Goal: Task Accomplishment & Management: Manage account settings

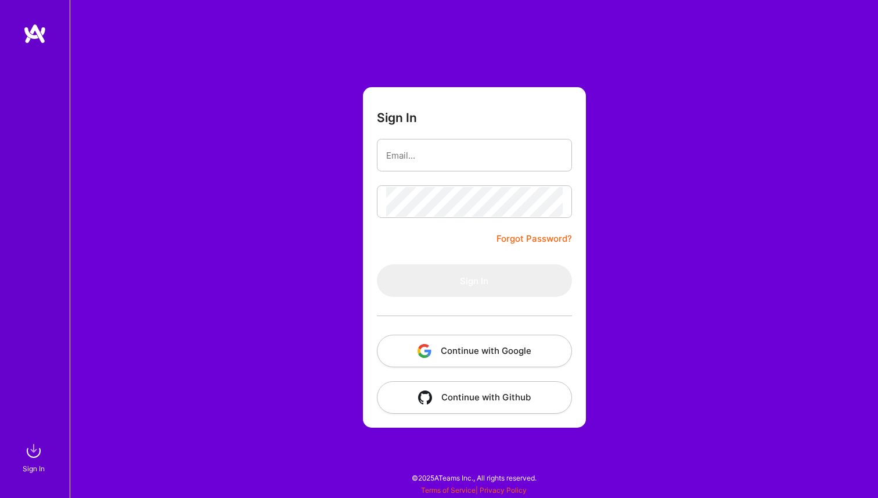
click at [456, 354] on button "Continue with Google" at bounding box center [474, 351] width 195 height 33
click at [437, 350] on button "Continue with Google" at bounding box center [474, 351] width 195 height 33
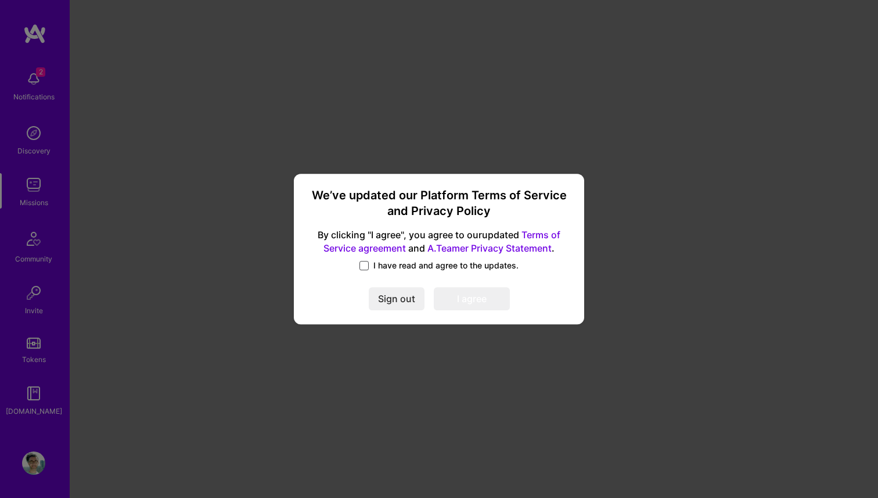
click at [360, 267] on span at bounding box center [364, 265] width 9 height 9
click at [0, 0] on input "I have read and agree to the updates." at bounding box center [0, 0] width 0 height 0
click at [455, 297] on button "I agree" at bounding box center [472, 299] width 76 height 23
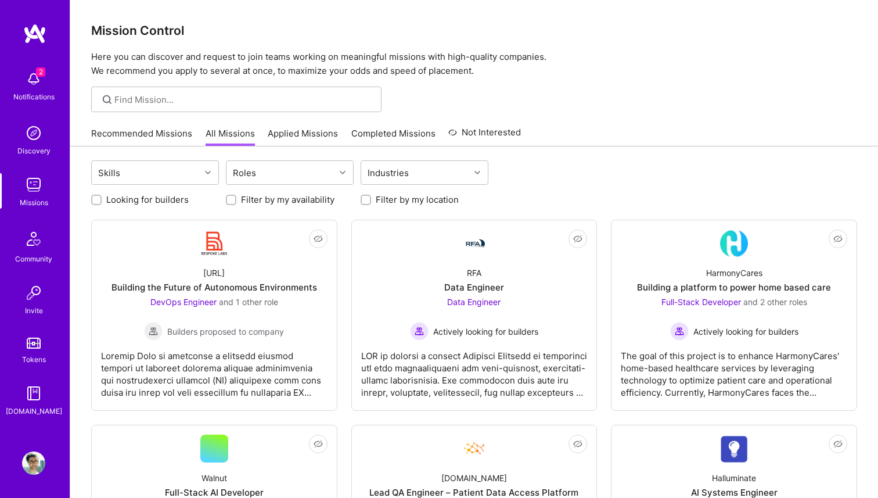
click at [31, 83] on img at bounding box center [33, 78] width 23 height 23
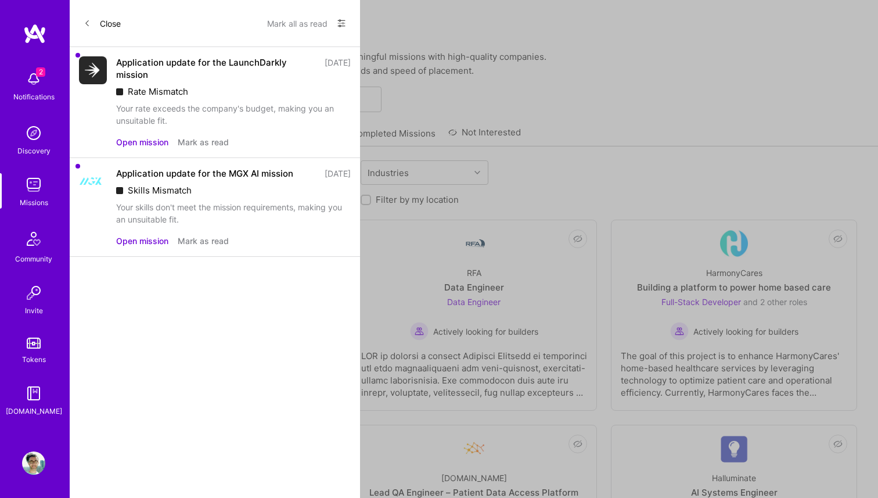
click at [31, 83] on div "2 Notifications Discovery Missions Community Invite Tokens [DOMAIN_NAME]" at bounding box center [35, 241] width 70 height 352
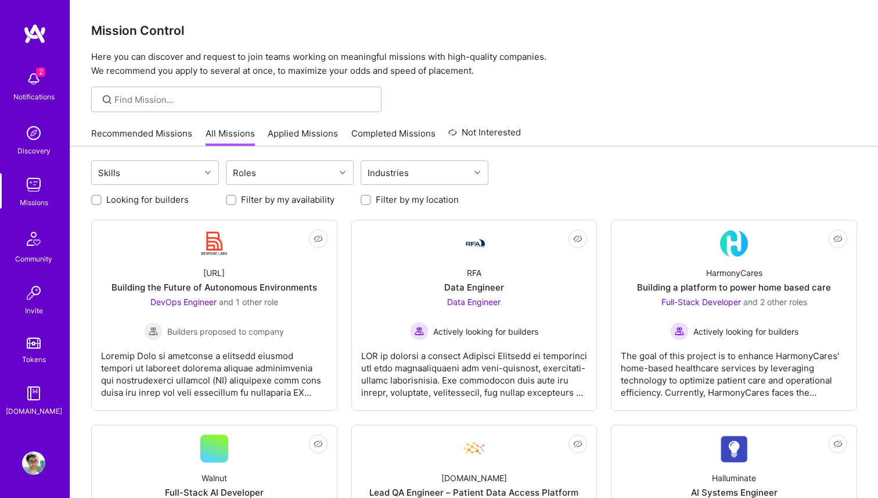
click at [36, 144] on img at bounding box center [33, 132] width 23 height 23
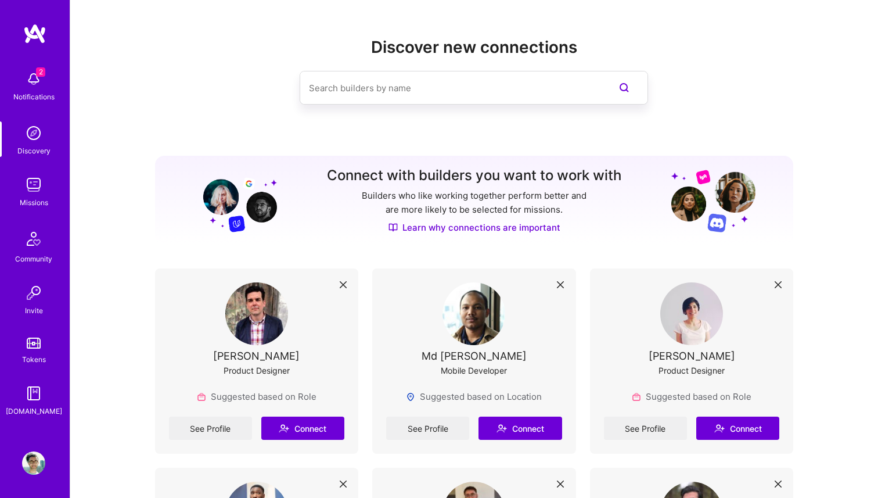
click at [29, 189] on img at bounding box center [33, 184] width 23 height 23
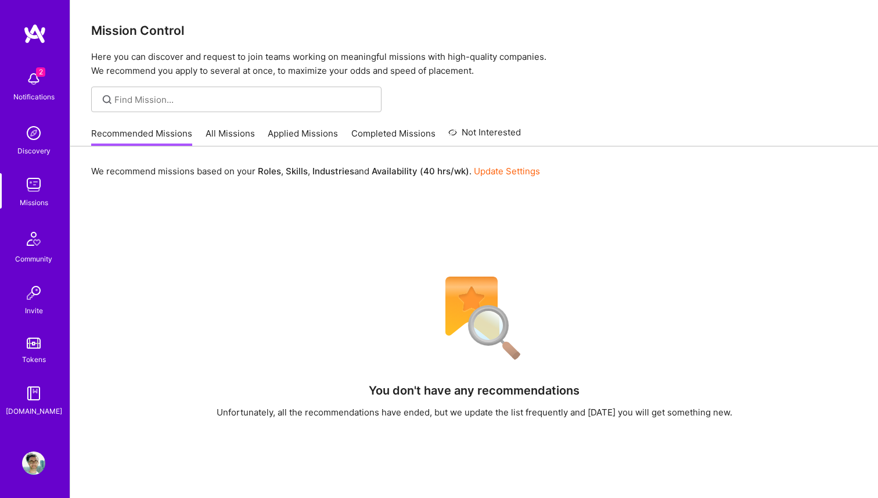
click at [231, 138] on link "All Missions" at bounding box center [230, 136] width 49 height 19
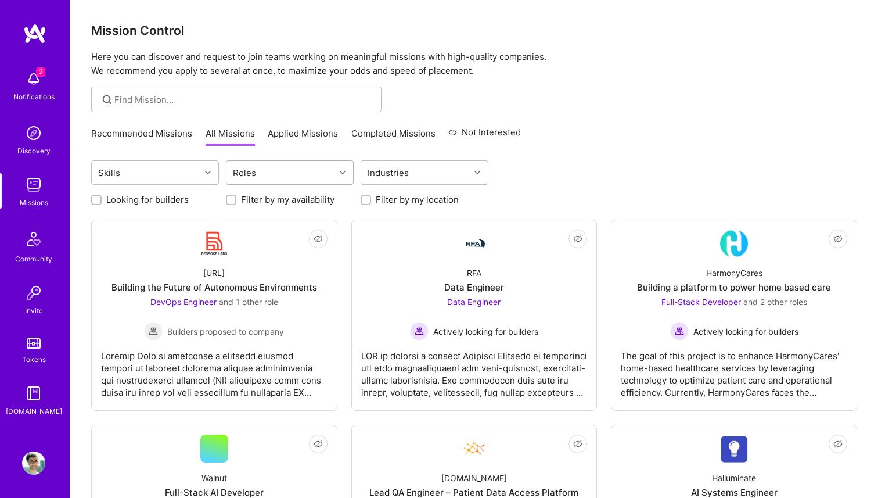
click at [307, 174] on div "Roles" at bounding box center [281, 172] width 109 height 23
type input "design"
click at [279, 224] on div "Product Designer" at bounding box center [290, 224] width 114 height 12
checkbox input "true"
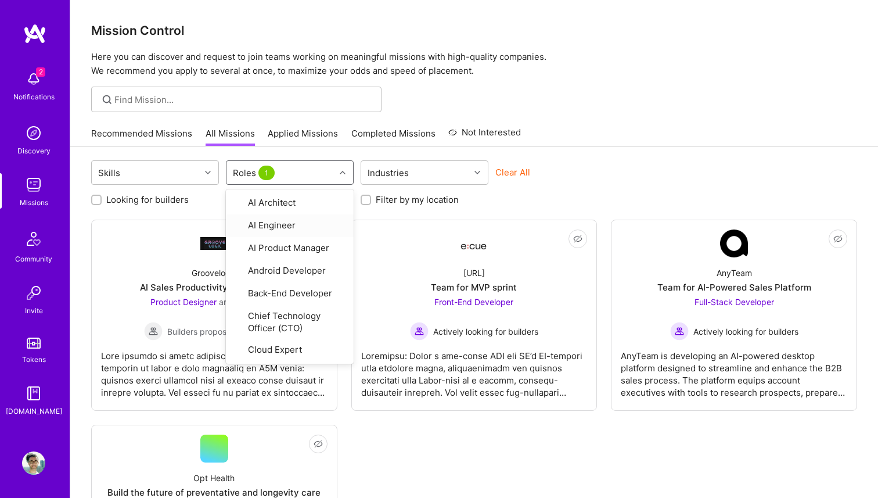
click at [630, 186] on div "Skills option Product Designer, selected. option AI Engineer focused, 2 of 32. …" at bounding box center [474, 173] width 766 height 27
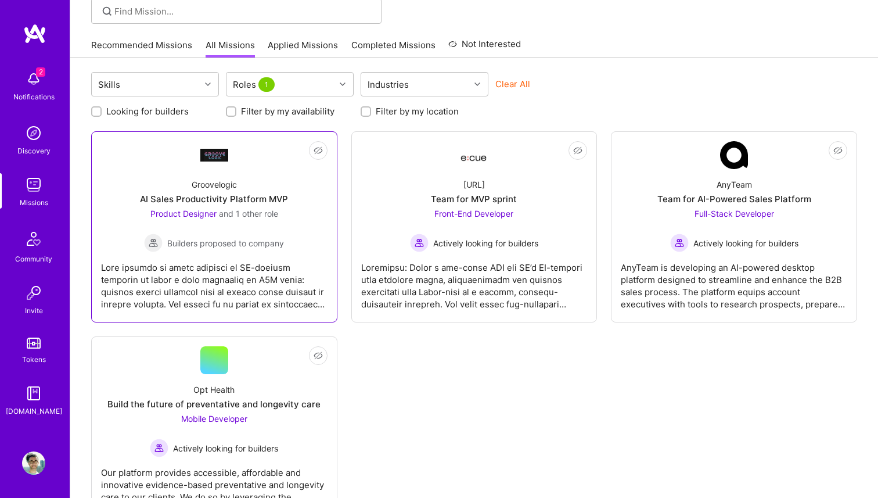
scroll to position [91, 0]
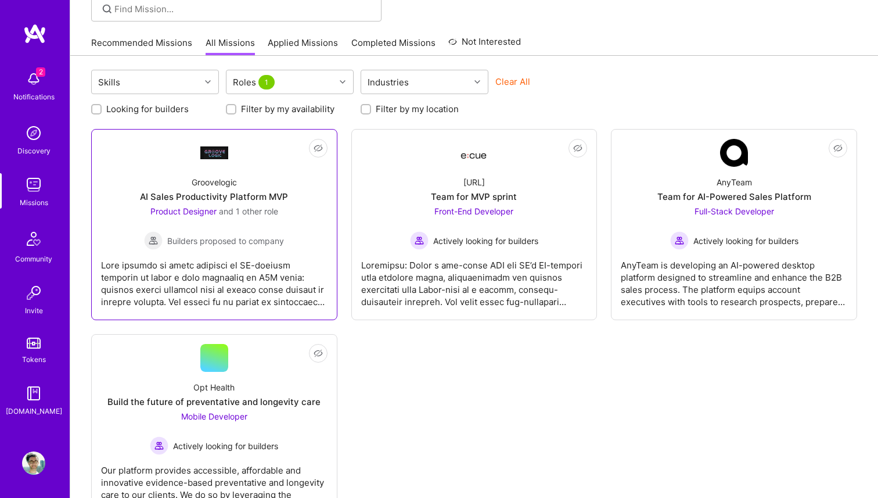
click at [242, 270] on div at bounding box center [214, 279] width 227 height 58
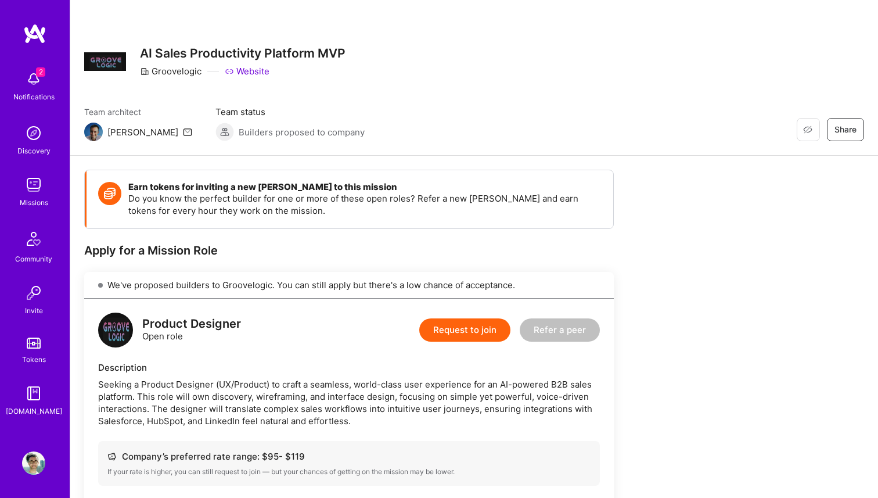
click at [33, 467] on img at bounding box center [33, 462] width 23 height 23
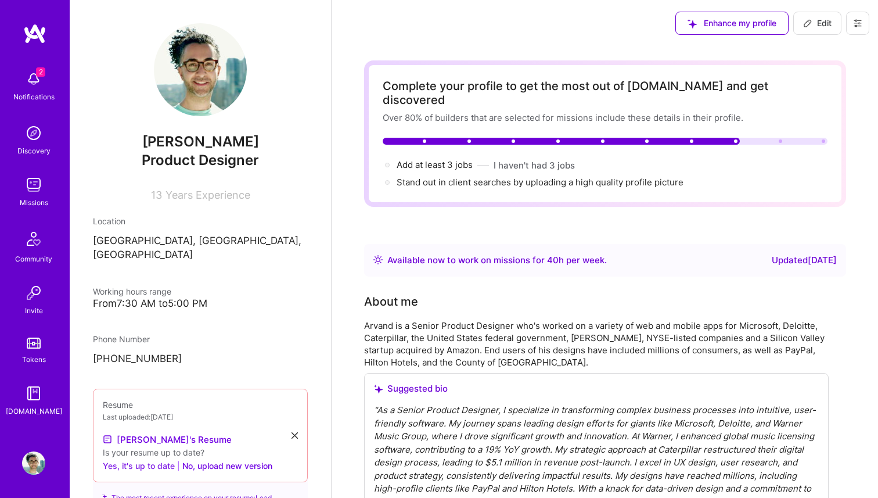
click at [125, 458] on button "Yes, it's up to date" at bounding box center [139, 465] width 72 height 14
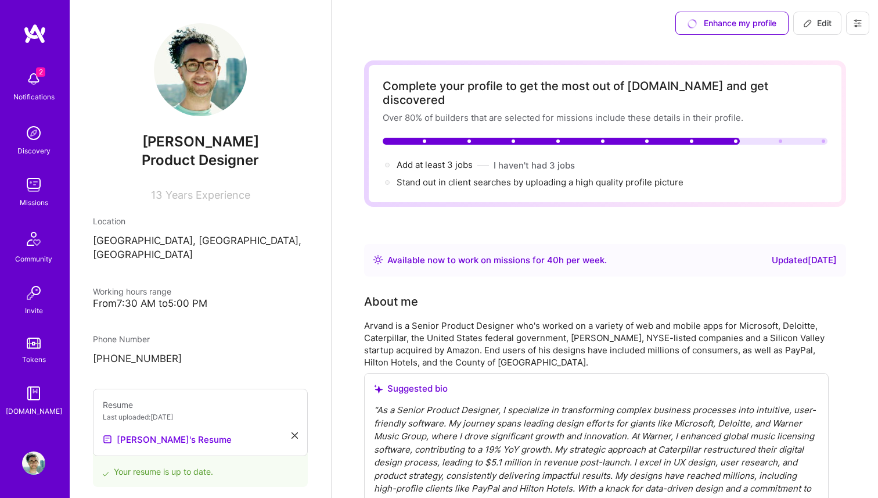
click at [852, 22] on button at bounding box center [857, 23] width 23 height 23
click at [815, 22] on span "Edit" at bounding box center [817, 23] width 28 height 12
select select "CA"
select select "Right Now"
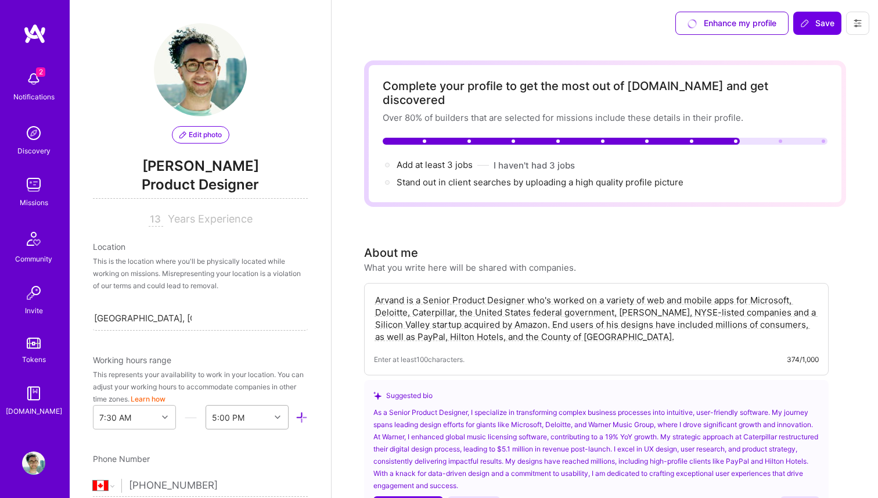
click at [279, 414] on div "5:00 PM" at bounding box center [247, 417] width 83 height 24
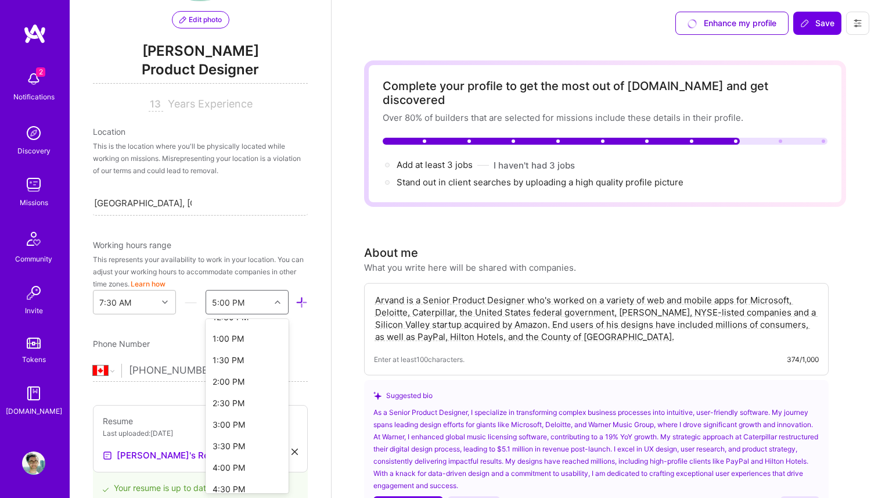
scroll to position [183, 0]
click at [166, 302] on icon at bounding box center [165, 302] width 6 height 6
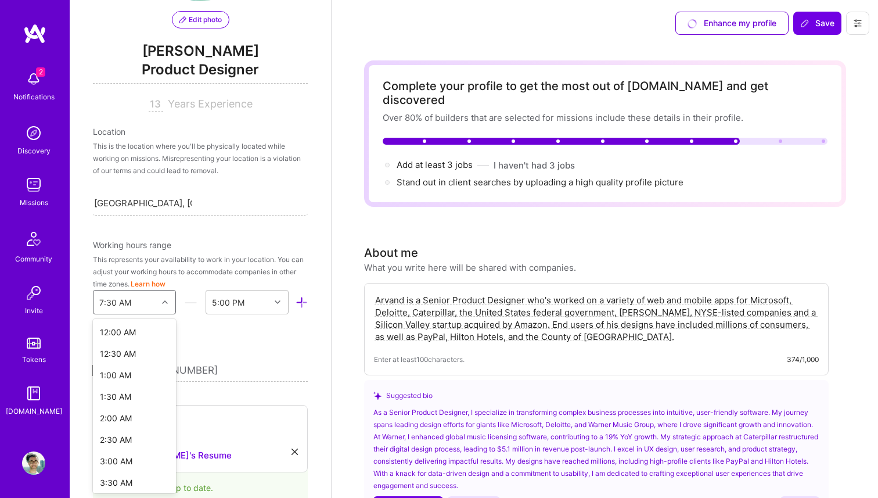
scroll to position [179, 0]
click at [119, 406] on div "6:00 AM" at bounding box center [134, 410] width 83 height 21
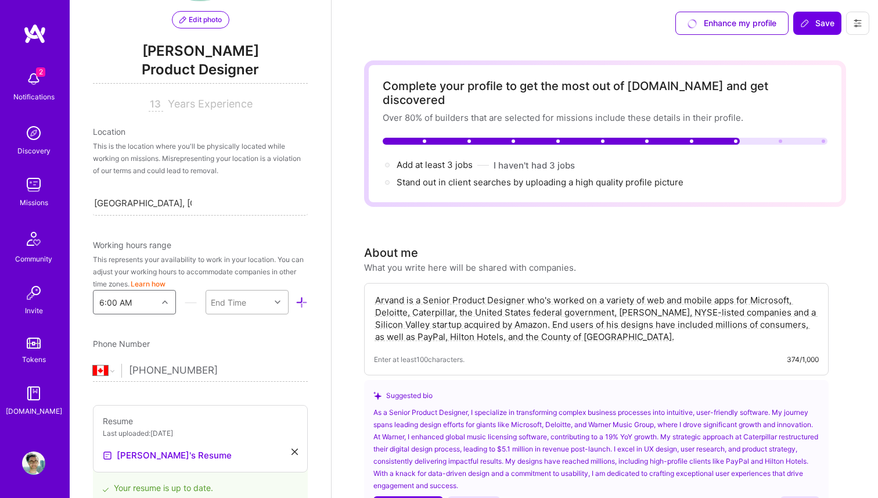
click at [275, 300] on icon at bounding box center [278, 302] width 6 height 6
click at [236, 389] on div "5:00 PM" at bounding box center [247, 390] width 83 height 21
click at [815, 21] on span "Save" at bounding box center [817, 23] width 34 height 12
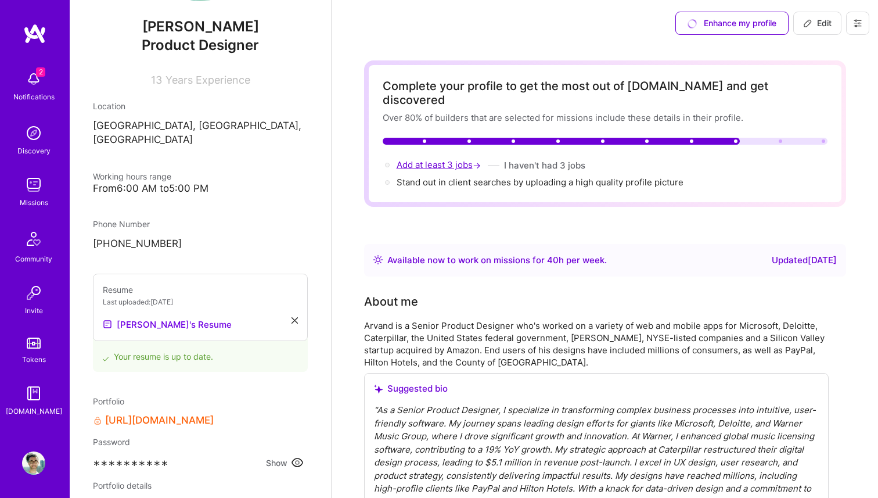
click at [409, 159] on span "Add at least 3 jobs →" at bounding box center [440, 164] width 87 height 11
select select "CA"
select select "Right Now"
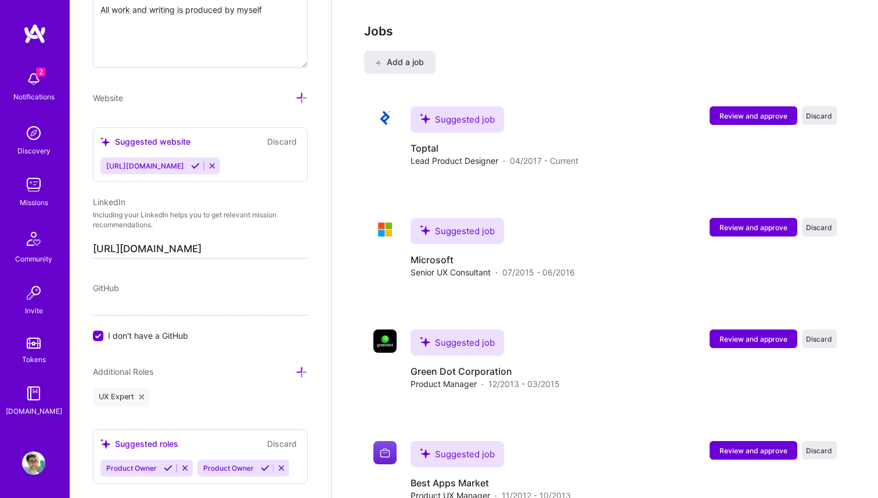
scroll to position [2258, 0]
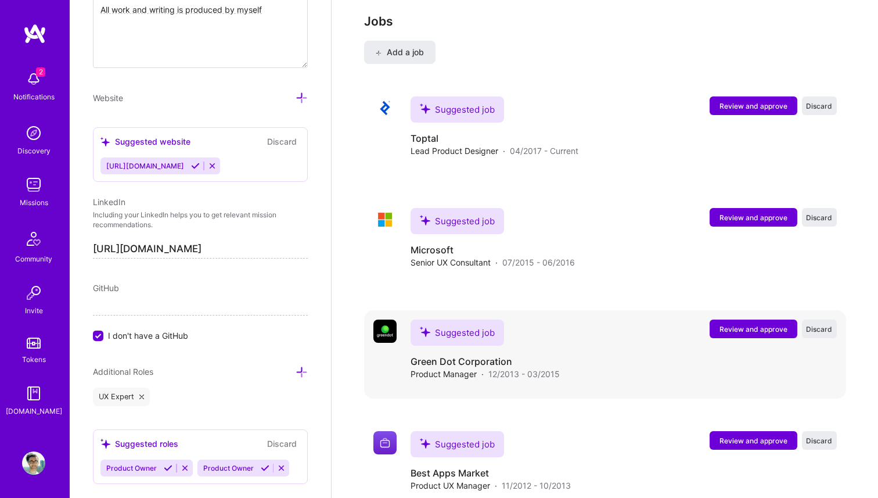
click at [764, 324] on span "Review and approve" at bounding box center [754, 329] width 68 height 10
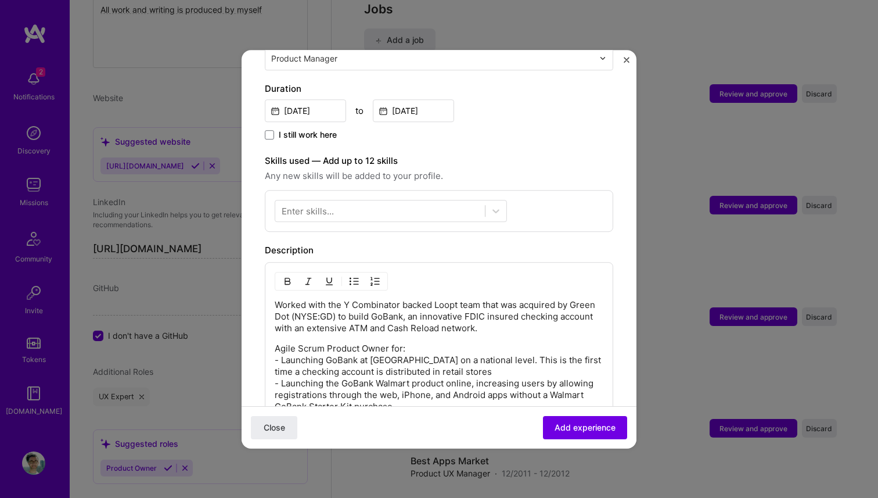
scroll to position [307, 0]
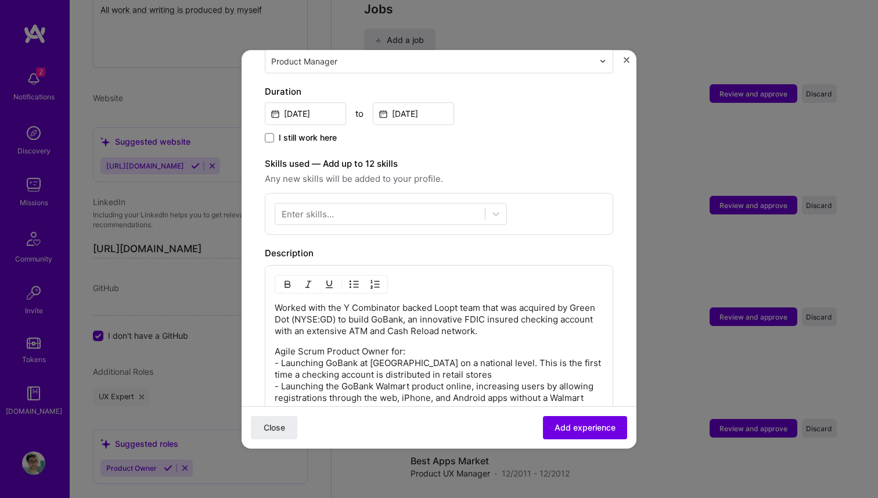
click at [320, 207] on div "Enter skills..." at bounding box center [308, 213] width 52 height 12
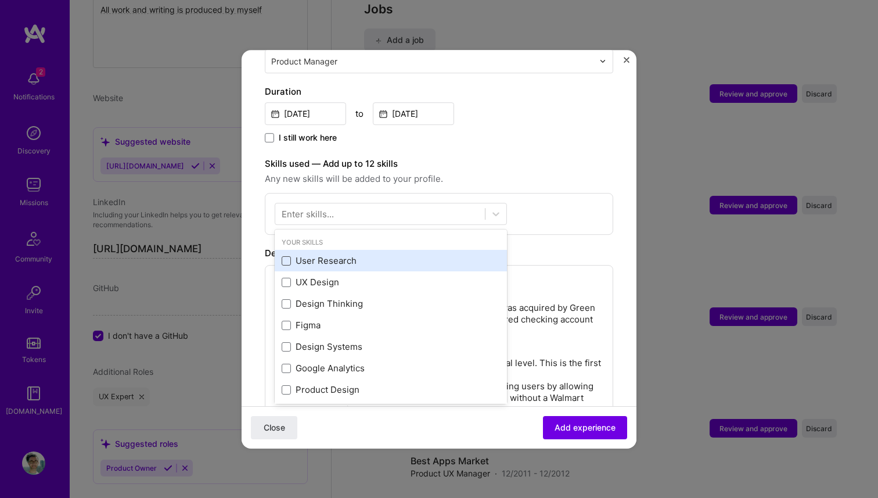
click at [287, 256] on span at bounding box center [286, 260] width 9 height 9
click at [0, 0] on input "checkbox" at bounding box center [0, 0] width 0 height 0
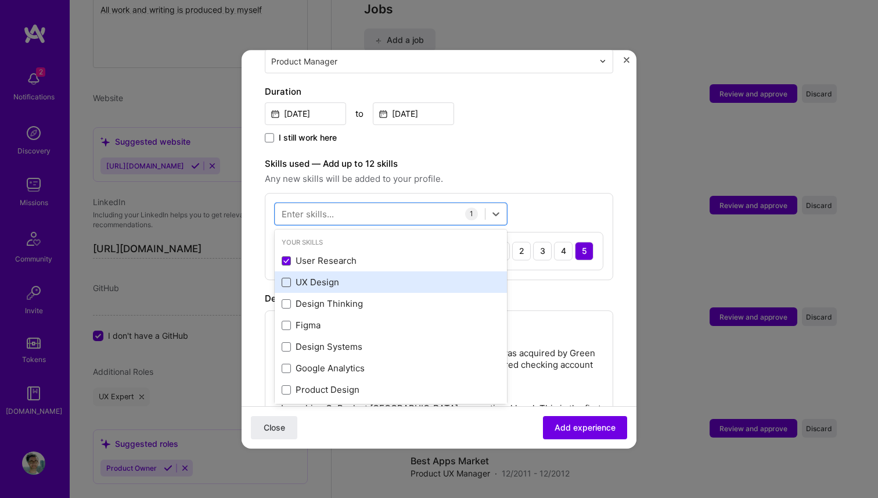
click at [287, 278] on span at bounding box center [286, 282] width 9 height 9
click at [0, 0] on input "checkbox" at bounding box center [0, 0] width 0 height 0
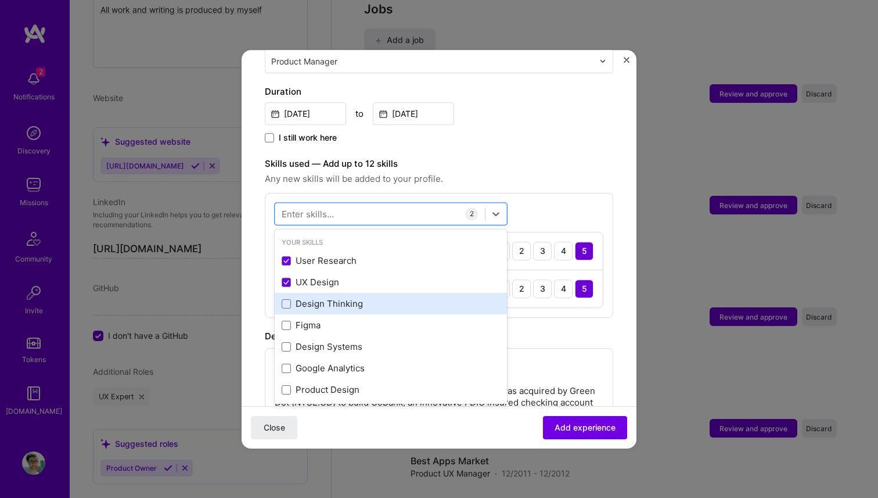
click at [289, 298] on div "Design Thinking" at bounding box center [391, 303] width 232 height 21
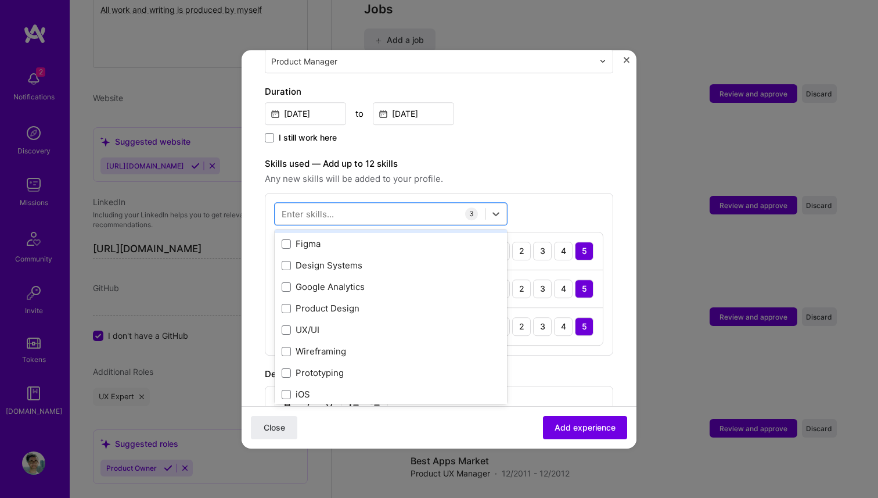
scroll to position [105, 0]
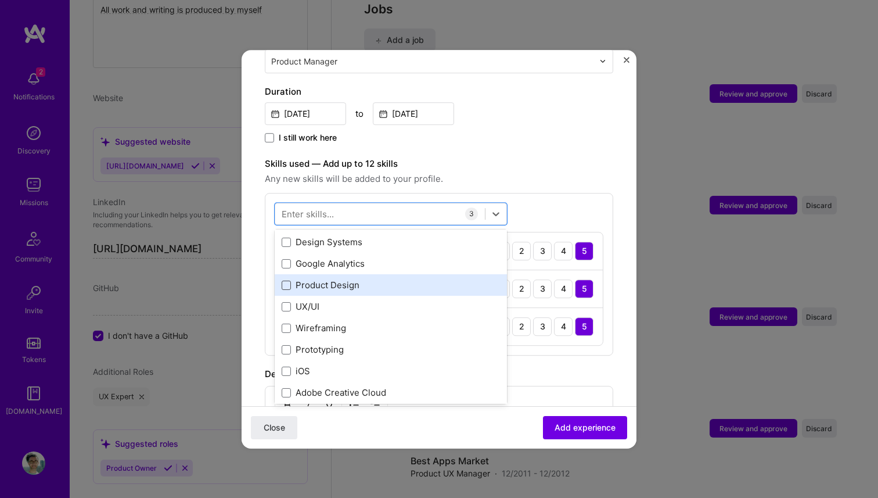
click at [286, 281] on span at bounding box center [286, 285] width 9 height 9
click at [0, 0] on input "checkbox" at bounding box center [0, 0] width 0 height 0
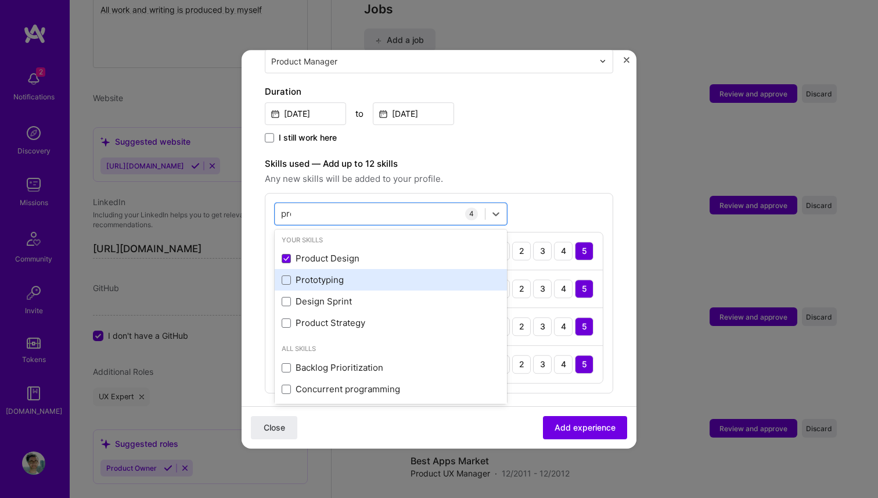
scroll to position [0, 0]
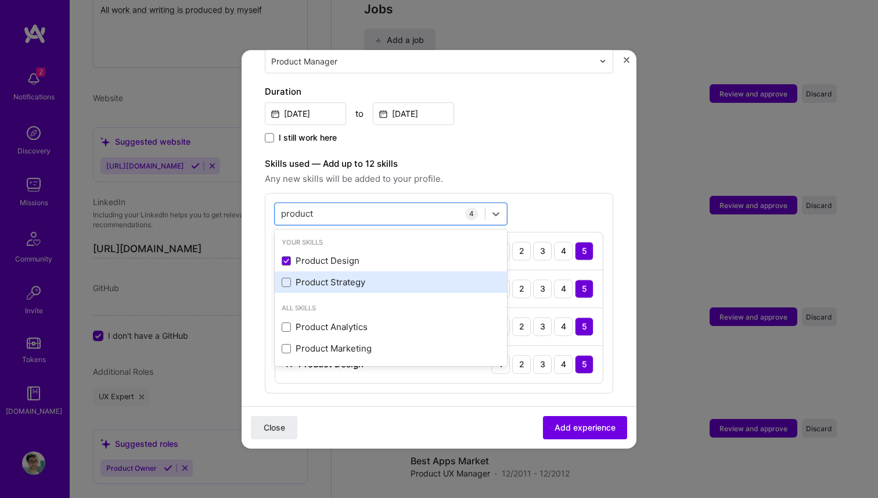
click at [285, 276] on div "Product Strategy" at bounding box center [391, 282] width 218 height 12
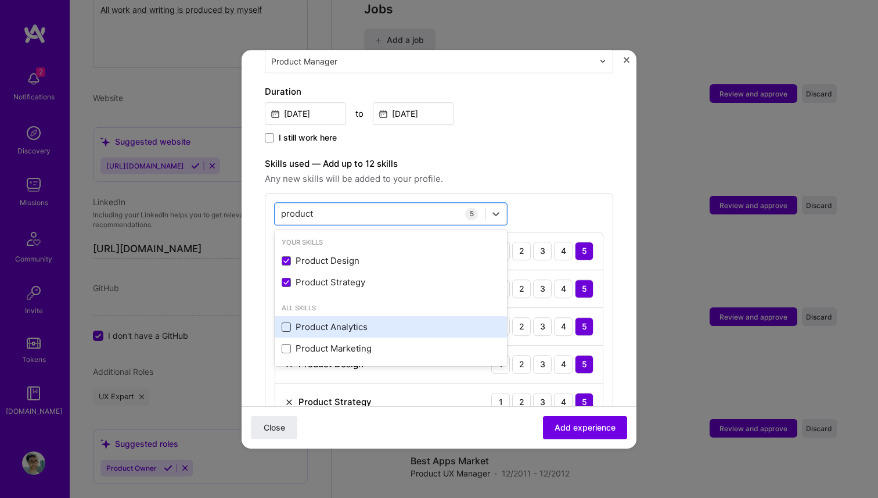
click at [286, 322] on span at bounding box center [286, 326] width 9 height 9
click at [0, 0] on input "checkbox" at bounding box center [0, 0] width 0 height 0
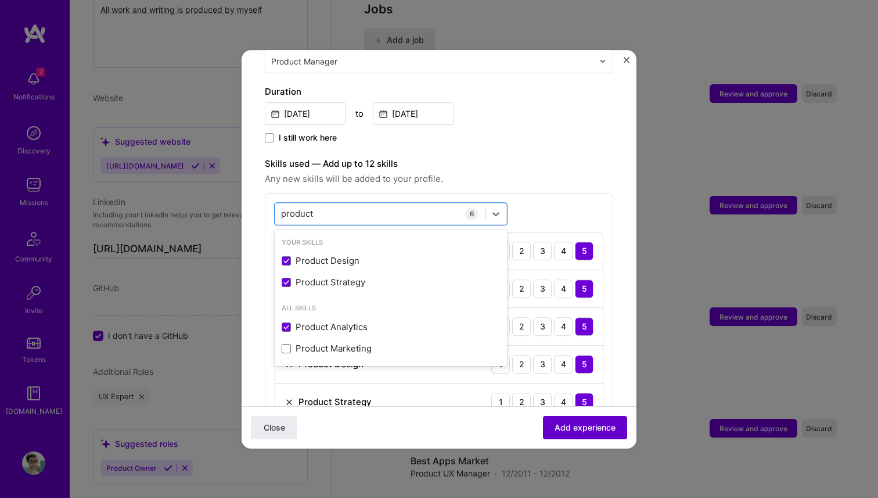
type input "product"
click at [592, 423] on span "Add experience" at bounding box center [585, 427] width 61 height 12
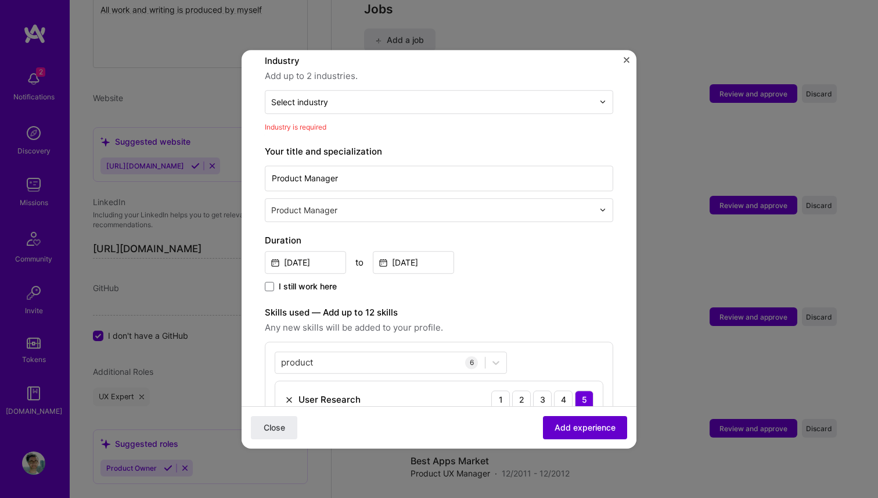
scroll to position [170, 0]
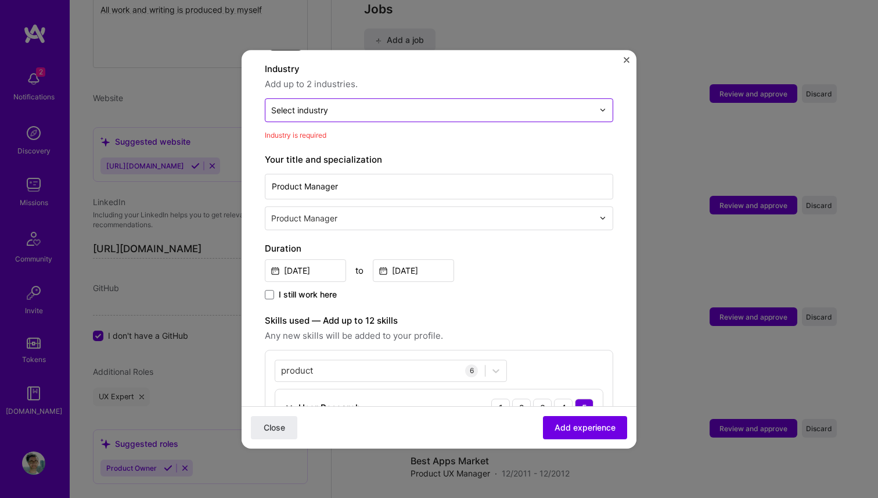
click at [369, 104] on input "text" at bounding box center [432, 110] width 322 height 12
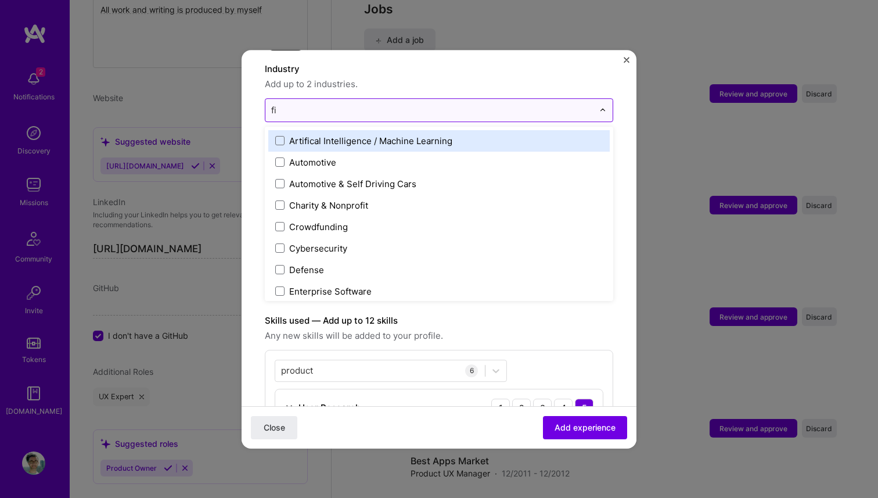
type input "fin"
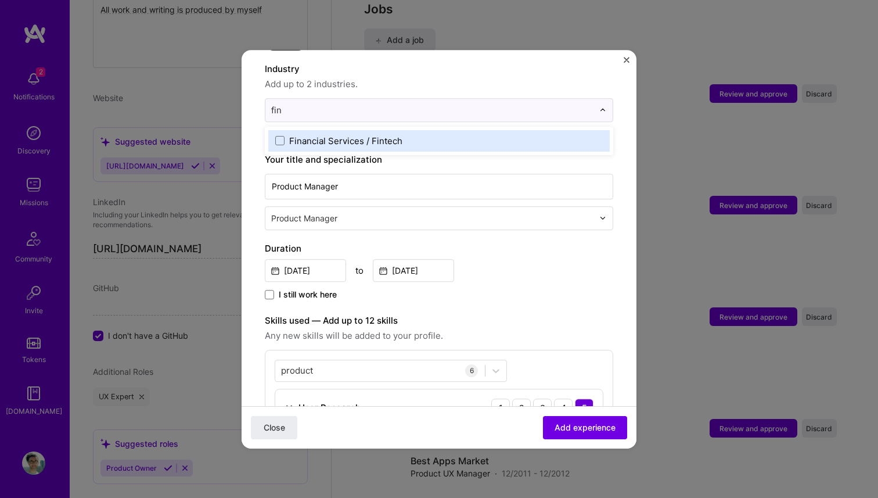
click at [350, 135] on div "Financial Services / Fintech" at bounding box center [345, 141] width 113 height 12
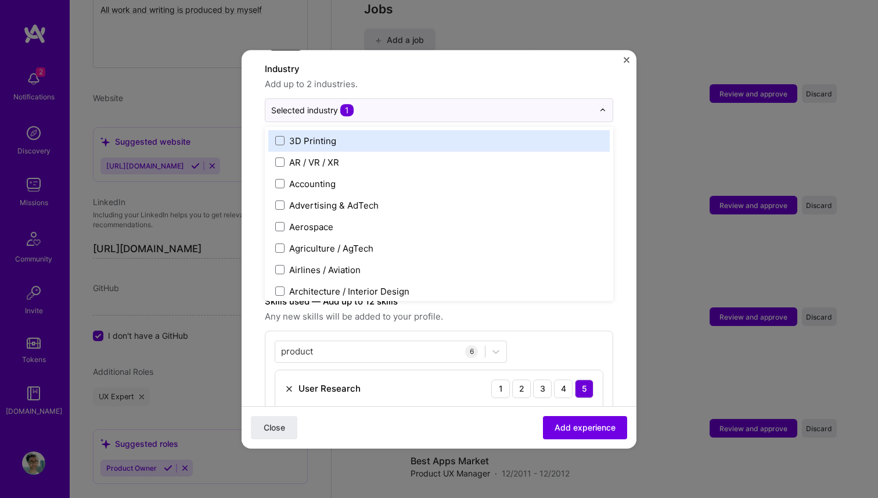
click at [466, 77] on span "Add up to 2 industries." at bounding box center [439, 84] width 349 height 14
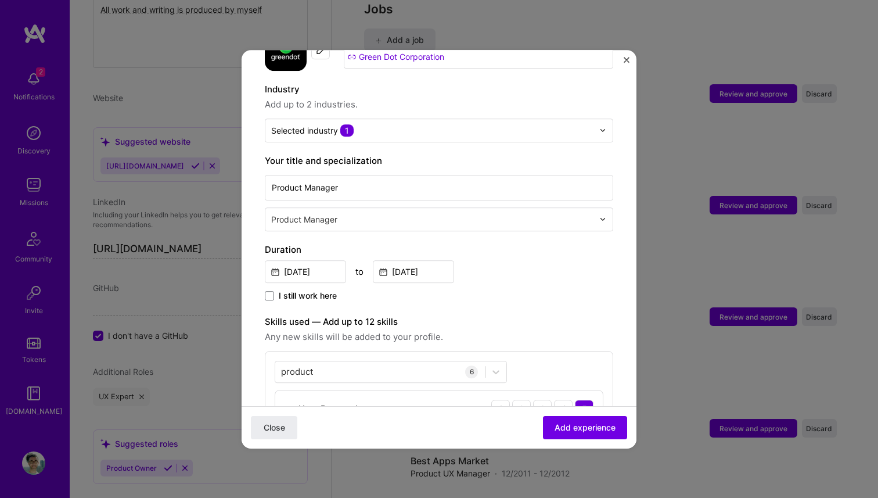
scroll to position [148, 0]
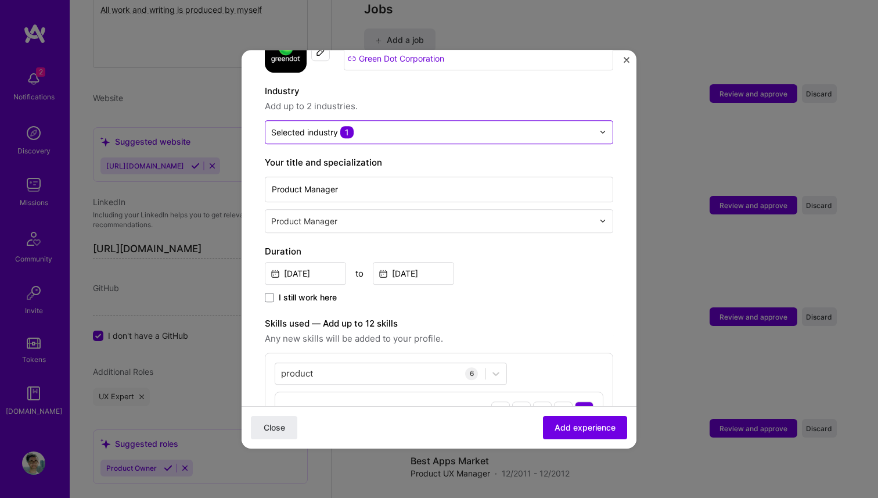
click at [436, 126] on input "text" at bounding box center [432, 132] width 322 height 12
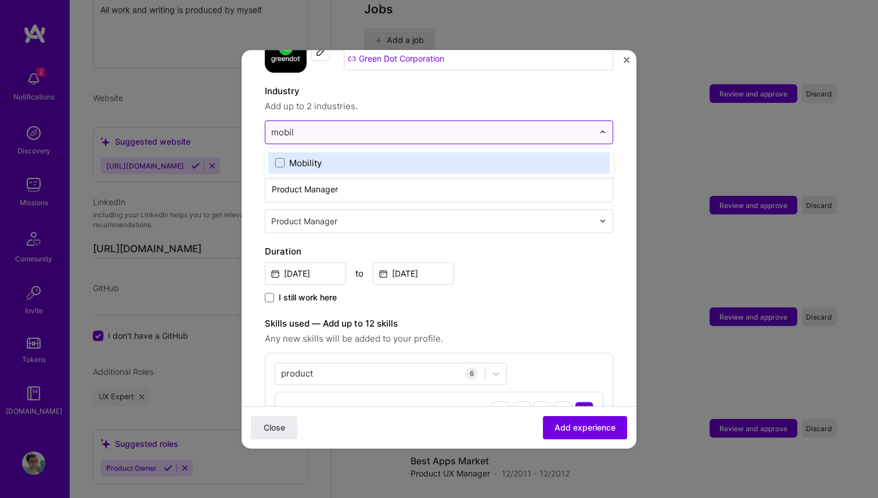
type input "mobile"
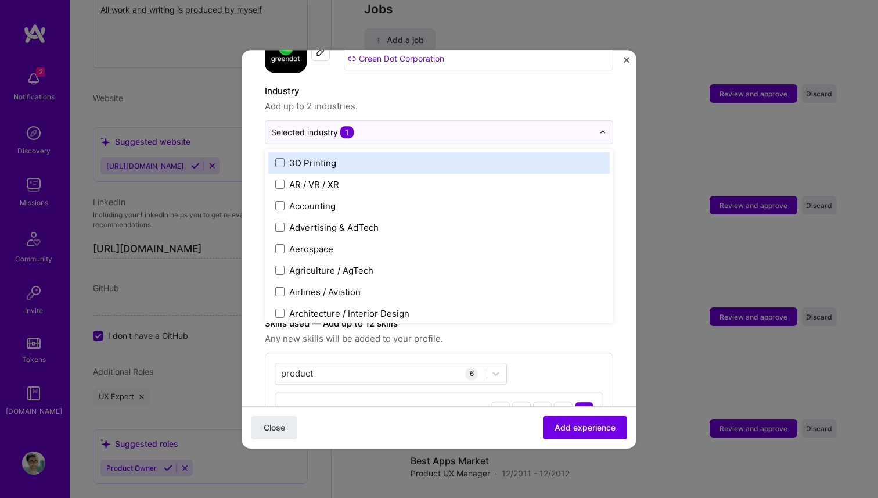
click at [418, 84] on label "Industry" at bounding box center [439, 91] width 349 height 14
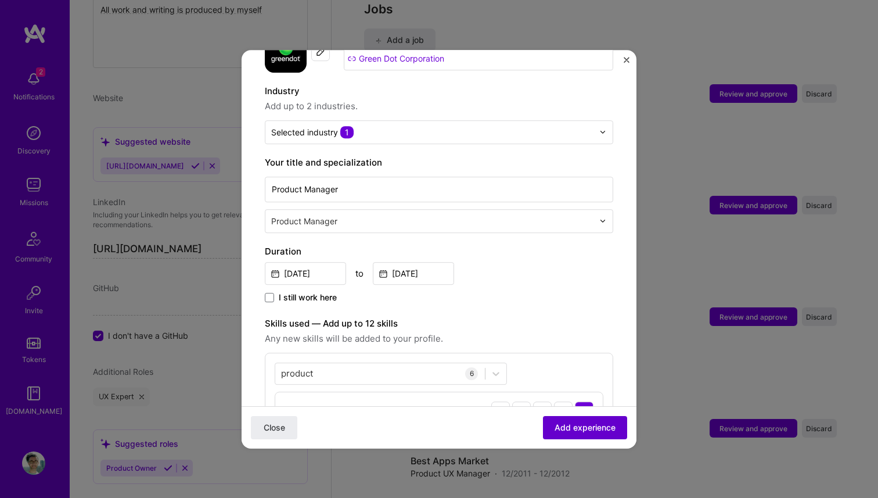
click at [586, 430] on span "Add experience" at bounding box center [585, 427] width 61 height 12
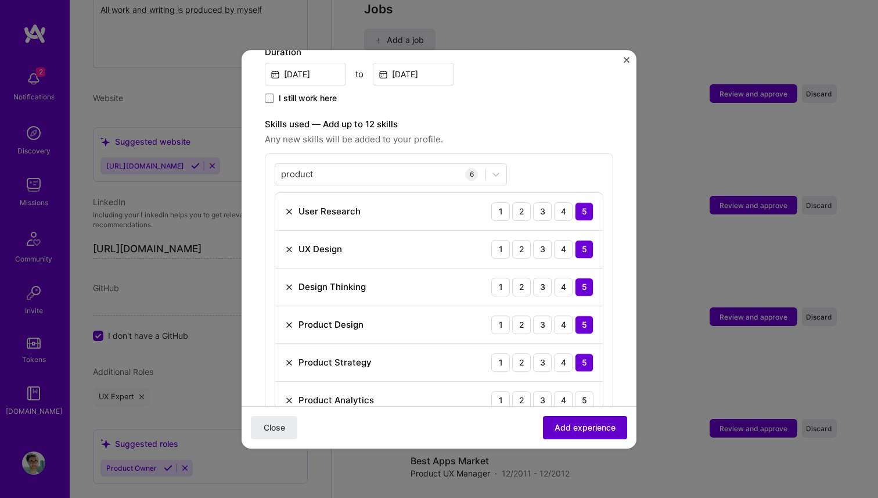
scroll to position [402, 0]
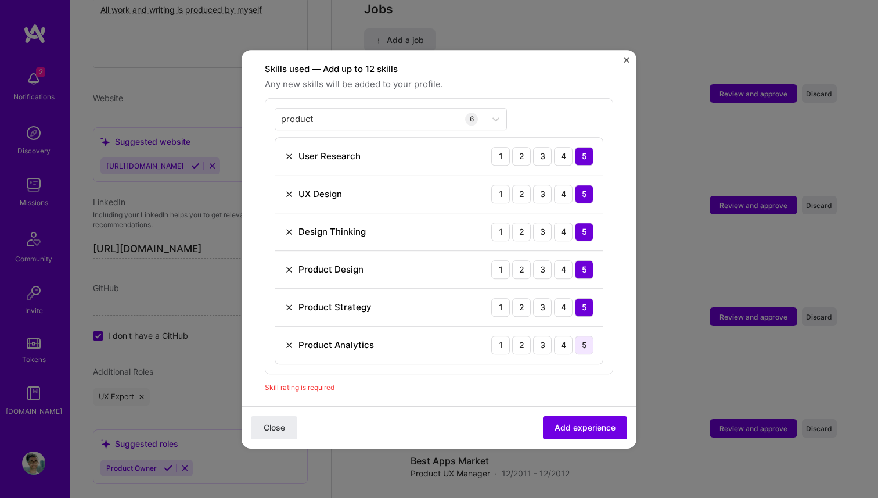
click at [588, 336] on div "5" at bounding box center [584, 345] width 19 height 19
click at [586, 430] on span "Add experience" at bounding box center [585, 427] width 61 height 12
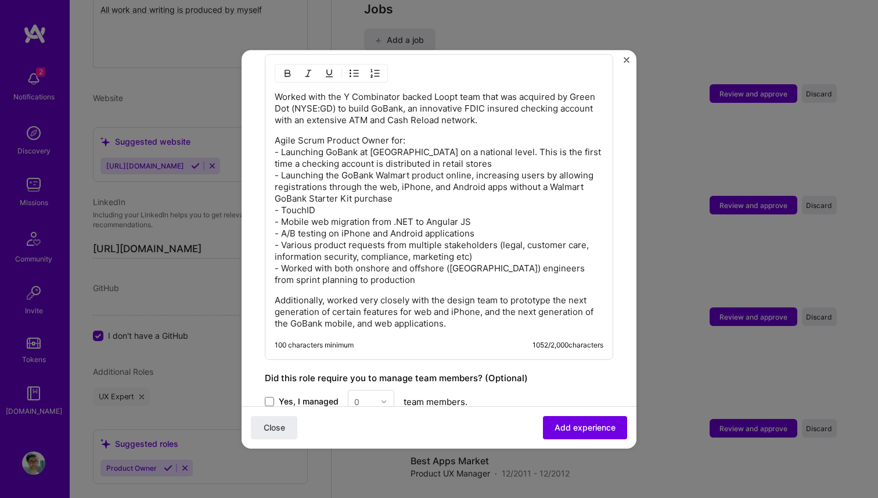
scroll to position [764, 0]
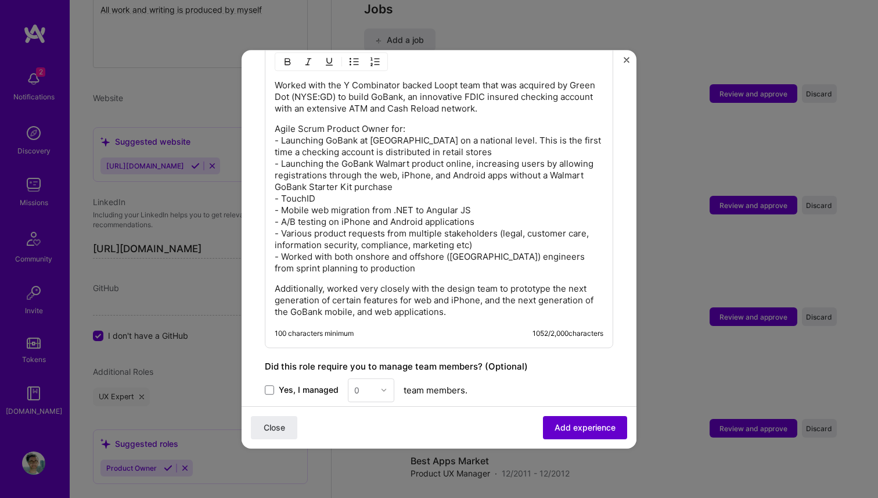
click at [565, 422] on span "Add experience" at bounding box center [585, 427] width 61 height 12
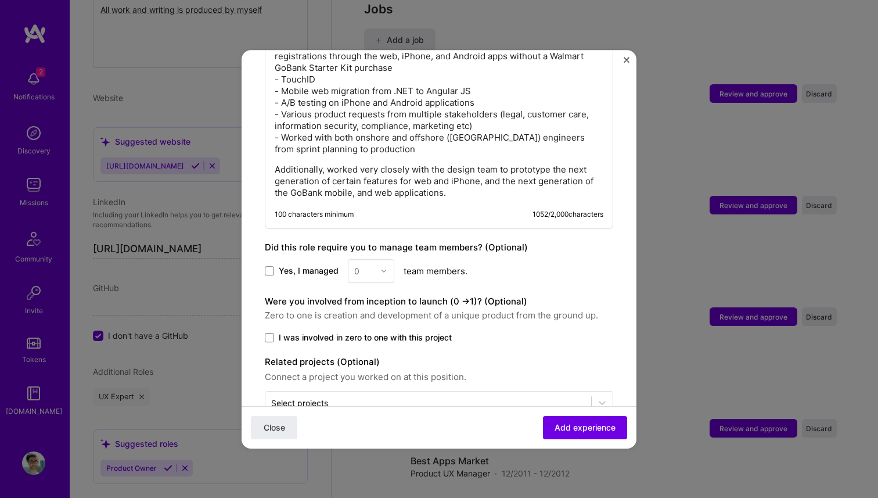
scroll to position [903, 0]
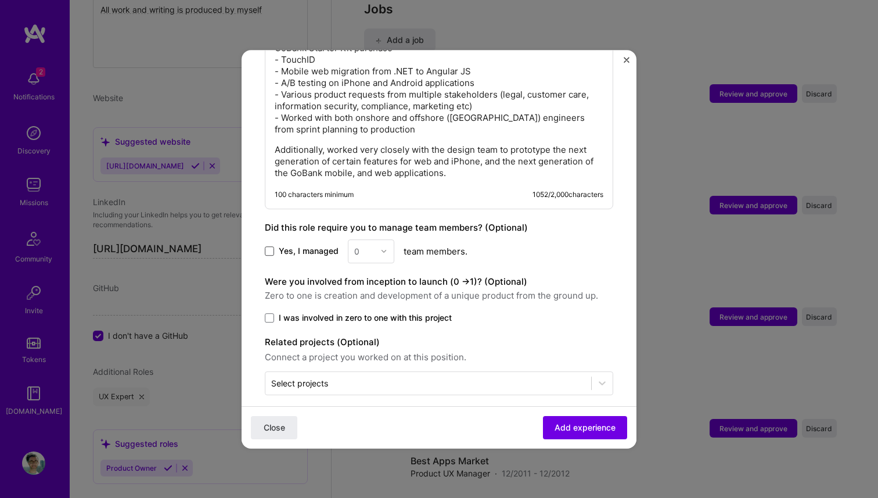
click at [270, 246] on span at bounding box center [269, 250] width 9 height 9
click at [0, 0] on input "Yes, I managed" at bounding box center [0, 0] width 0 height 0
click at [386, 247] on img at bounding box center [383, 250] width 7 height 7
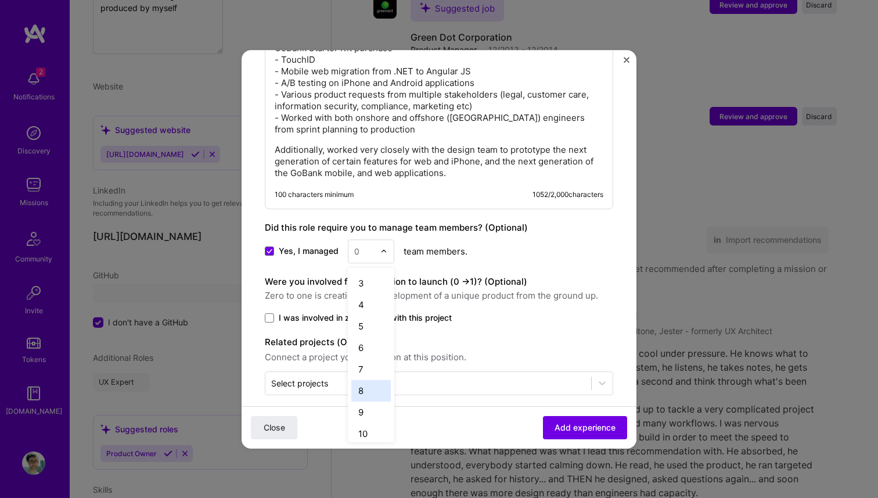
scroll to position [601, 0]
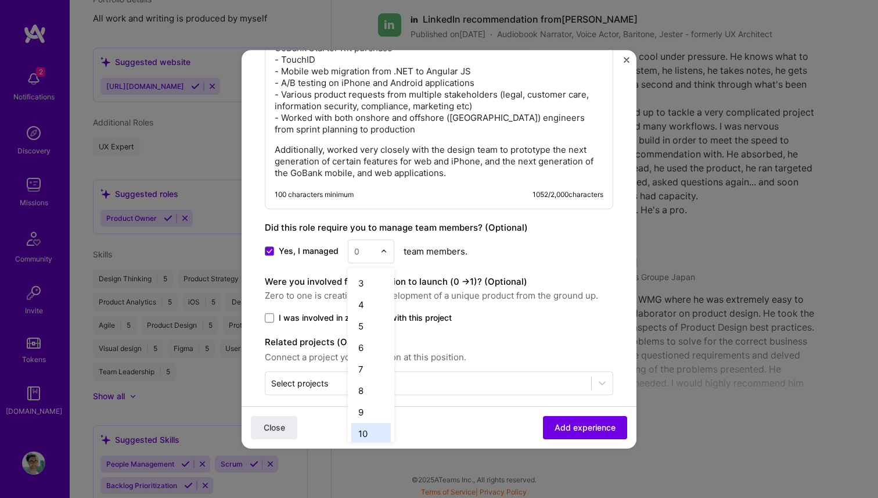
click at [366, 423] on div "10" at bounding box center [370, 433] width 39 height 21
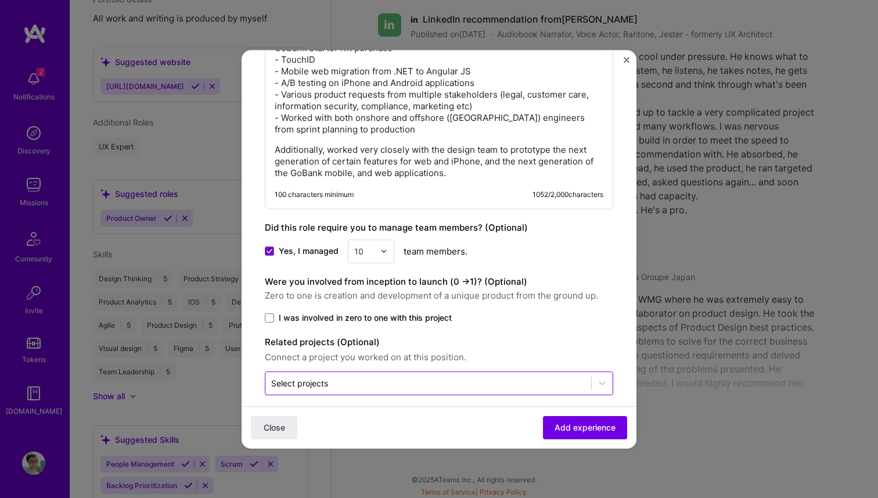
click at [323, 377] on div "Select projects" at bounding box center [299, 383] width 57 height 12
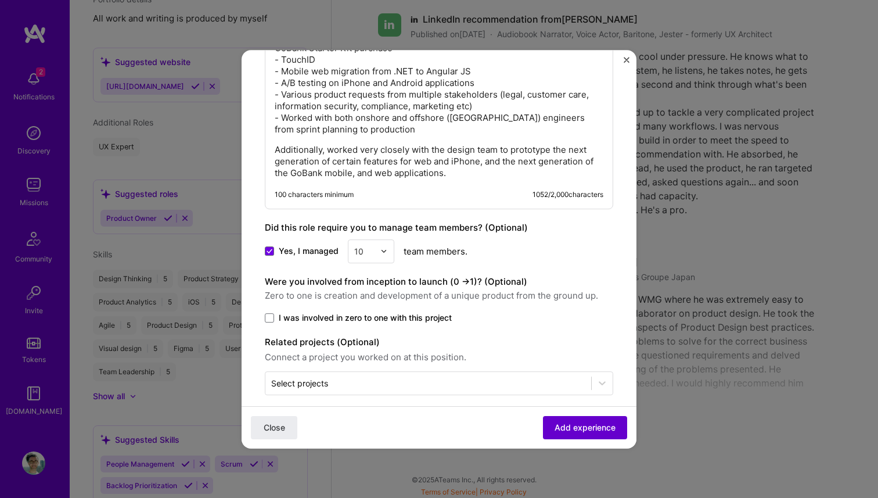
click at [568, 430] on span "Add experience" at bounding box center [585, 427] width 61 height 12
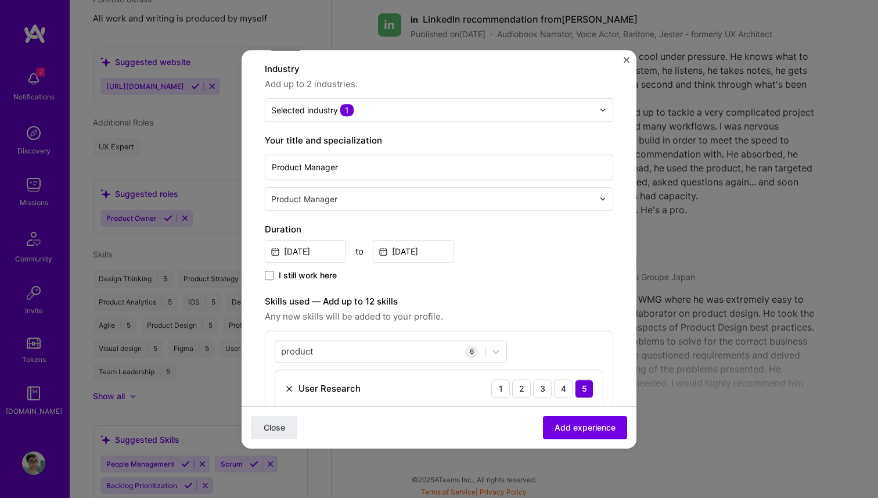
scroll to position [0, 0]
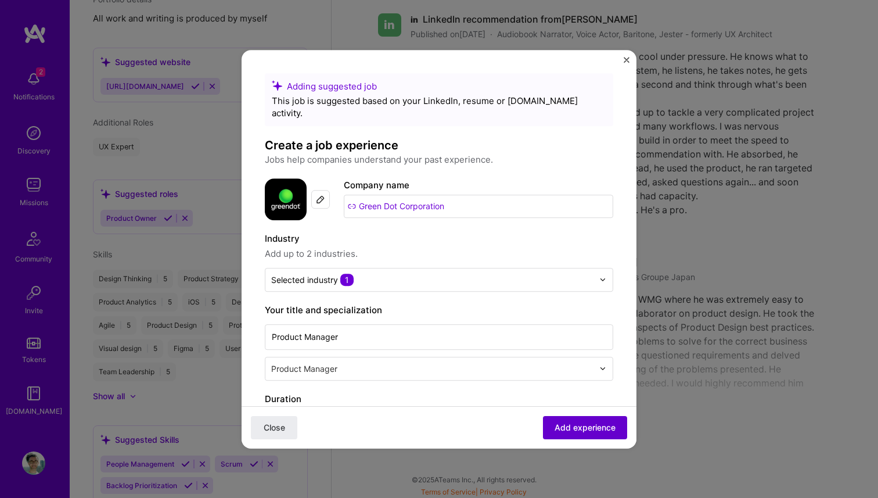
click at [585, 423] on span "Add experience" at bounding box center [585, 427] width 61 height 12
click at [629, 58] on img "Close" at bounding box center [627, 60] width 6 height 6
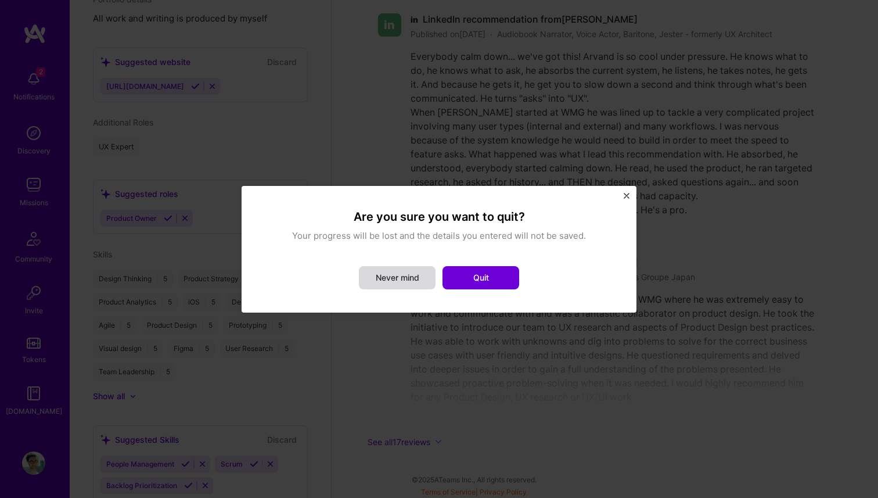
click at [399, 275] on button "Never mind" at bounding box center [397, 277] width 77 height 23
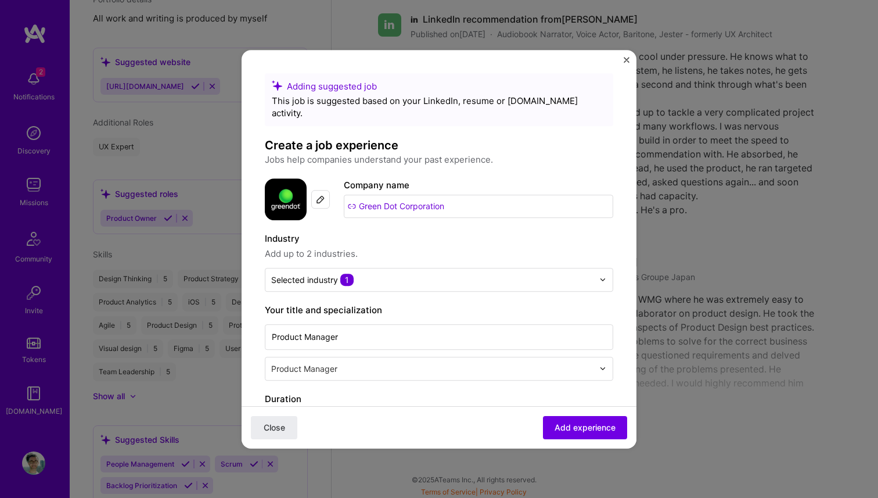
click at [627, 62] on img "Close" at bounding box center [627, 60] width 6 height 6
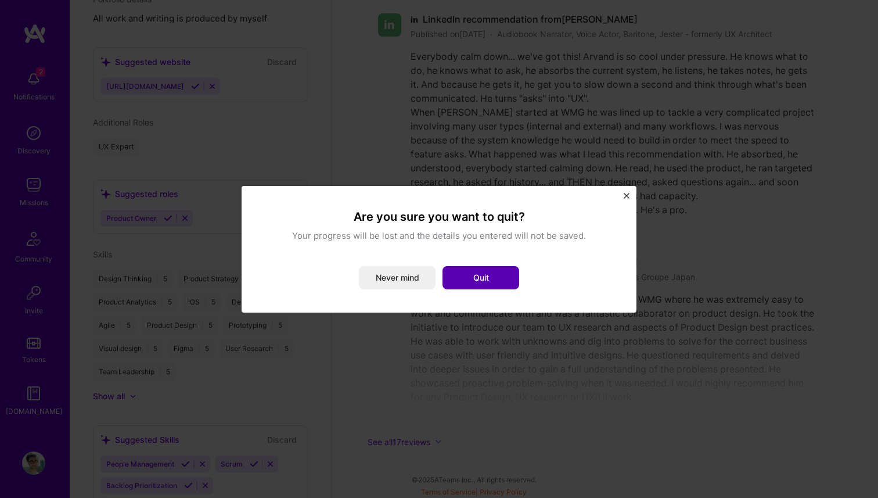
click at [480, 278] on button "Quit" at bounding box center [481, 277] width 77 height 23
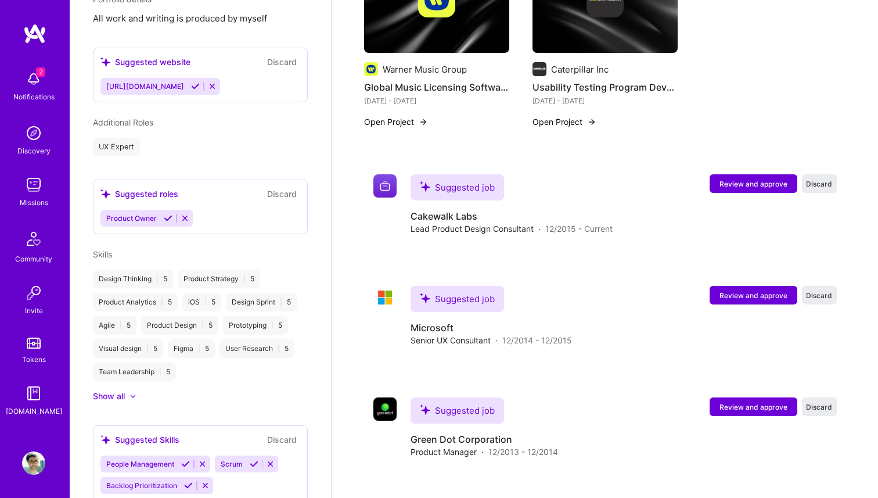
scroll to position [1366, 0]
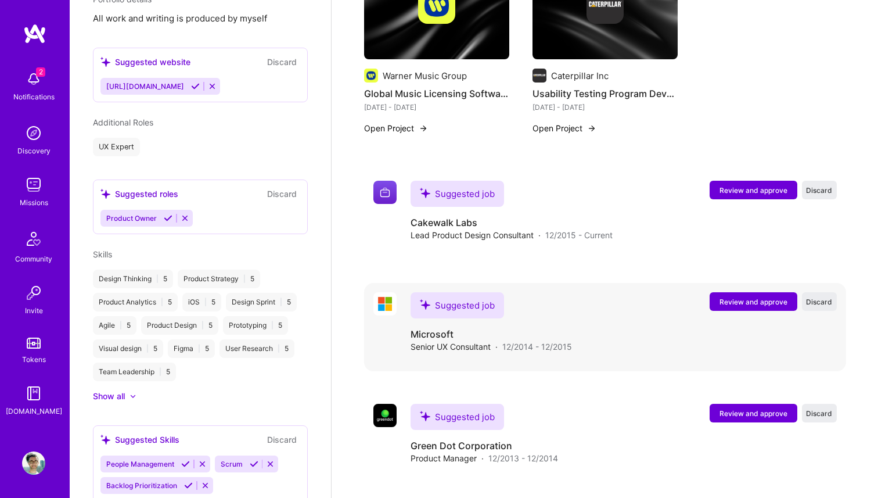
click at [740, 297] on span "Review and approve" at bounding box center [754, 302] width 68 height 10
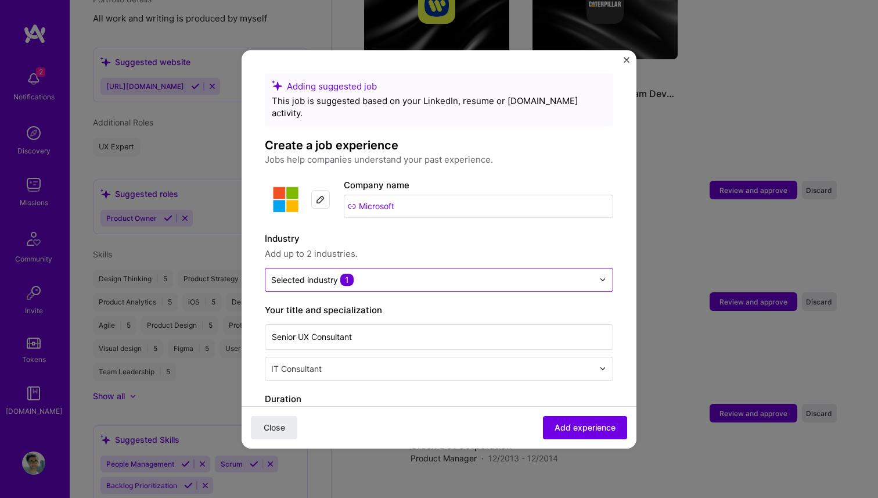
click at [408, 274] on input "text" at bounding box center [432, 280] width 322 height 12
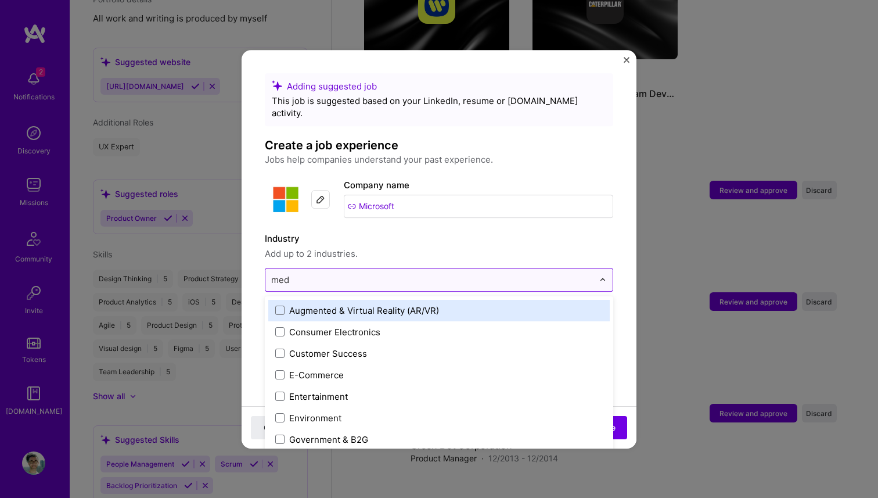
type input "medi"
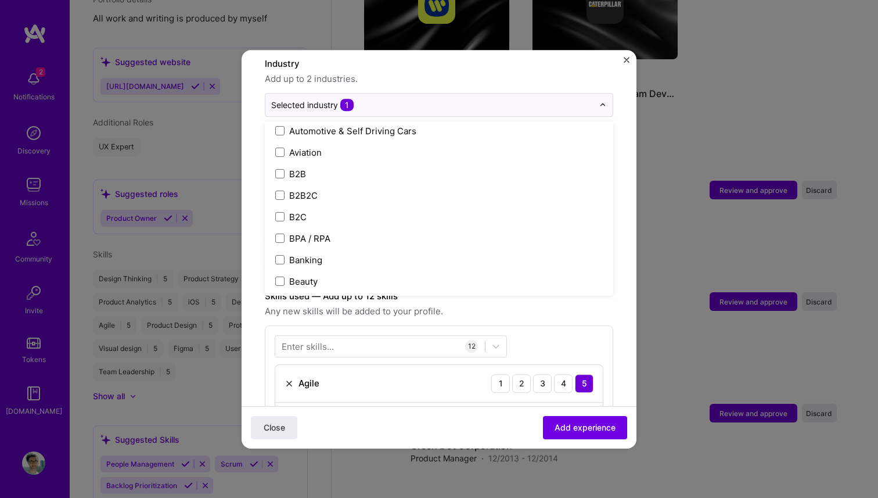
scroll to position [285, 0]
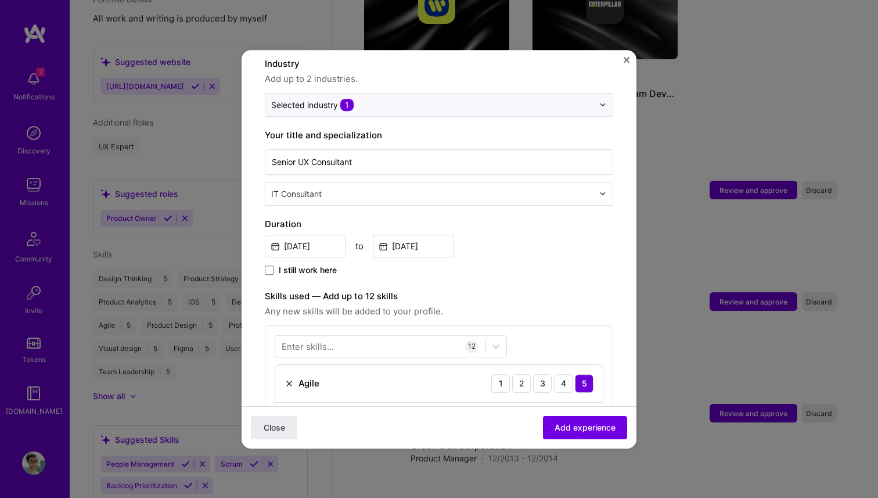
click at [349, 188] on input "text" at bounding box center [433, 194] width 325 height 12
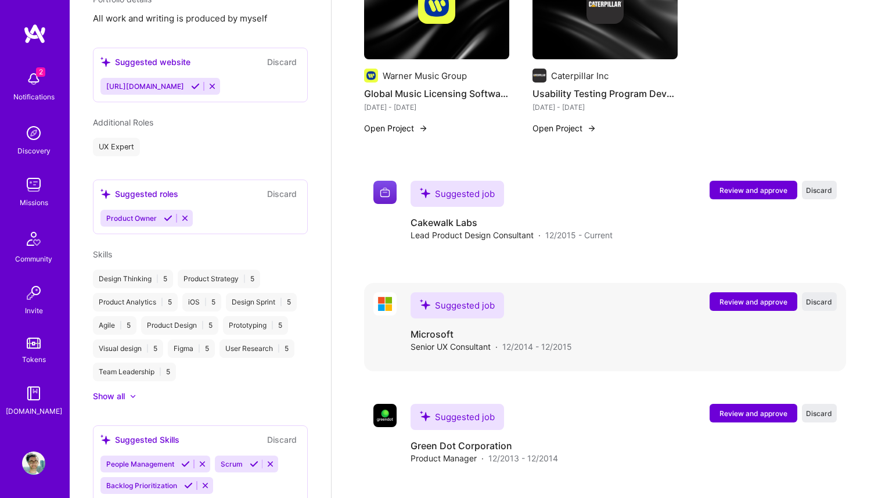
click at [743, 297] on span "Review and approve" at bounding box center [754, 302] width 68 height 10
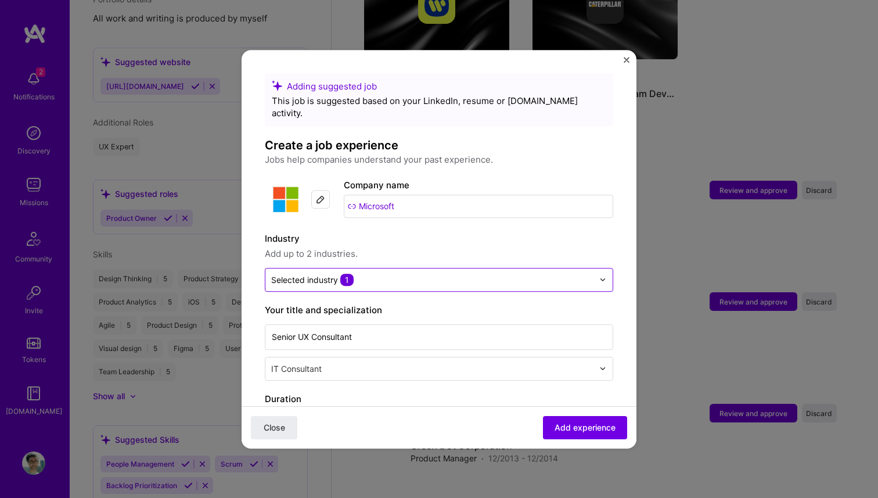
click at [369, 274] on input "text" at bounding box center [432, 280] width 322 height 12
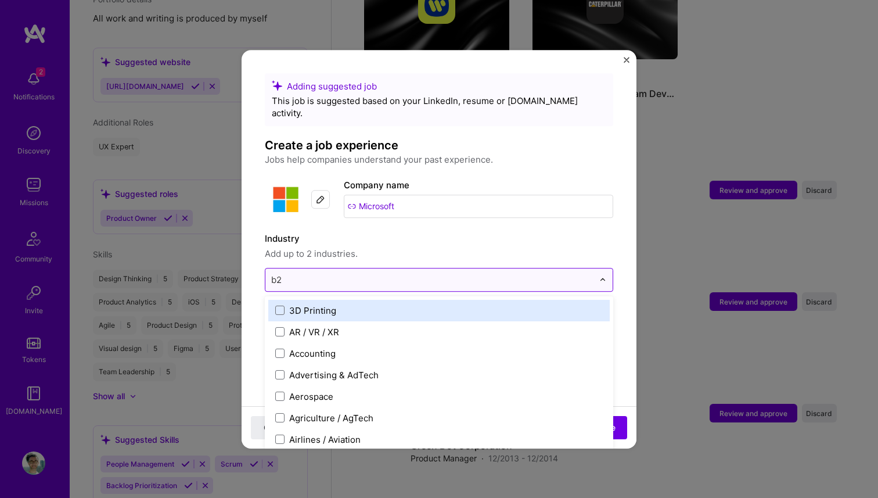
type input "b2c"
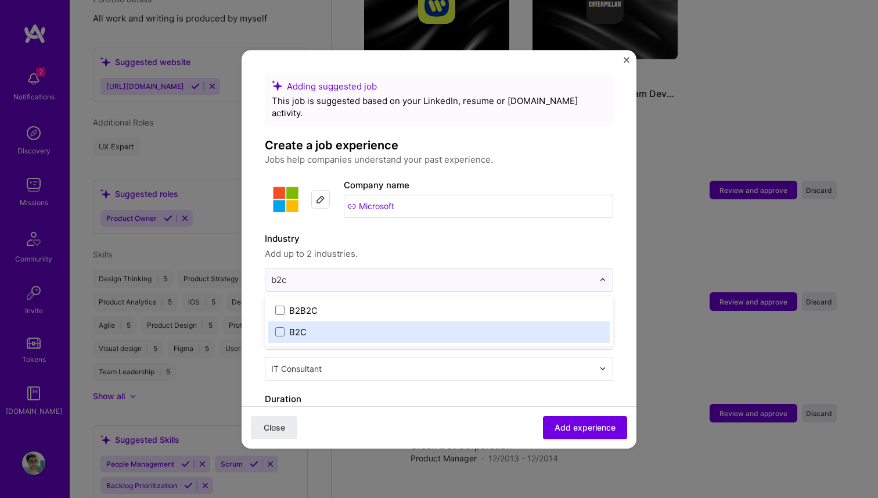
click at [290, 326] on div "B2C" at bounding box center [297, 332] width 17 height 12
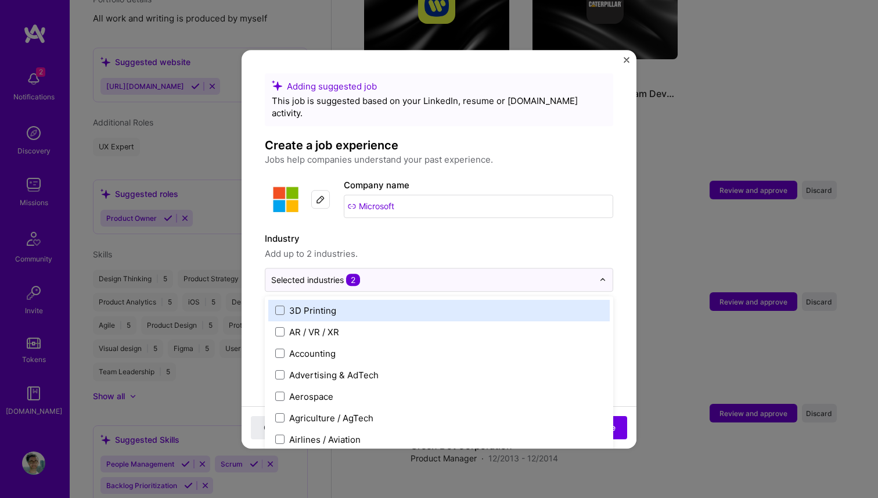
click at [442, 232] on label "Industry" at bounding box center [439, 239] width 349 height 14
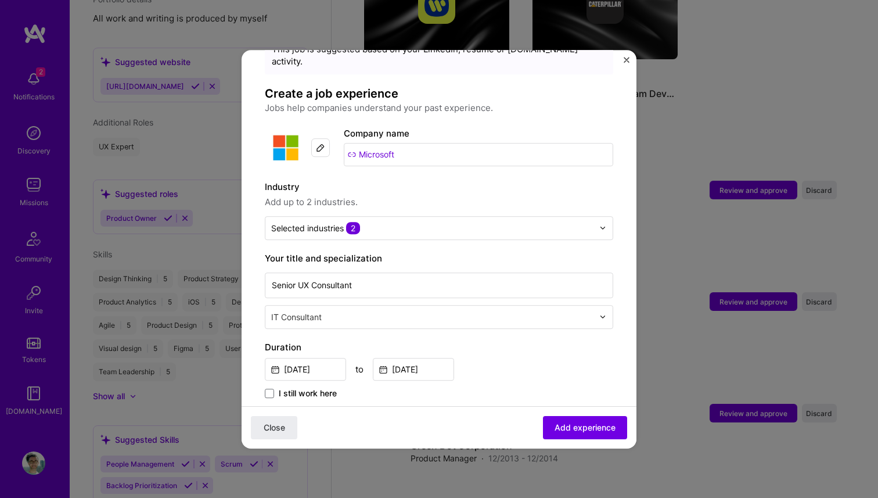
scroll to position [54, 0]
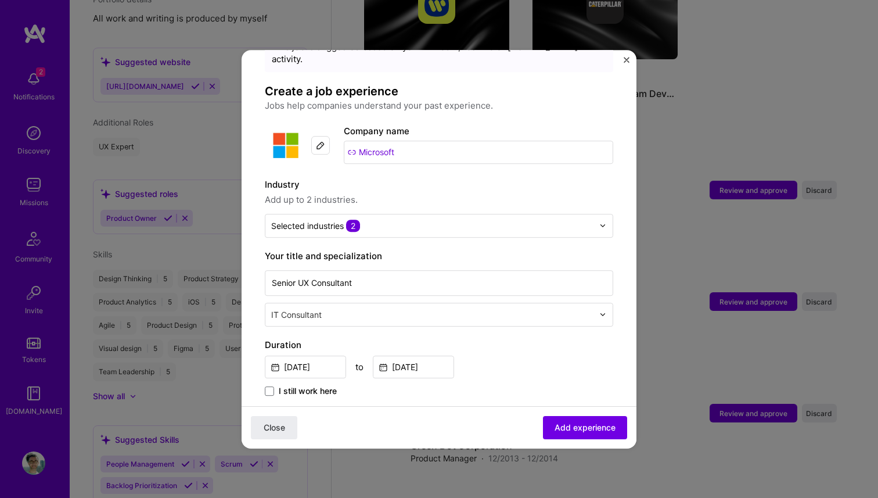
click at [359, 308] on input "text" at bounding box center [433, 314] width 325 height 12
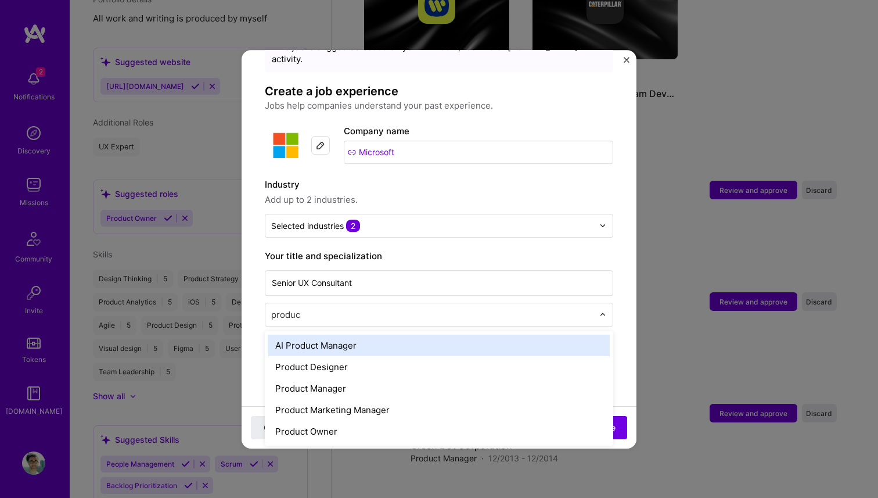
type input "product"
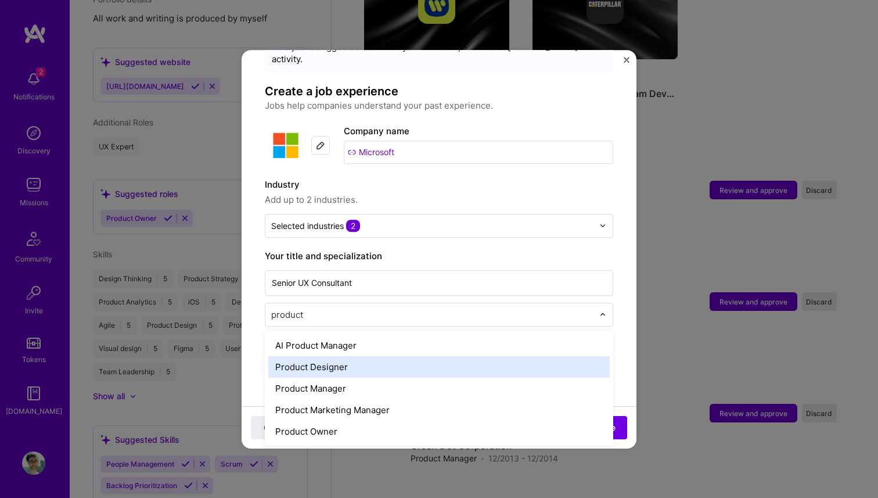
click at [324, 356] on div "Product Designer" at bounding box center [439, 366] width 342 height 21
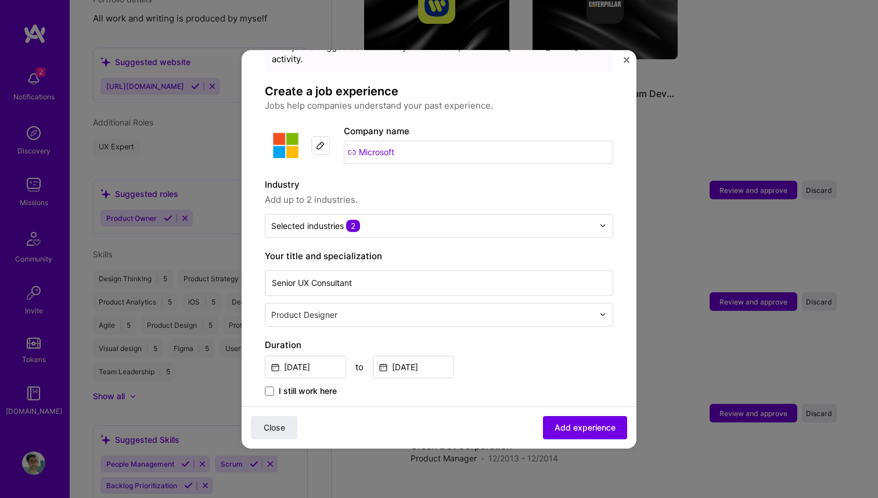
click at [434, 249] on label "Your title and specialization" at bounding box center [439, 256] width 349 height 14
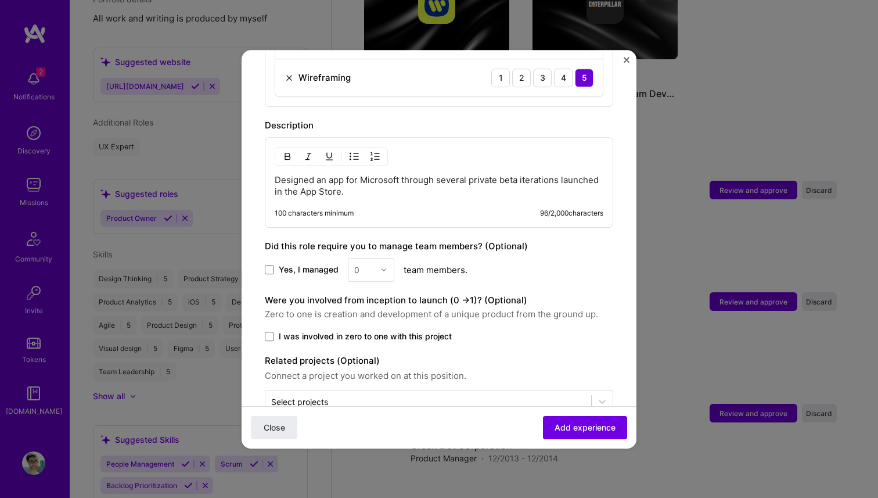
scroll to position [914, 0]
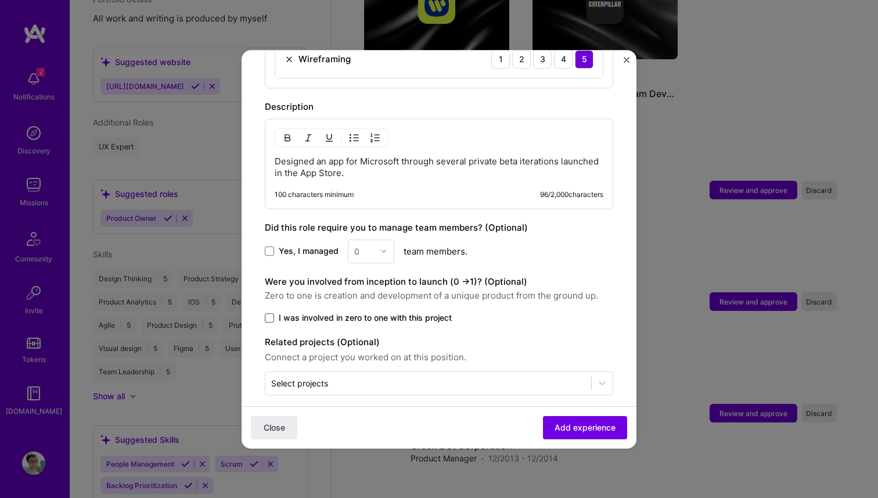
click at [270, 313] on span at bounding box center [269, 317] width 9 height 9
click at [0, 0] on input "I was involved in zero to one with this project" at bounding box center [0, 0] width 0 height 0
click at [517, 377] on input "text" at bounding box center [428, 383] width 314 height 12
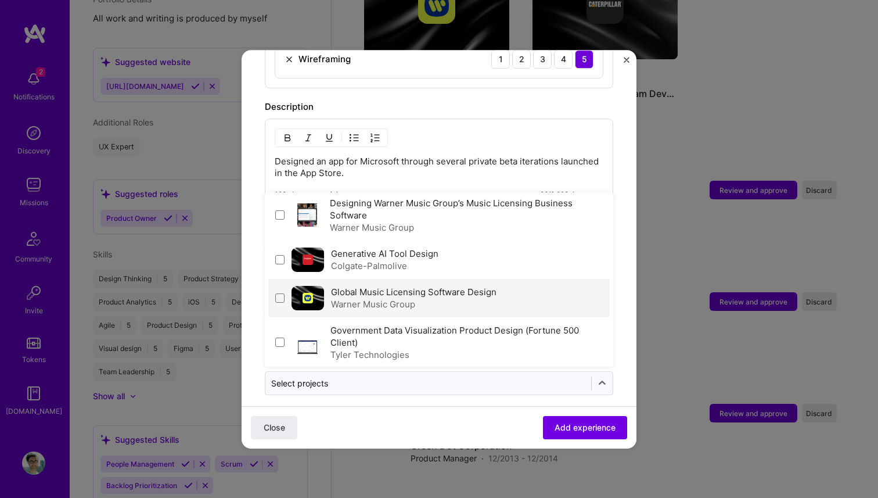
scroll to position [0, 0]
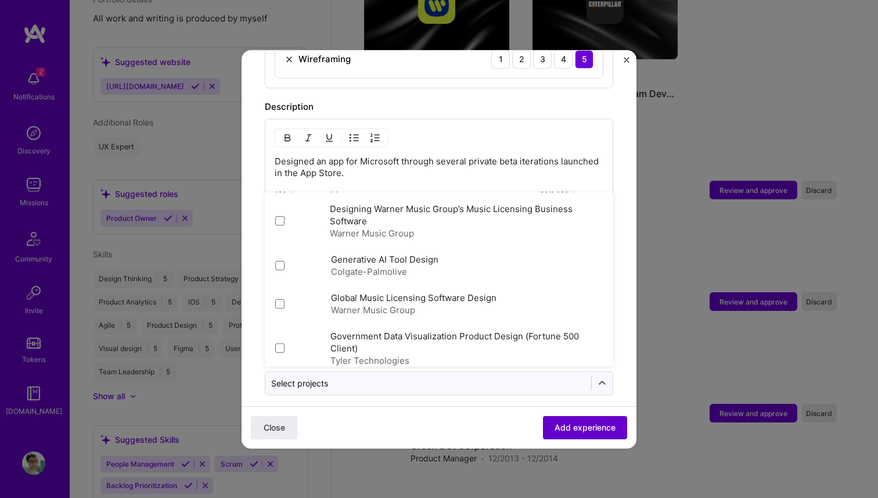
click at [581, 424] on span "Add experience" at bounding box center [585, 427] width 61 height 12
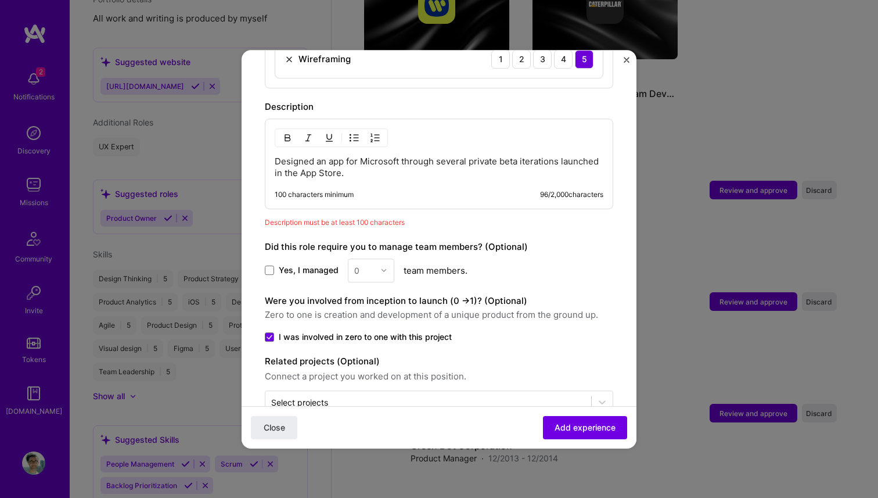
click at [362, 161] on p "Designed an app for Microsoft through several private beta iterations launched …" at bounding box center [439, 167] width 329 height 23
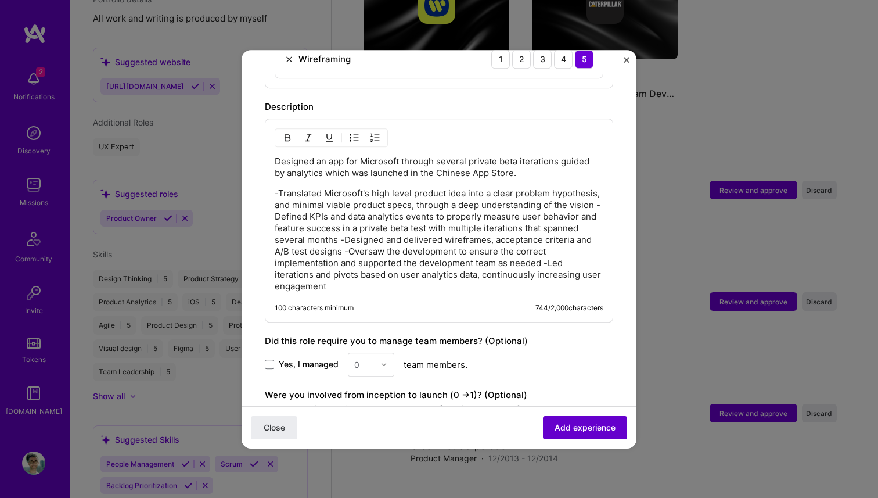
click at [574, 430] on span "Add experience" at bounding box center [585, 427] width 61 height 12
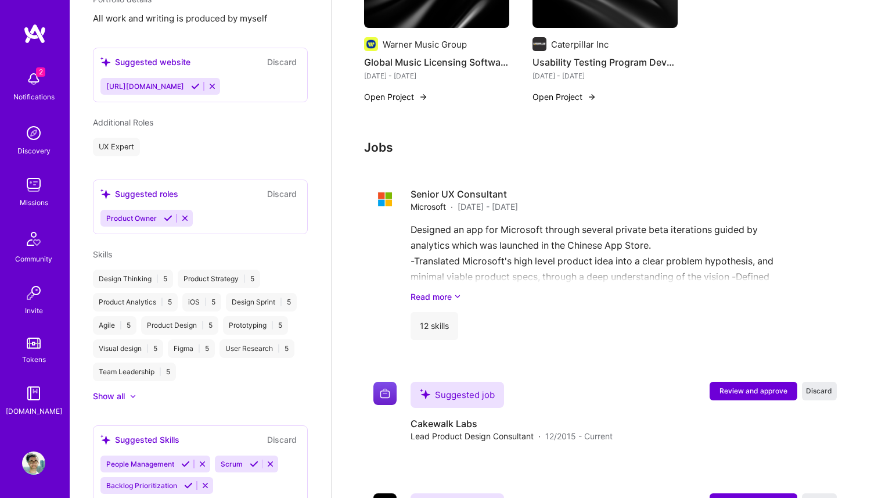
scroll to position [1402, 0]
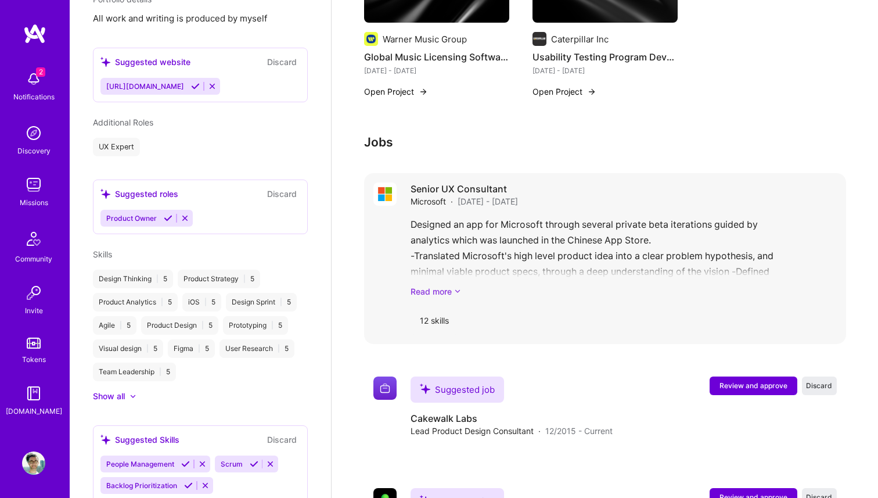
click at [439, 285] on link "Read more" at bounding box center [624, 291] width 426 height 12
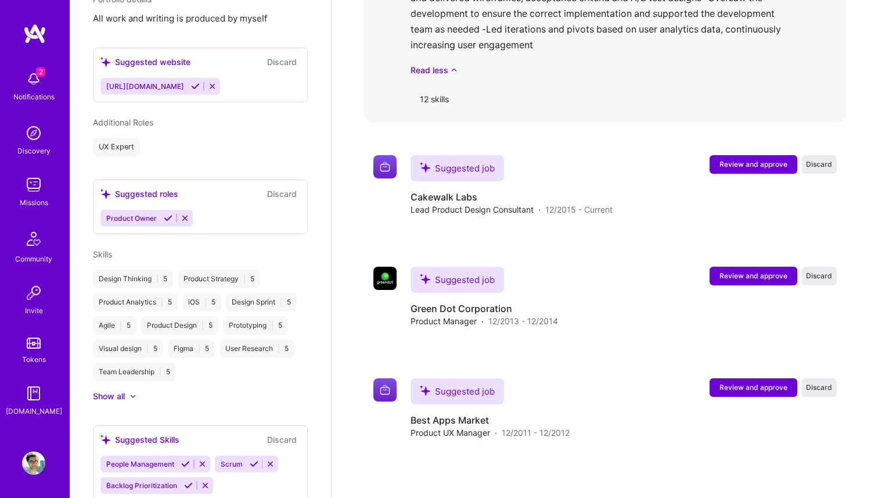
scroll to position [1730, 0]
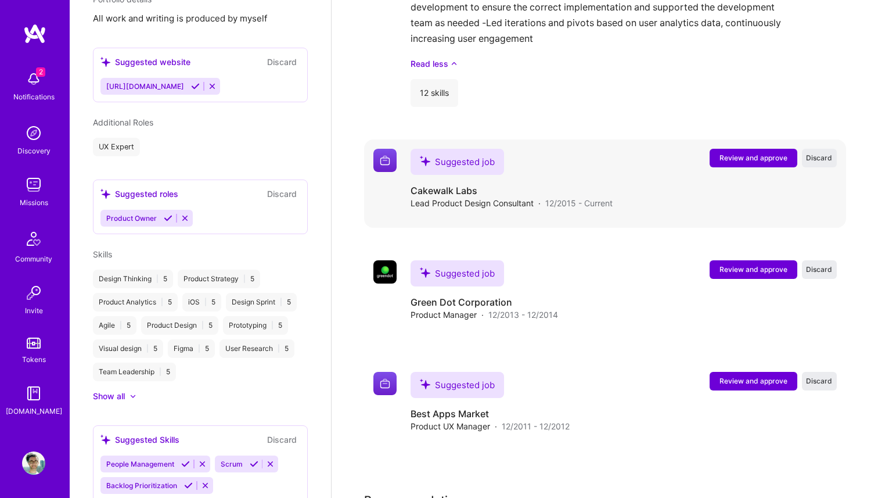
click at [747, 153] on span "Review and approve" at bounding box center [754, 158] width 68 height 10
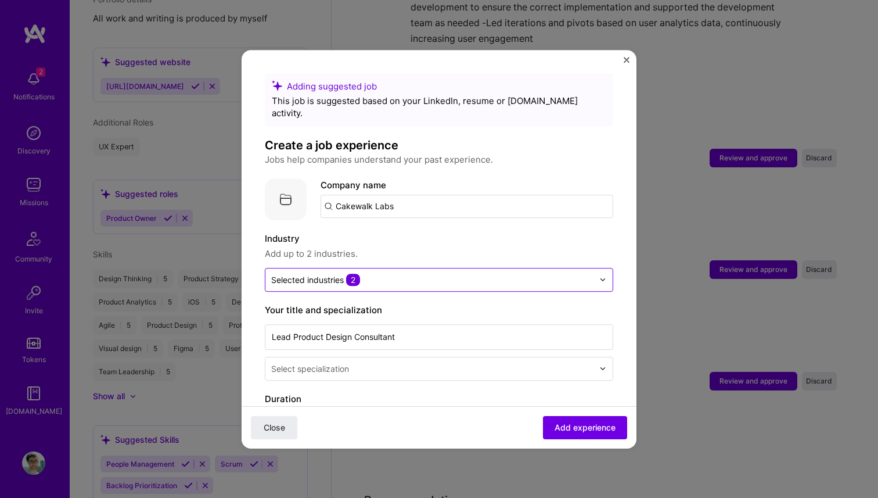
click at [393, 274] on input "text" at bounding box center [432, 280] width 322 height 12
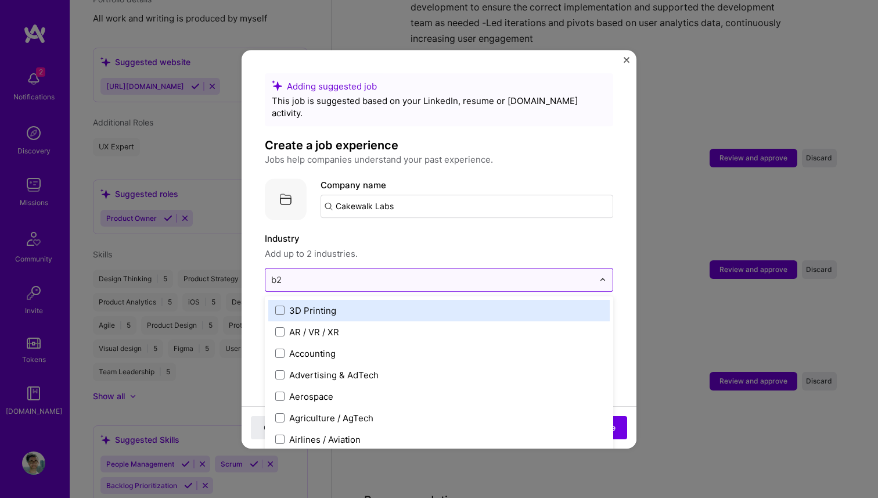
type input "b2b"
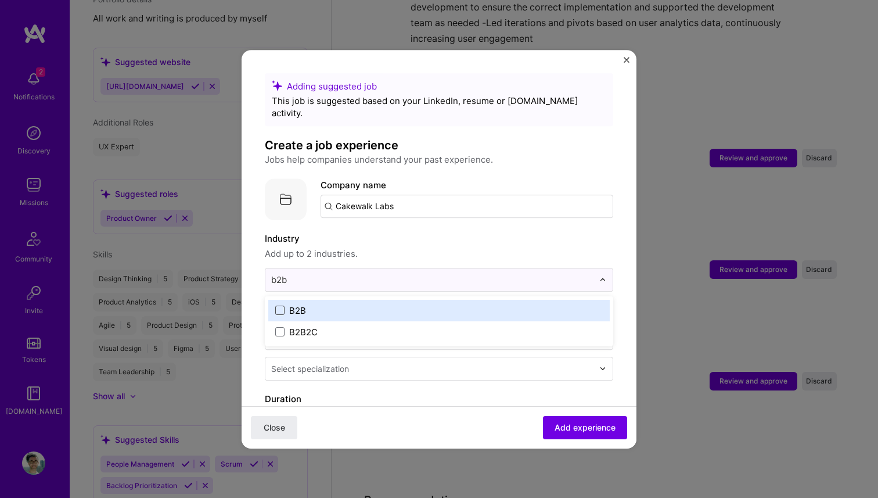
click at [281, 306] on span at bounding box center [279, 310] width 9 height 9
type input "b2c"
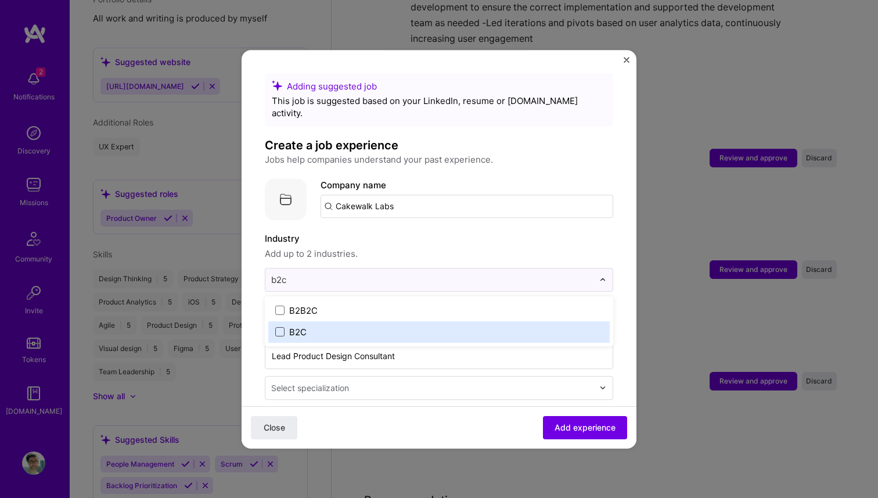
click at [281, 327] on span at bounding box center [279, 331] width 9 height 9
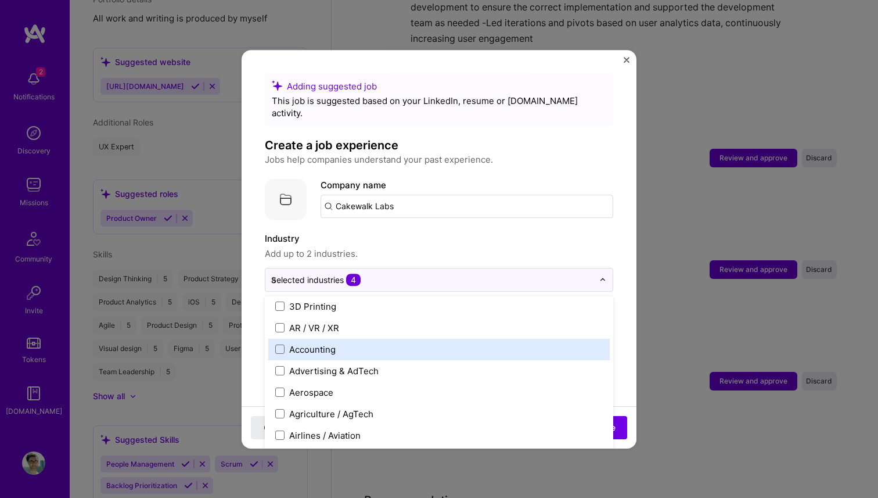
scroll to position [0, 0]
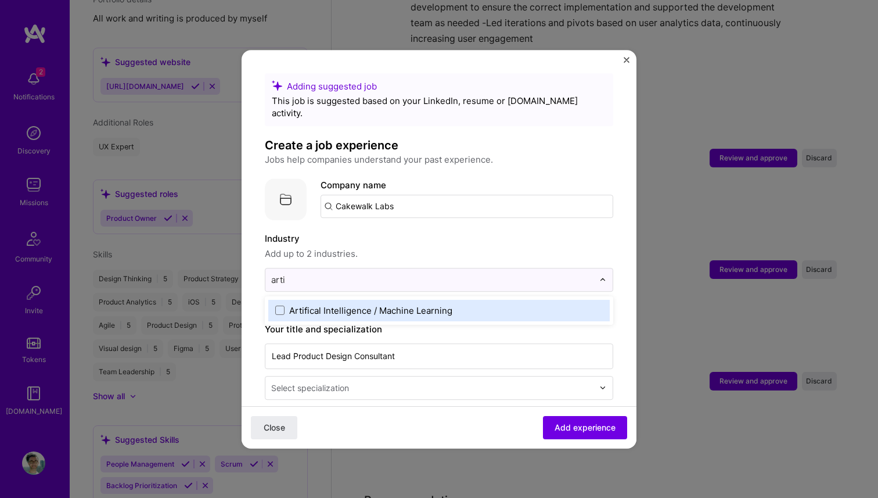
type input "artif"
click at [280, 306] on span at bounding box center [279, 310] width 9 height 9
type input "design"
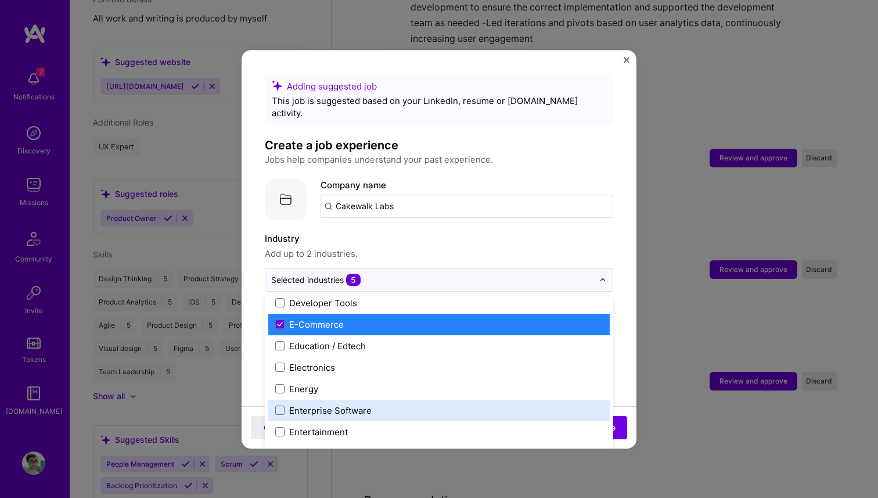
scroll to position [1030, 0]
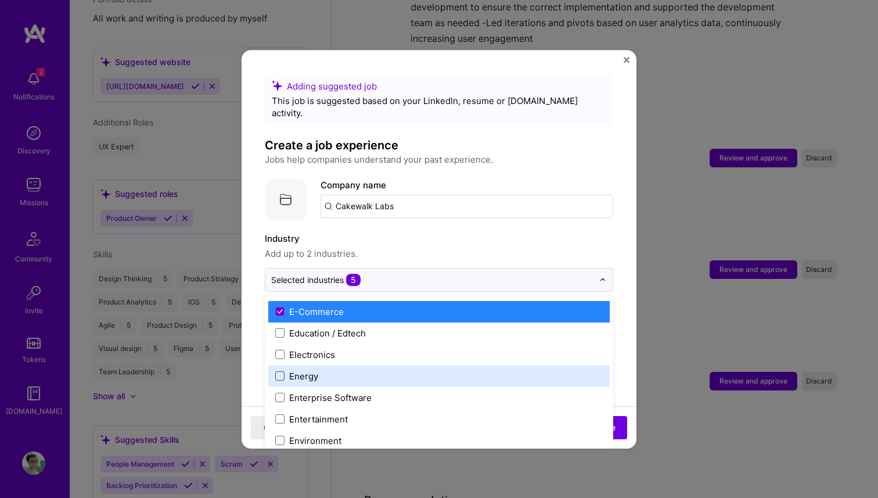
click at [280, 371] on span at bounding box center [279, 375] width 9 height 9
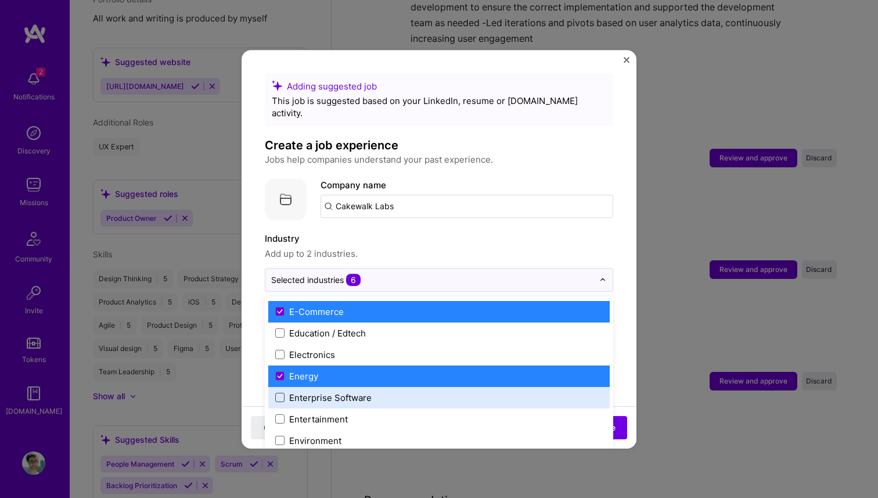
click at [282, 393] on span at bounding box center [279, 397] width 9 height 9
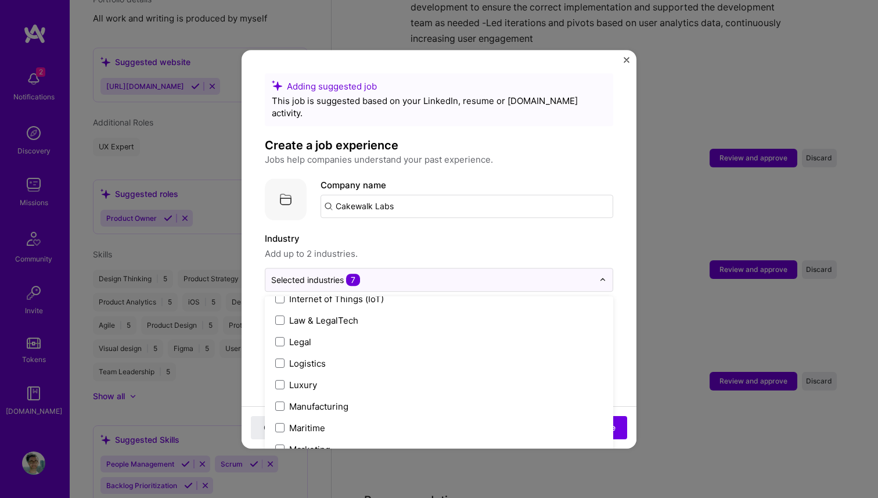
scroll to position [1603, 0]
click at [574, 233] on label "Industry" at bounding box center [439, 239] width 349 height 14
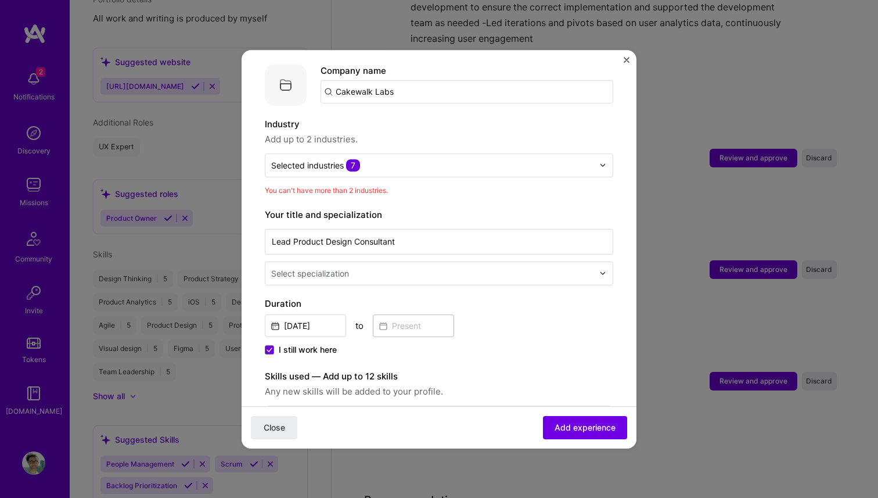
scroll to position [156, 0]
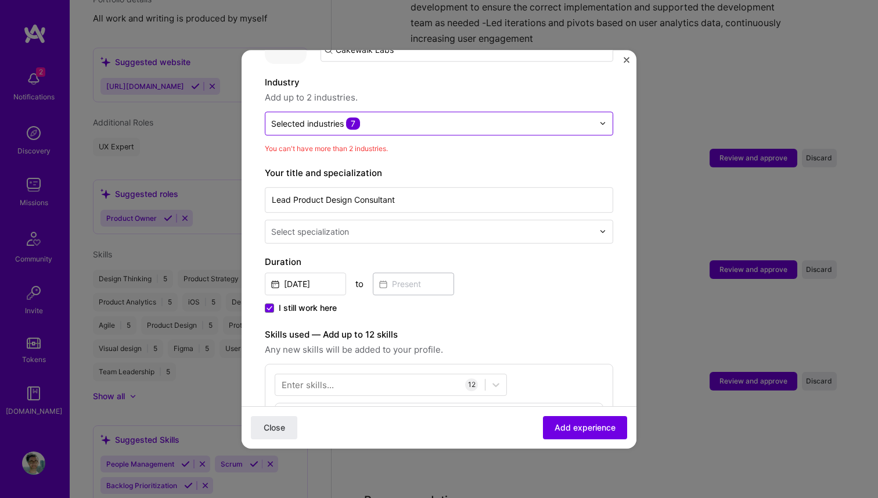
click at [385, 117] on input "text" at bounding box center [432, 123] width 322 height 12
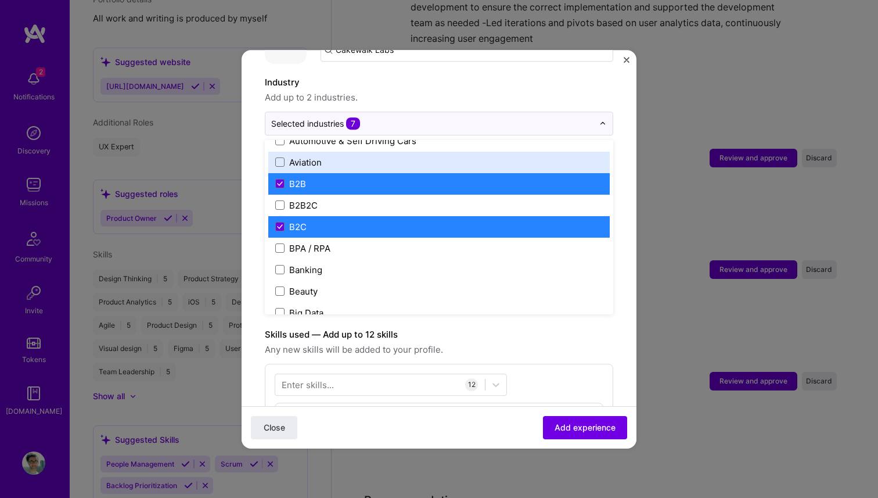
scroll to position [314, 0]
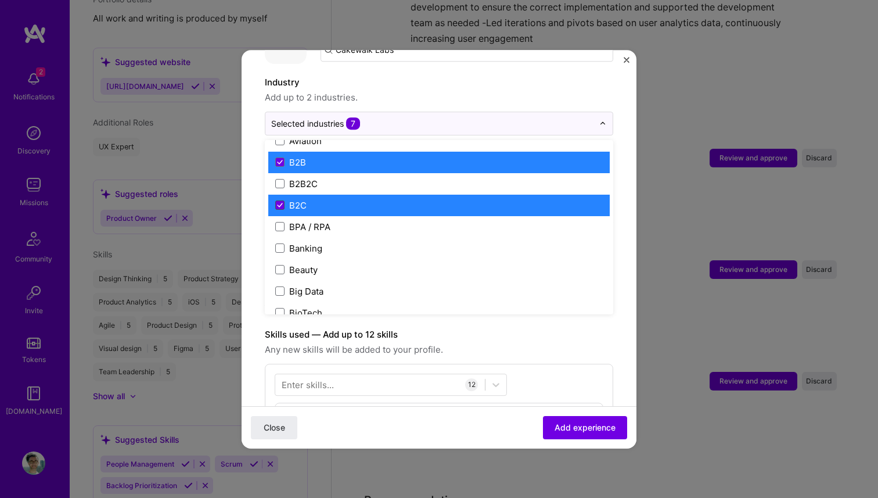
click at [279, 203] on icon at bounding box center [280, 205] width 6 height 5
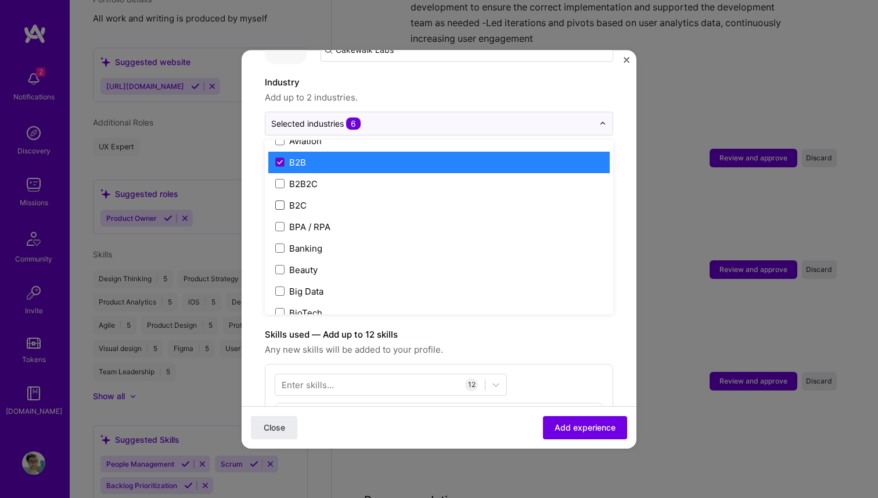
click at [280, 160] on icon at bounding box center [280, 162] width 6 height 5
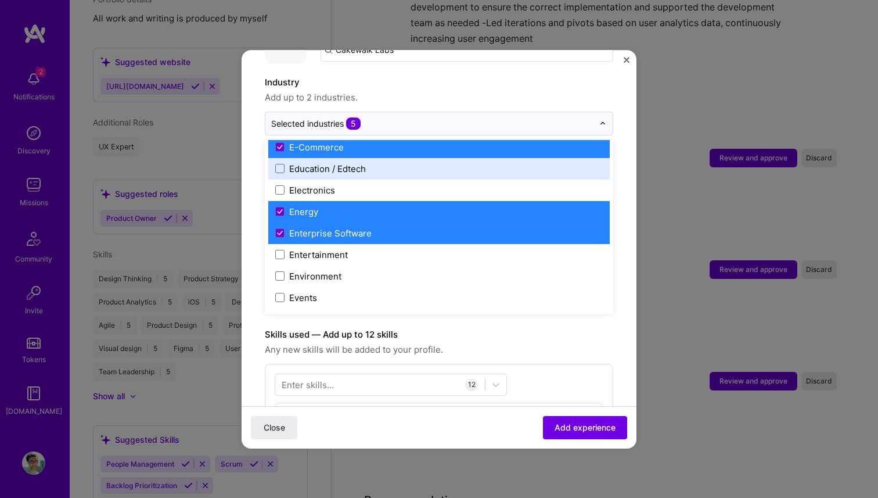
scroll to position [1037, 0]
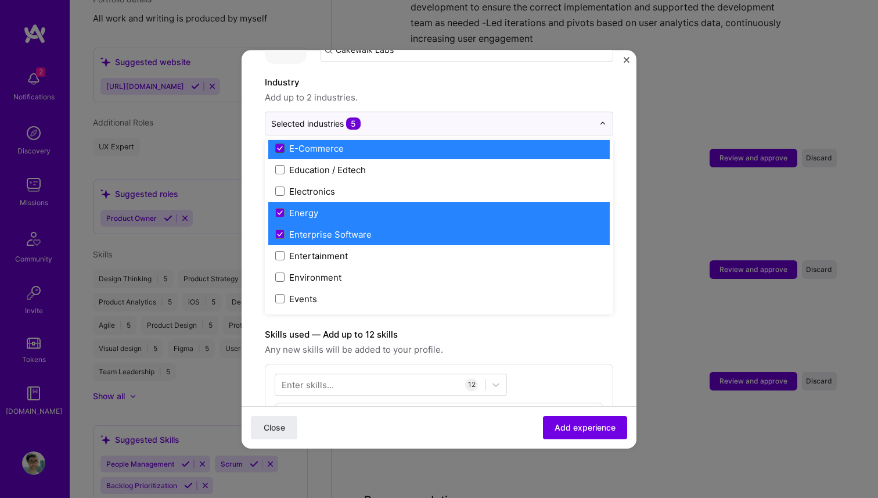
click at [278, 146] on icon at bounding box center [280, 148] width 6 height 5
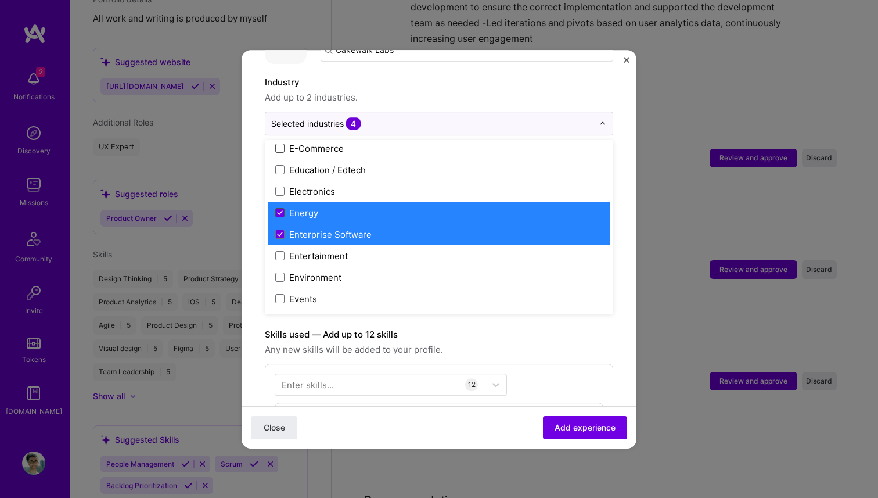
click at [281, 210] on icon at bounding box center [280, 212] width 6 height 5
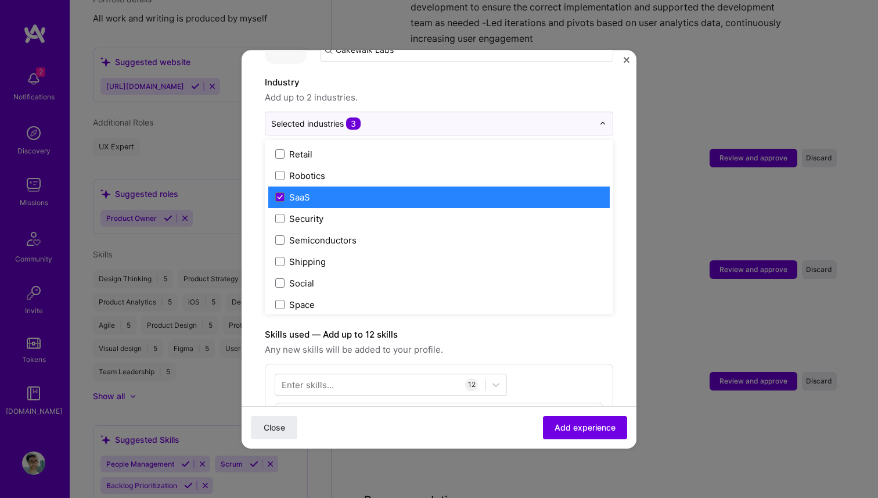
scroll to position [2288, 0]
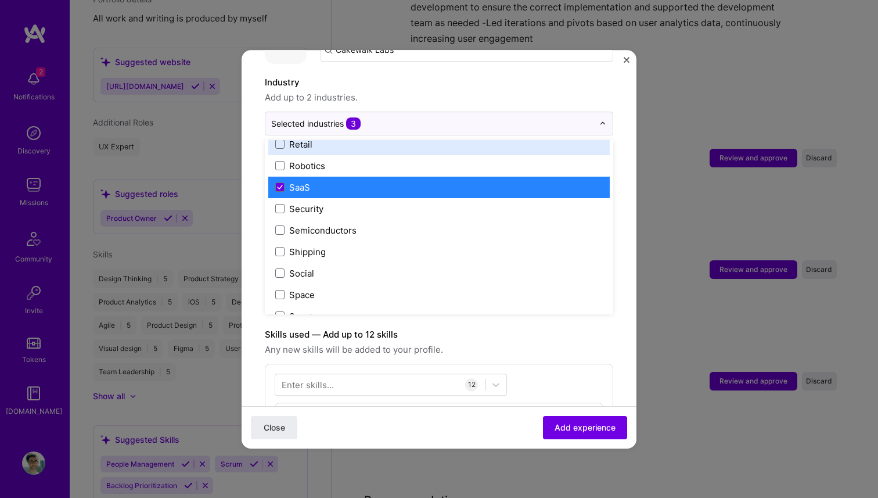
click at [472, 91] on span "Add up to 2 industries." at bounding box center [439, 98] width 349 height 14
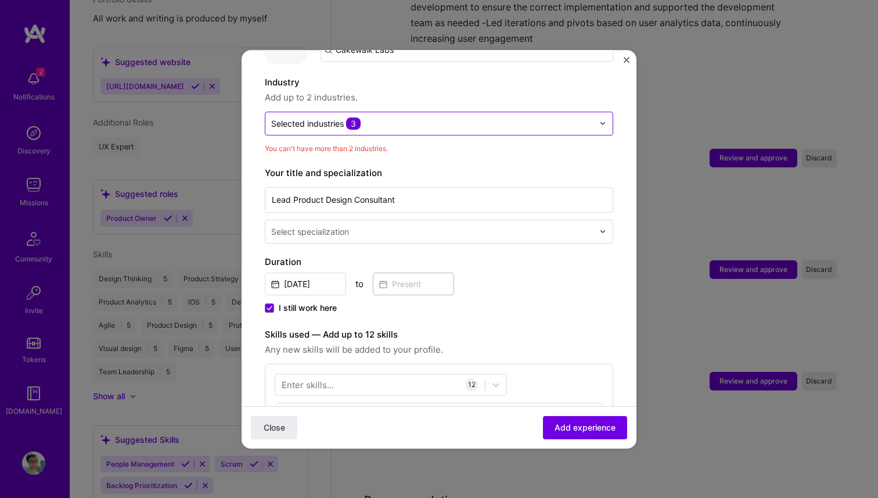
click at [404, 117] on input "text" at bounding box center [432, 123] width 322 height 12
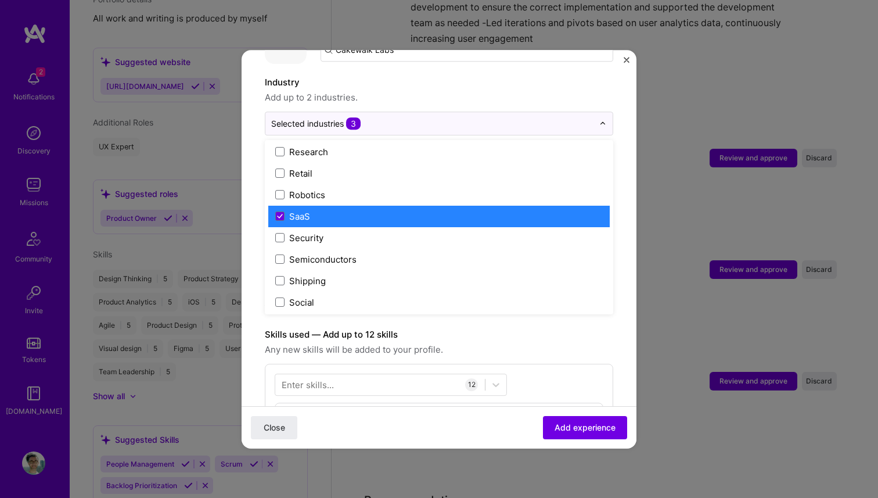
scroll to position [2264, 0]
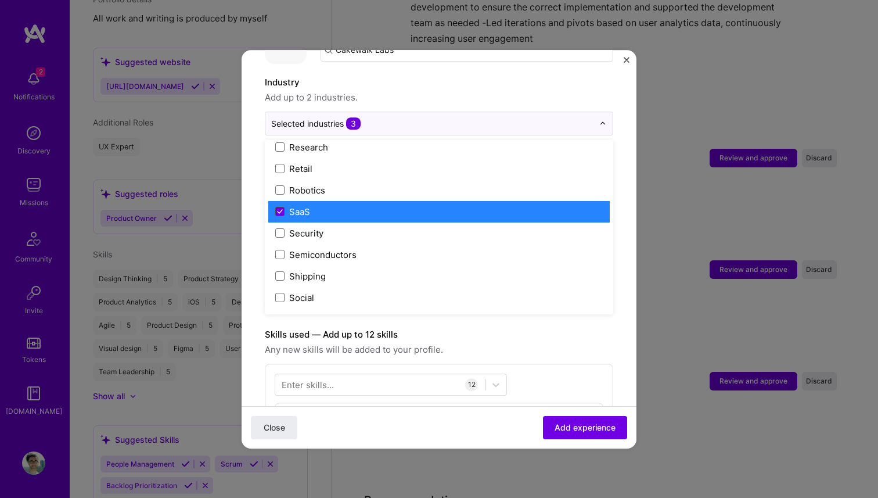
click at [282, 210] on icon at bounding box center [280, 211] width 5 height 3
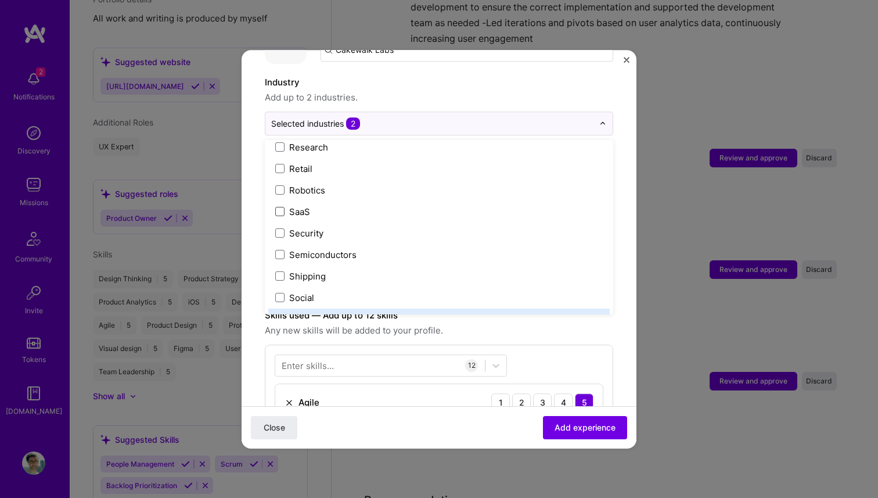
click at [561, 324] on span "Any new skills will be added to your profile." at bounding box center [439, 331] width 349 height 14
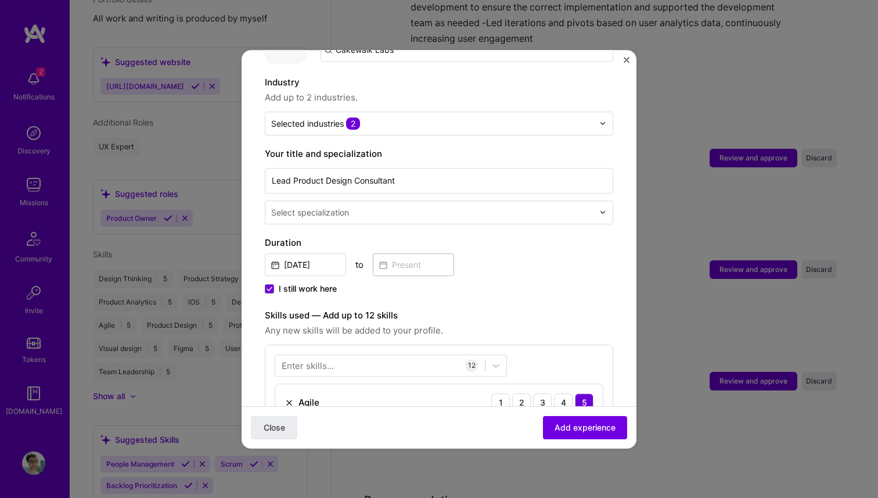
click at [364, 206] on input "text" at bounding box center [433, 212] width 325 height 12
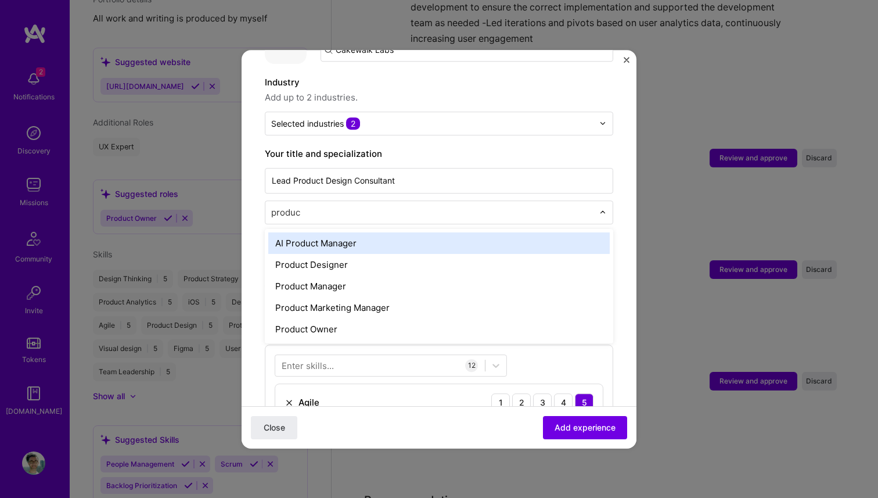
type input "product"
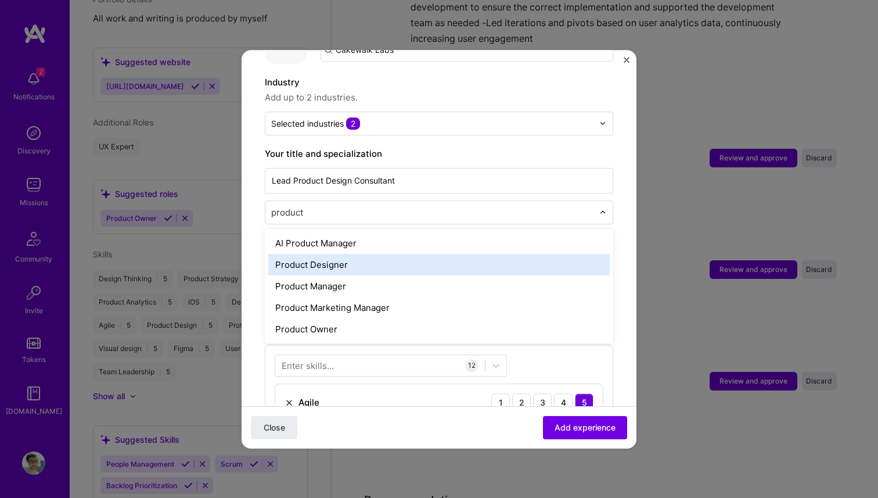
click at [333, 254] on div "Product Designer" at bounding box center [439, 264] width 342 height 21
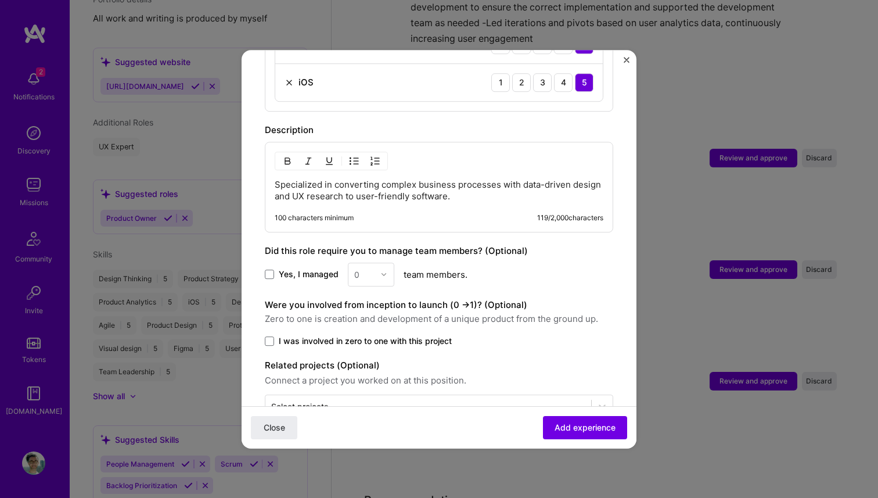
scroll to position [899, 0]
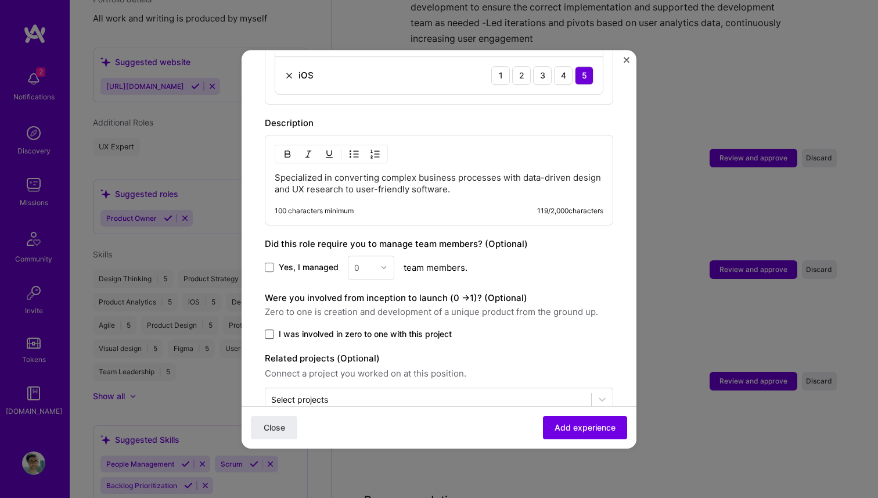
click at [274, 329] on span at bounding box center [269, 333] width 9 height 9
click at [0, 0] on input "I was involved in zero to one with this project" at bounding box center [0, 0] width 0 height 0
click at [354, 393] on input "text" at bounding box center [428, 399] width 314 height 12
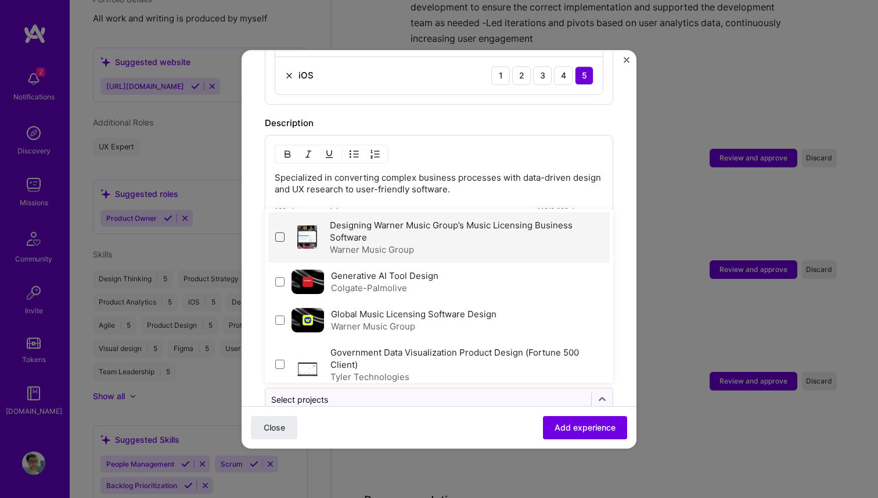
click at [276, 232] on span at bounding box center [279, 236] width 9 height 9
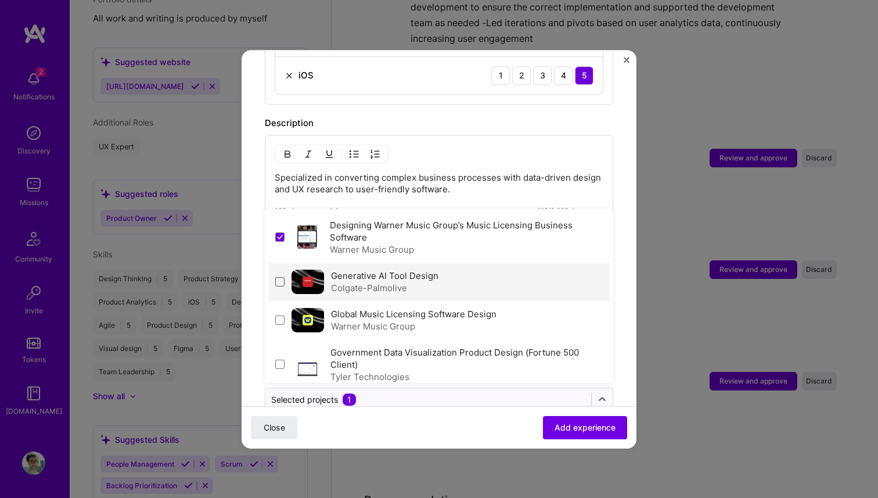
click at [277, 277] on span at bounding box center [279, 281] width 9 height 9
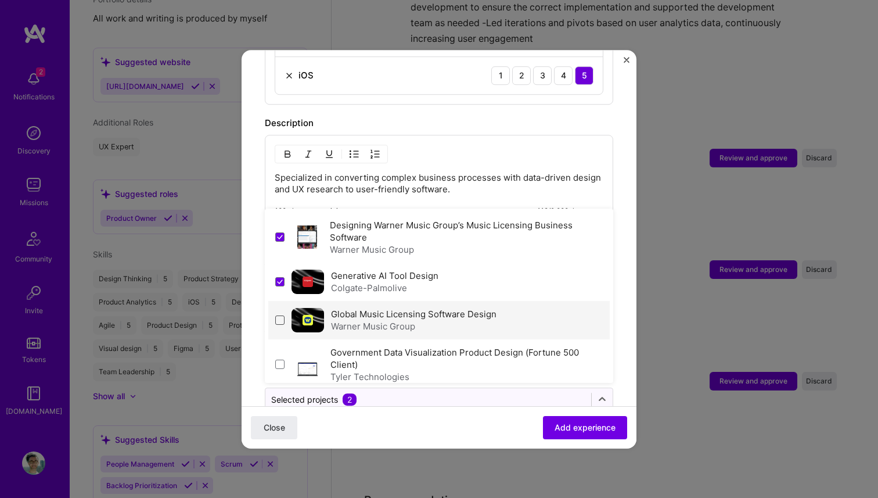
click at [279, 315] on span at bounding box center [279, 319] width 9 height 9
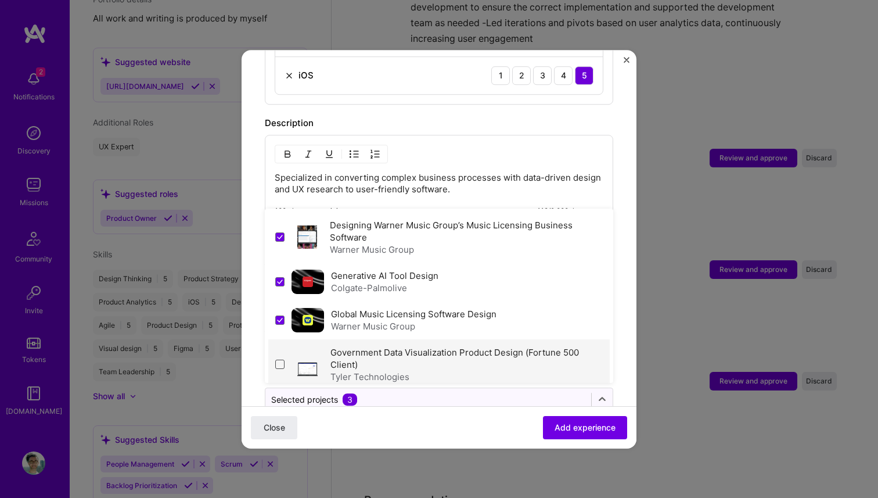
click at [282, 360] on span at bounding box center [279, 364] width 9 height 9
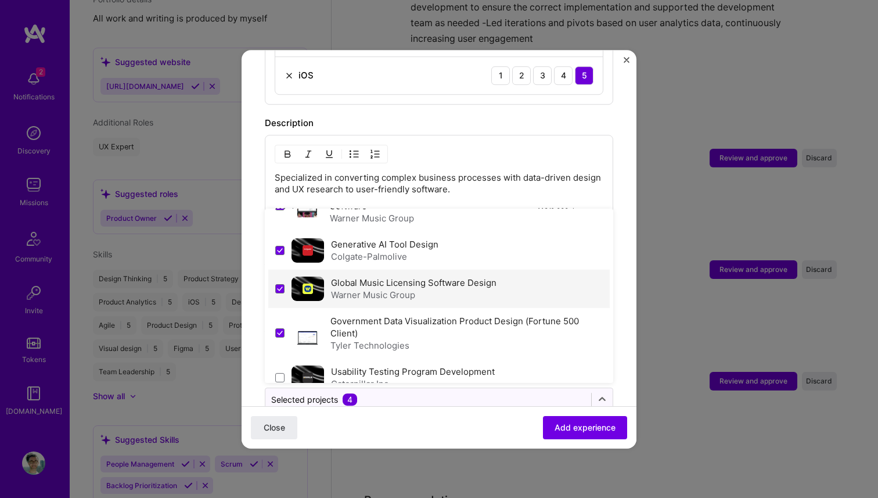
scroll to position [49, 0]
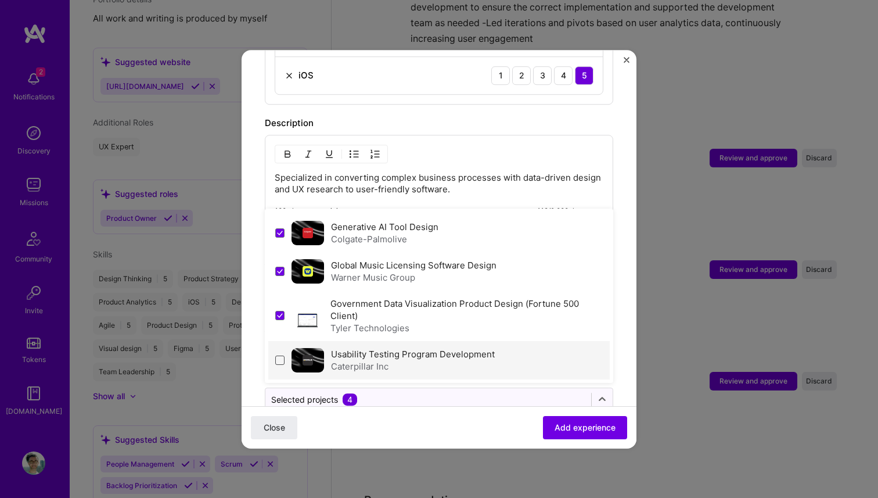
click at [281, 355] on span at bounding box center [279, 359] width 9 height 9
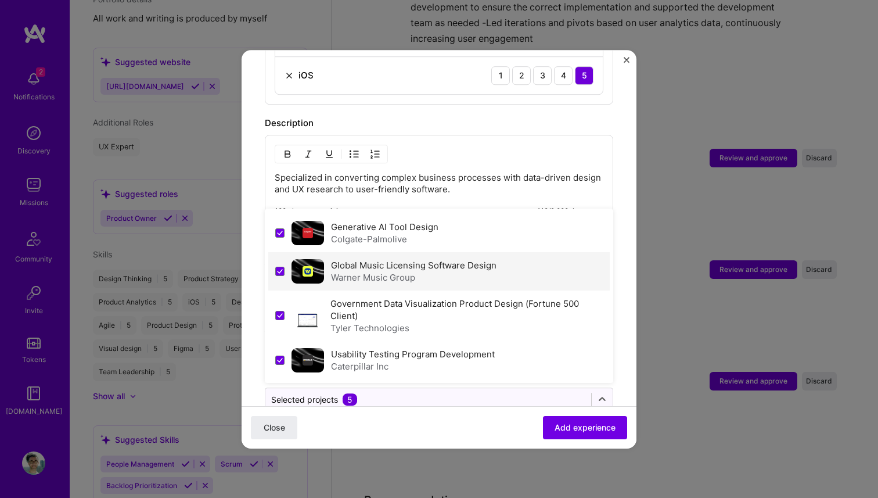
scroll to position [0, 0]
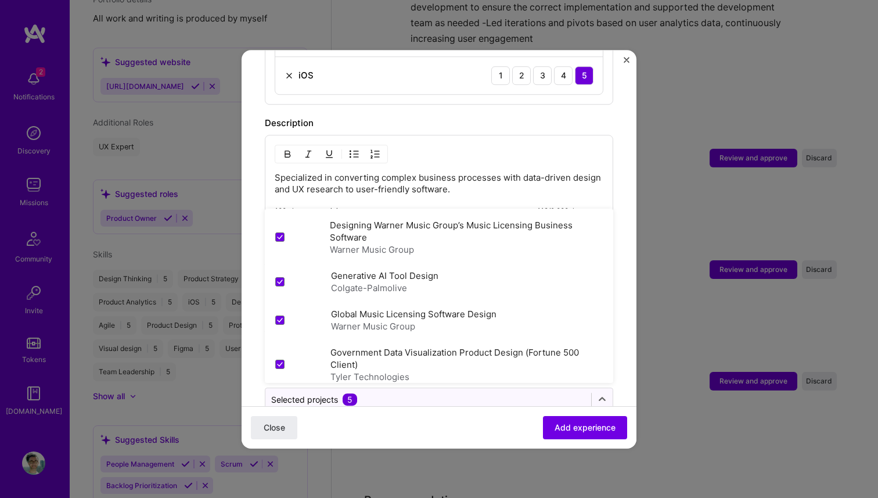
click at [432, 412] on div "Close Add experience" at bounding box center [439, 426] width 395 height 42
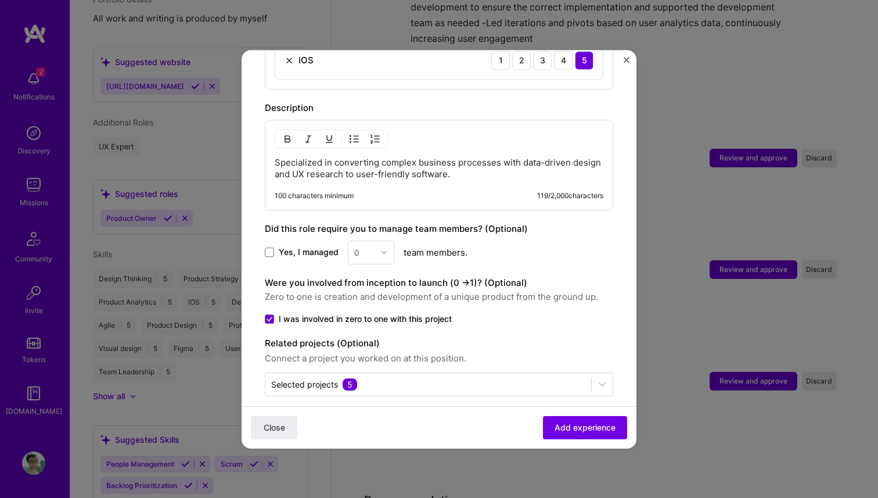
scroll to position [915, 0]
click at [266, 246] on span at bounding box center [269, 250] width 9 height 9
click at [0, 0] on input "Yes, I managed" at bounding box center [0, 0] width 0 height 0
click at [382, 247] on img at bounding box center [383, 250] width 7 height 7
click at [366, 314] on div "3" at bounding box center [370, 324] width 39 height 21
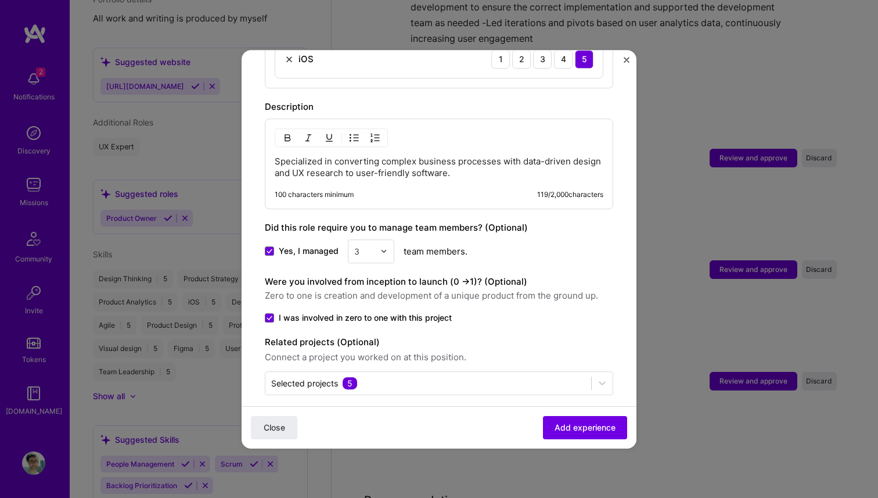
click at [571, 247] on div "Yes, I managed option 3, selected. Select is focused ,type to refine list, pres…" at bounding box center [439, 251] width 349 height 24
click at [576, 432] on span "Add experience" at bounding box center [585, 427] width 61 height 12
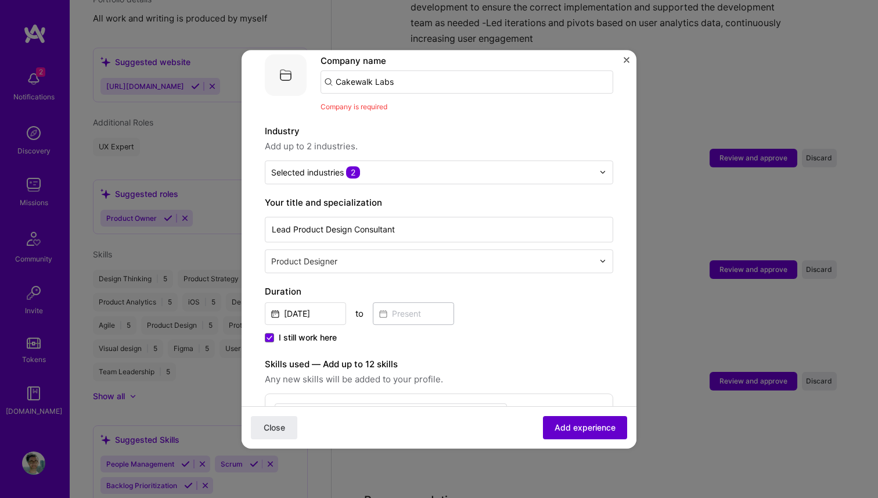
scroll to position [116, 0]
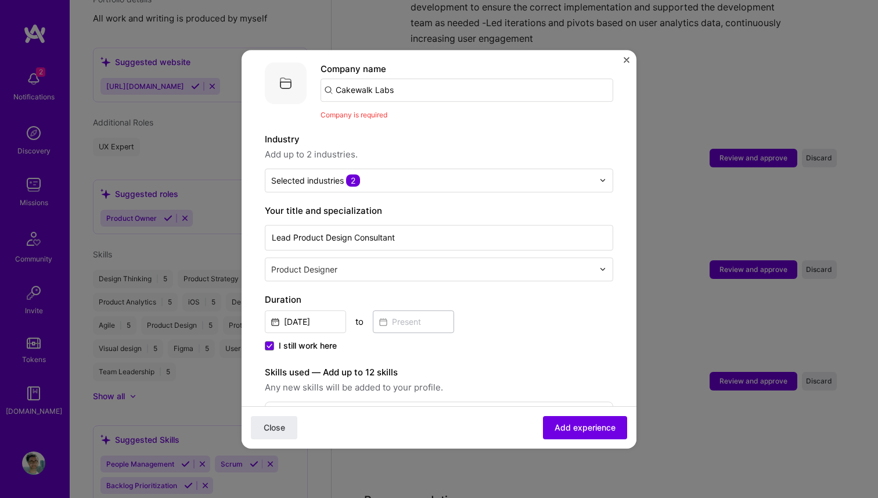
click at [408, 79] on input "Cakewalk Labs" at bounding box center [467, 89] width 293 height 23
click at [416, 132] on label "Industry" at bounding box center [439, 139] width 349 height 14
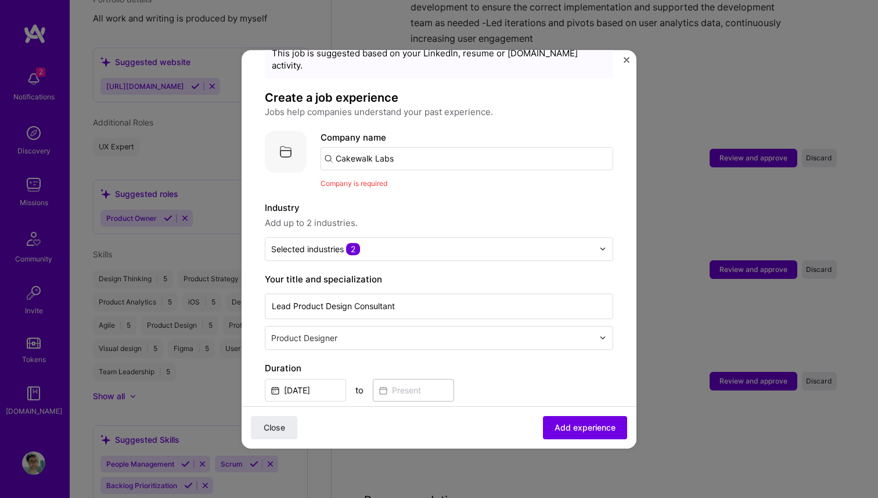
scroll to position [43, 0]
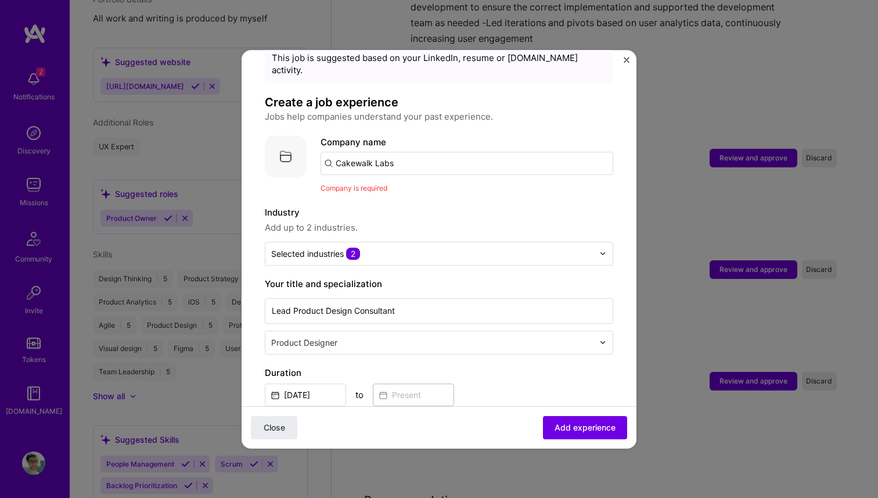
click at [414, 156] on input "Cakewalk Labs" at bounding box center [467, 163] width 293 height 23
type input "Cakewalk Labs"
click at [459, 186] on div "Add company Cakewalk Labs" at bounding box center [408, 196] width 174 height 30
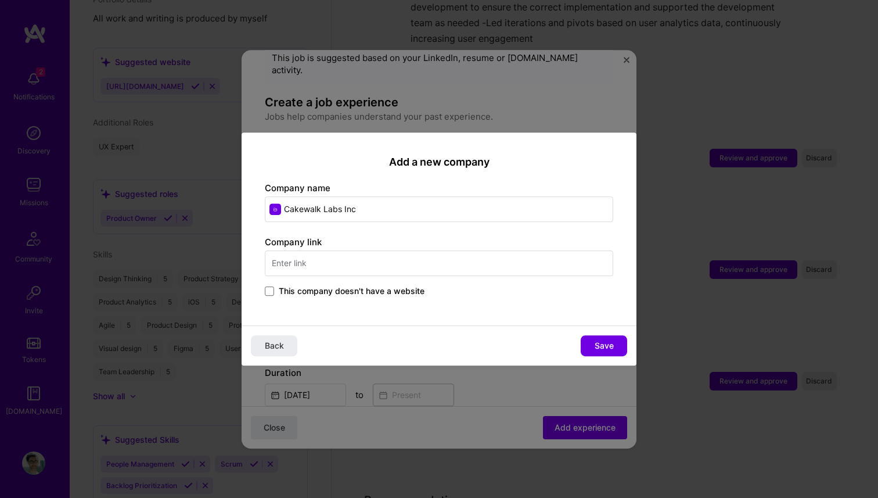
type input "Cakewalk Labs Inc"
click at [302, 261] on input "text" at bounding box center [439, 263] width 349 height 26
type input "[DOMAIN_NAME]"
click at [608, 345] on span "Save" at bounding box center [604, 346] width 19 height 12
type input "Cakewalk Labs Inc"
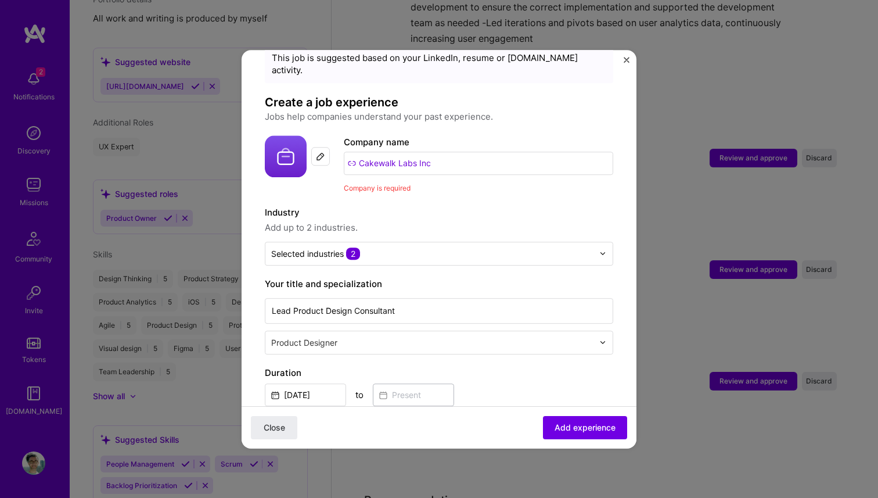
click at [447, 206] on label "Industry" at bounding box center [439, 213] width 349 height 14
click at [580, 426] on span "Add experience" at bounding box center [585, 427] width 61 height 12
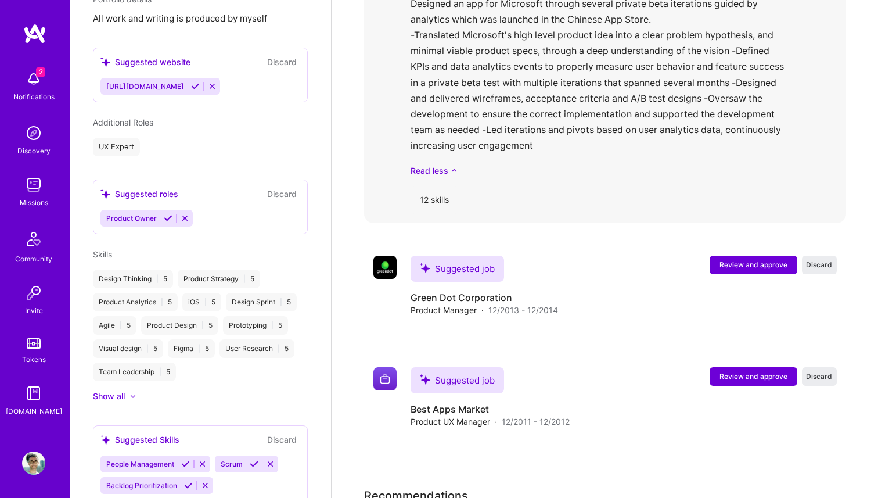
scroll to position [1805, 0]
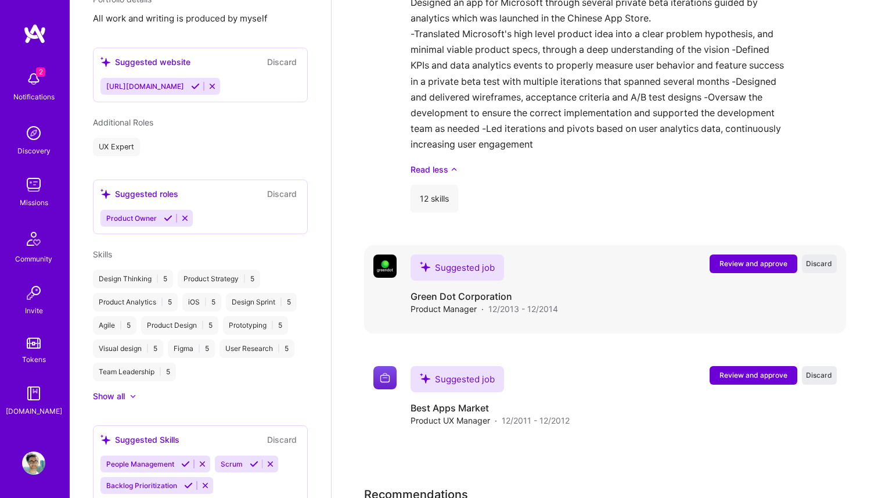
click at [724, 258] on span "Review and approve" at bounding box center [754, 263] width 68 height 10
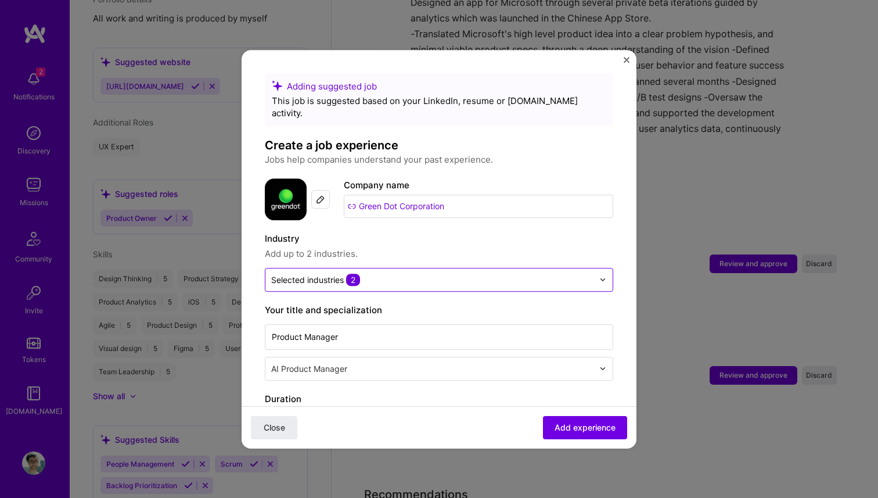
click at [404, 274] on input "text" at bounding box center [432, 280] width 322 height 12
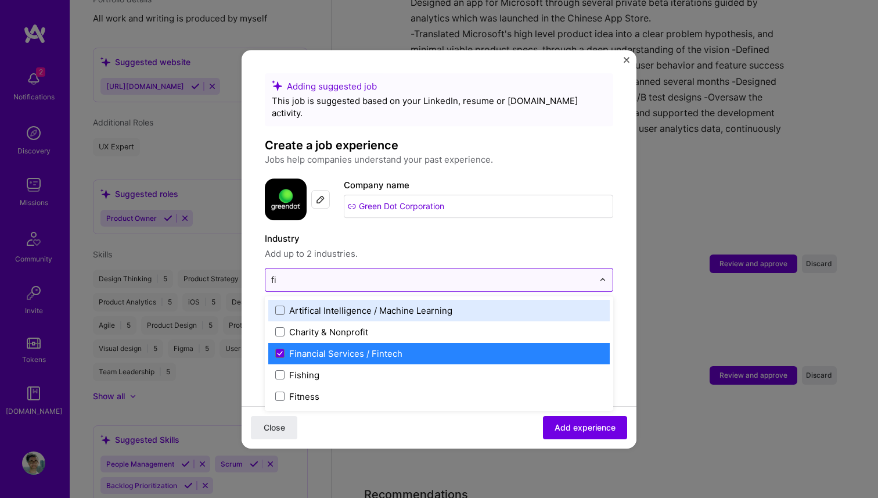
type input "fin"
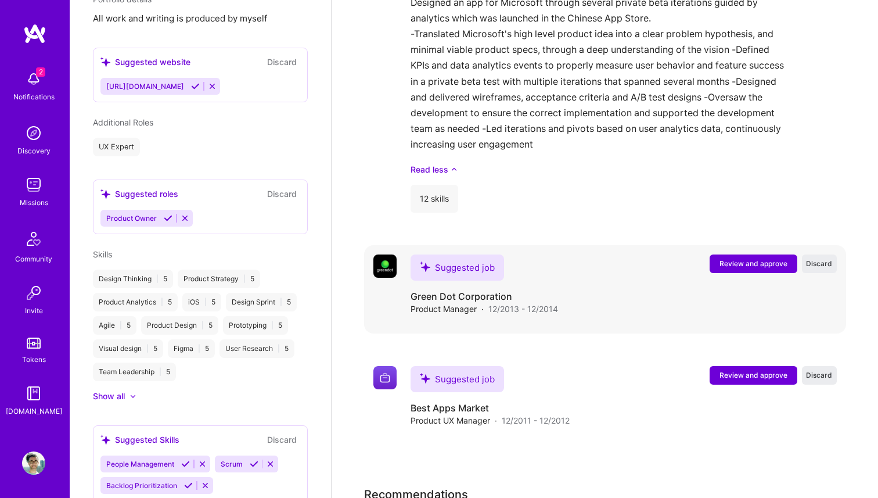
click at [739, 258] on span "Review and approve" at bounding box center [754, 263] width 68 height 10
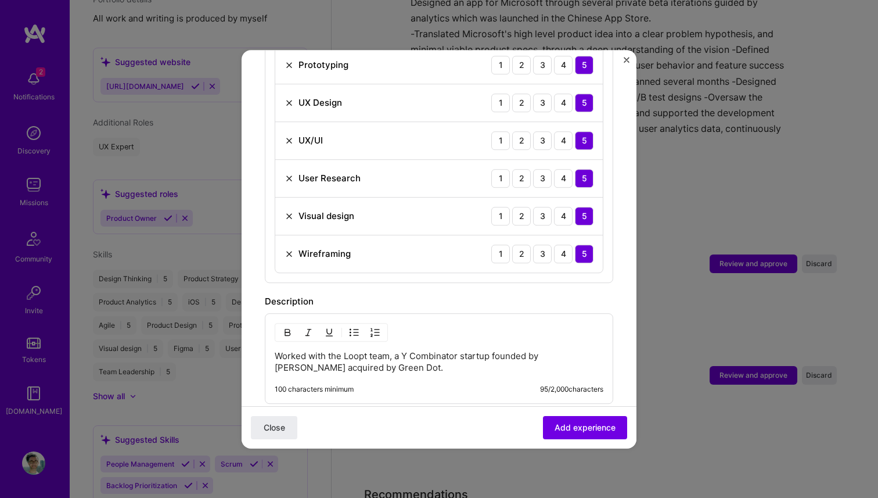
scroll to position [914, 0]
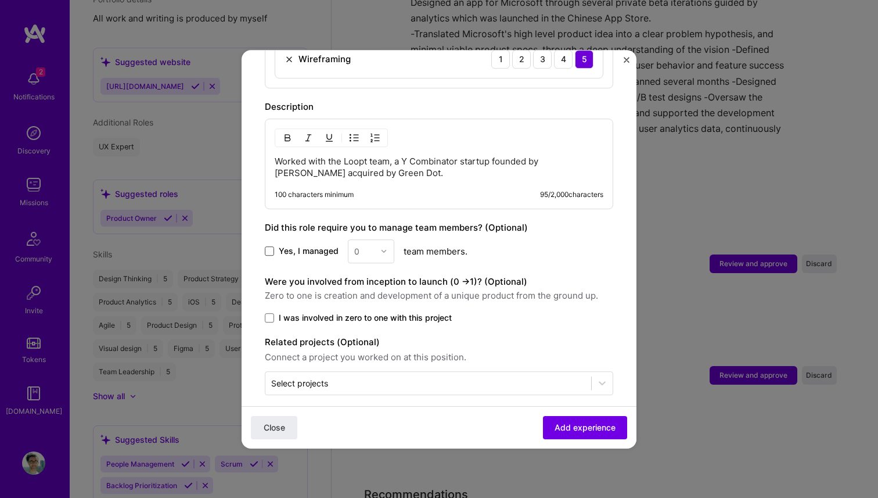
click at [267, 246] on span at bounding box center [269, 250] width 9 height 9
click at [0, 0] on input "Yes, I managed" at bounding box center [0, 0] width 0 height 0
click at [385, 245] on div at bounding box center [386, 251] width 13 height 23
click at [362, 326] on div "10" at bounding box center [370, 334] width 39 height 21
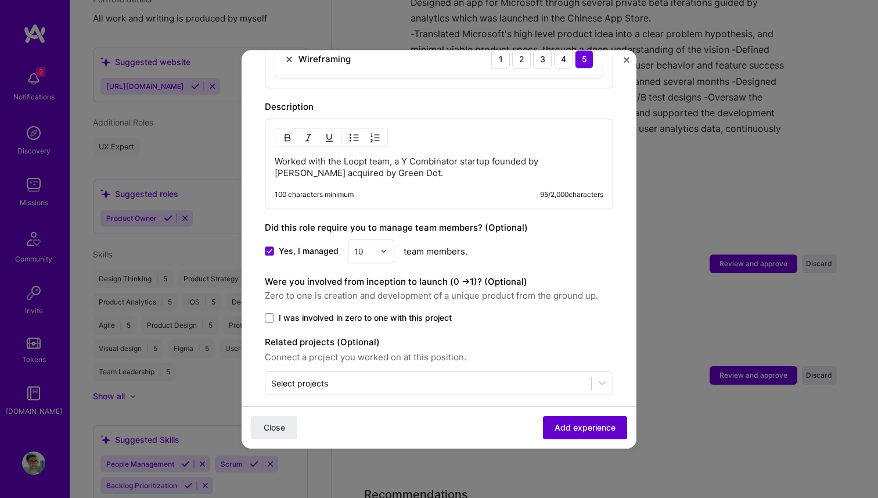
click at [576, 425] on span "Add experience" at bounding box center [585, 427] width 61 height 12
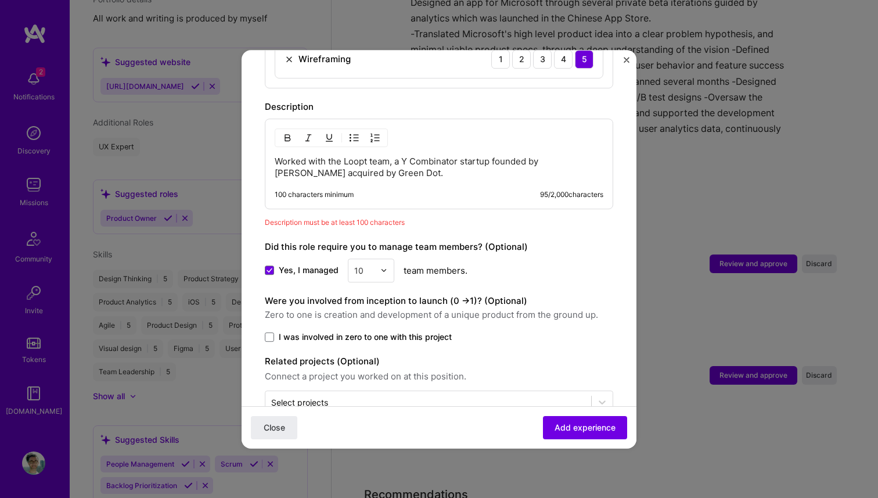
click at [398, 161] on p "Worked with the Loopt team, a Y Combinator startup founded by [PERSON_NAME] acq…" at bounding box center [439, 167] width 329 height 23
click at [366, 156] on p "Worked with the Loopt team, a Y Combinator startup founded by [PERSON_NAME] acq…" at bounding box center [439, 167] width 329 height 23
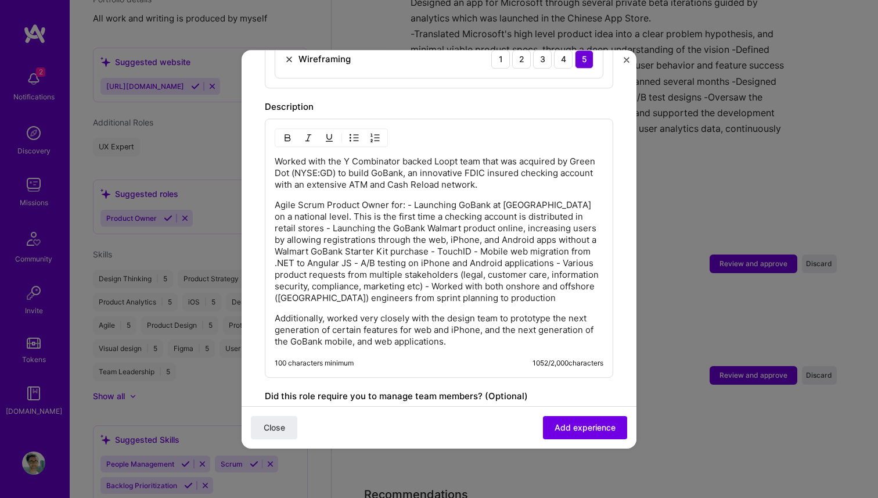
click at [483, 156] on p "Worked with the Y Combinator backed Loopt team that was acquired by Green Dot (…" at bounding box center [439, 173] width 329 height 35
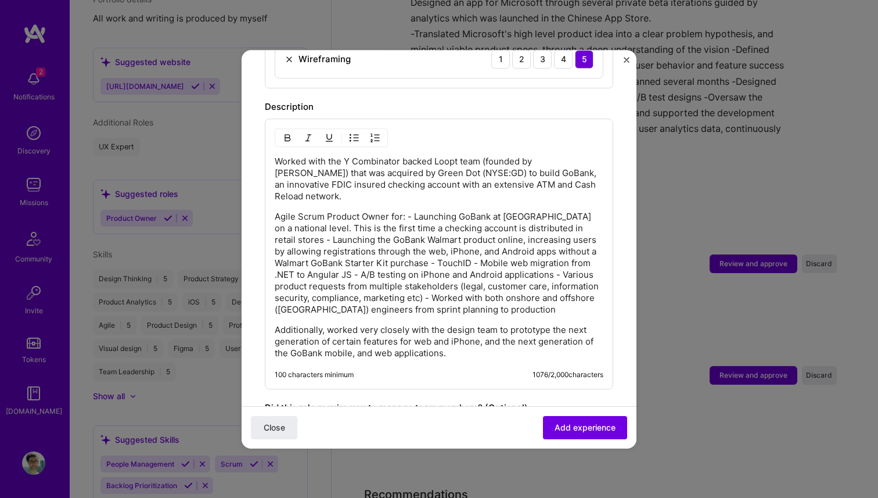
click at [534, 156] on p "Worked with the Y Combinator backed Loopt team (founded by [PERSON_NAME]) that …" at bounding box center [439, 179] width 329 height 46
click at [574, 425] on span "Add experience" at bounding box center [585, 427] width 61 height 12
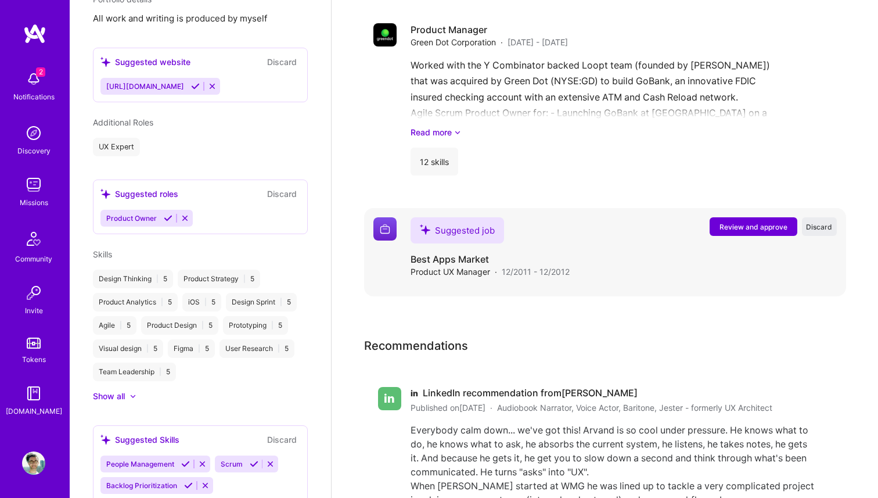
scroll to position [2014, 0]
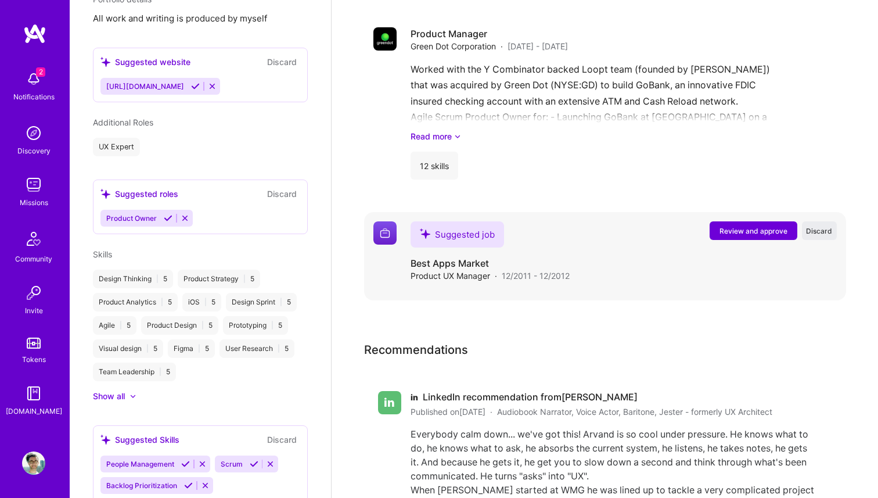
click at [745, 226] on span "Review and approve" at bounding box center [754, 231] width 68 height 10
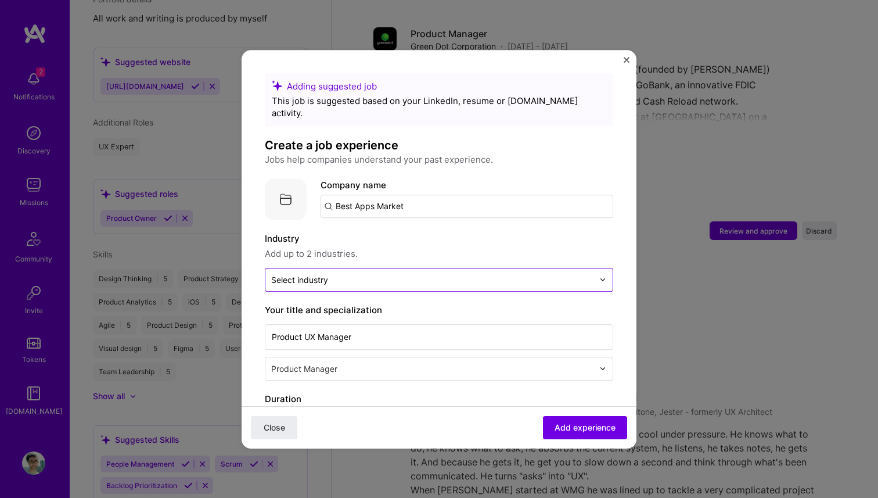
click at [384, 274] on input "text" at bounding box center [432, 280] width 322 height 12
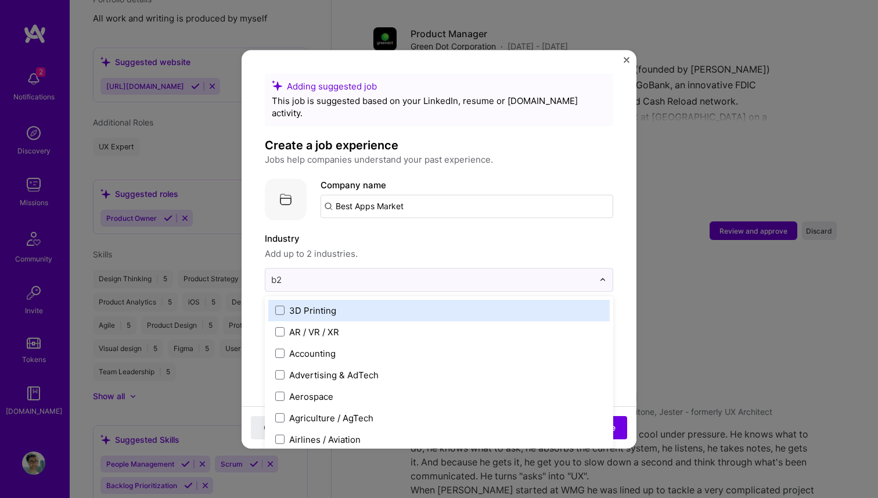
type input "b2c"
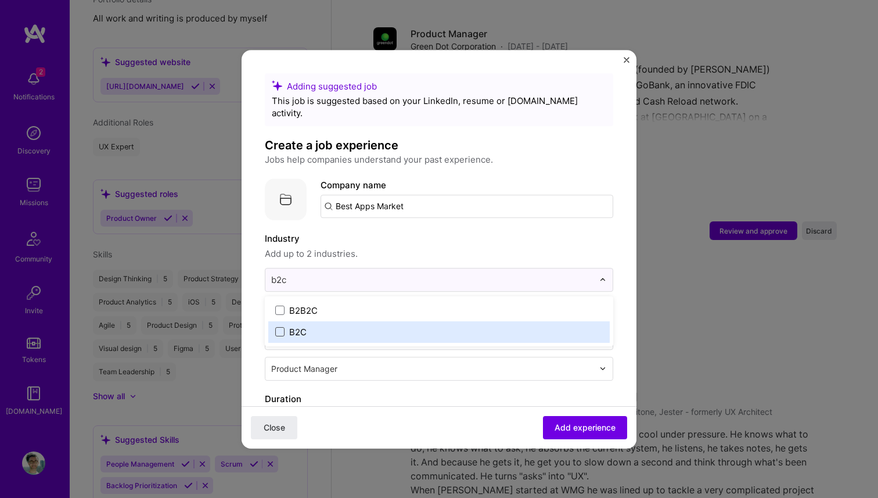
click at [281, 327] on span at bounding box center [279, 331] width 9 height 9
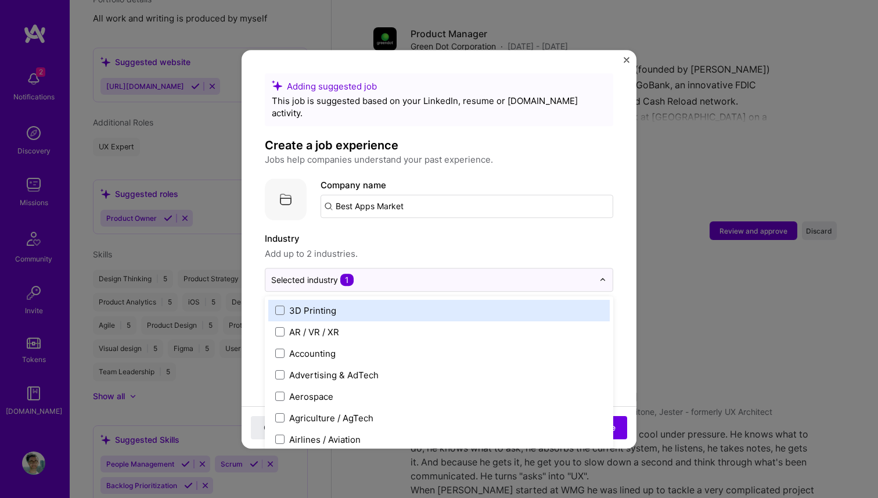
click at [433, 232] on label "Industry" at bounding box center [439, 239] width 349 height 14
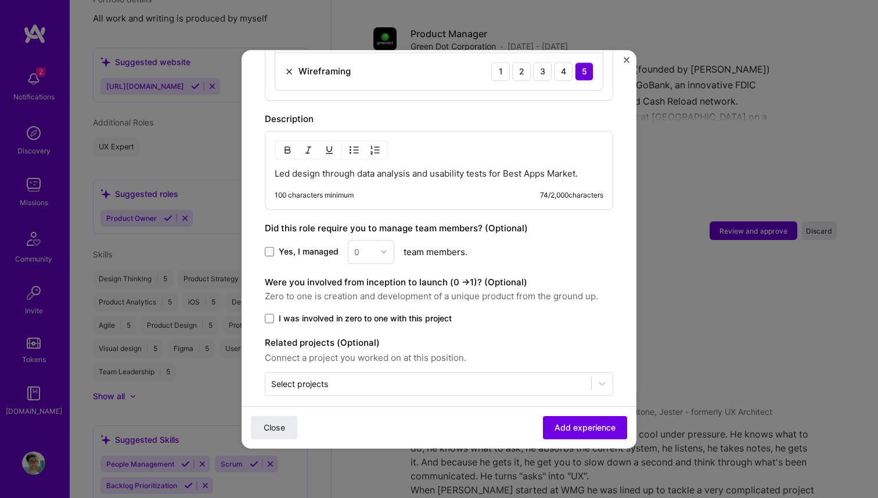
scroll to position [903, 0]
click at [322, 167] on p "Led design through data analysis and usability tests for Best Apps Market." at bounding box center [439, 173] width 329 height 12
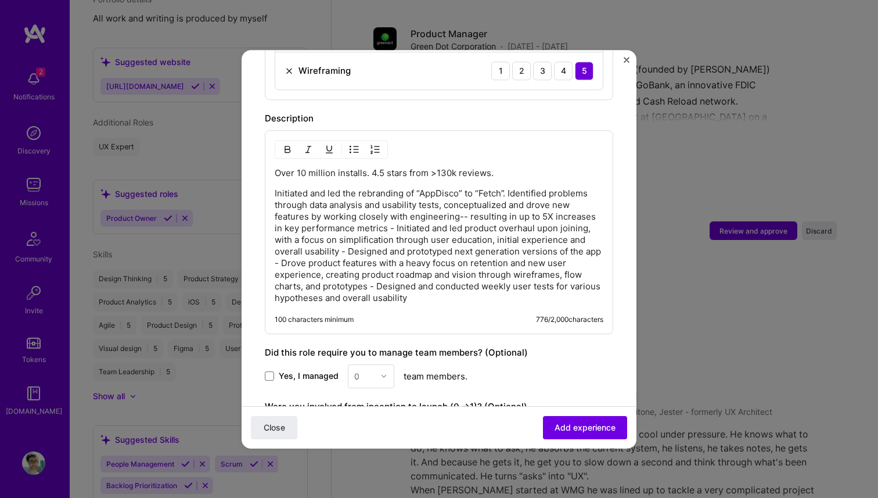
scroll to position [1028, 0]
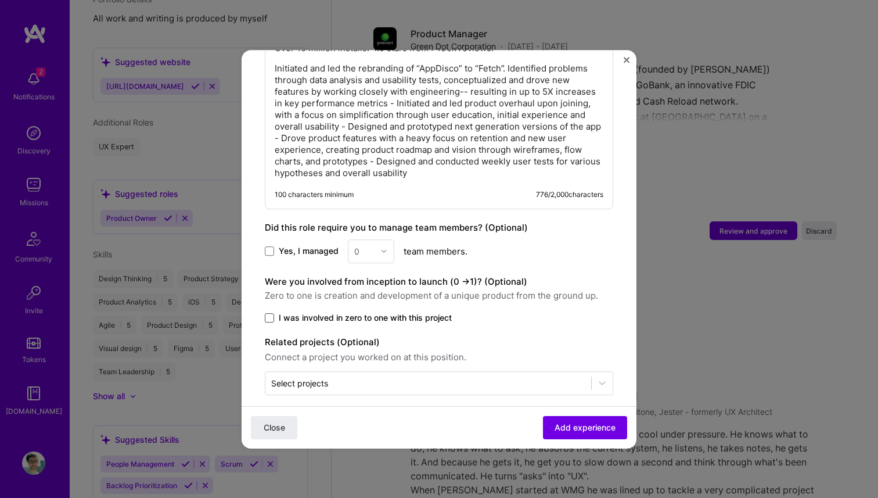
click at [271, 313] on span at bounding box center [269, 317] width 9 height 9
click at [0, 0] on input "I was involved in zero to one with this project" at bounding box center [0, 0] width 0 height 0
click at [272, 313] on span at bounding box center [269, 317] width 9 height 9
click at [0, 0] on input "I was involved in zero to one with this project" at bounding box center [0, 0] width 0 height 0
click at [423, 379] on div "Select projects" at bounding box center [428, 383] width 326 height 23
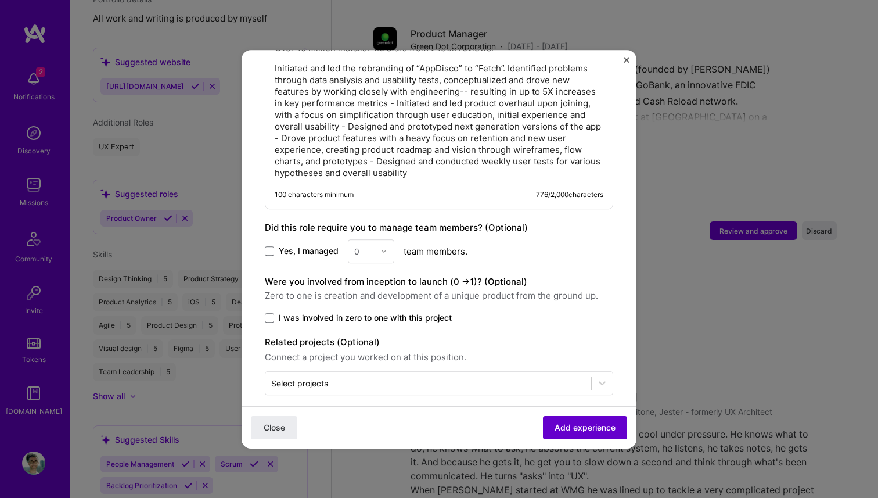
click at [577, 423] on span "Add experience" at bounding box center [585, 427] width 61 height 12
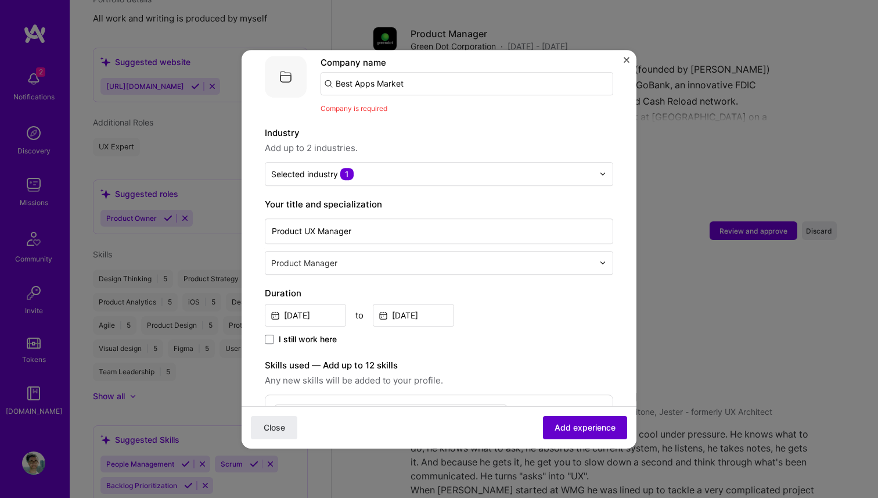
scroll to position [116, 0]
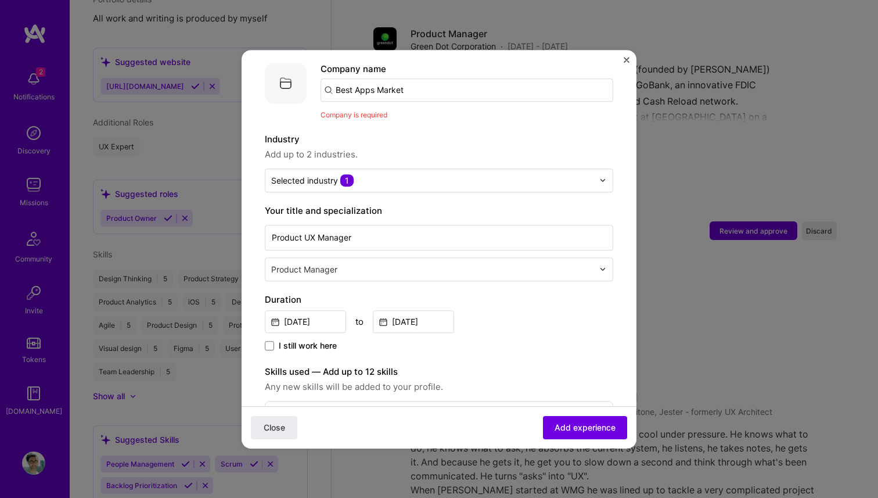
click at [423, 80] on input "Best Apps Market" at bounding box center [467, 89] width 293 height 23
type input "Best Apps Market"
click at [371, 116] on span "Add company" at bounding box center [353, 122] width 56 height 12
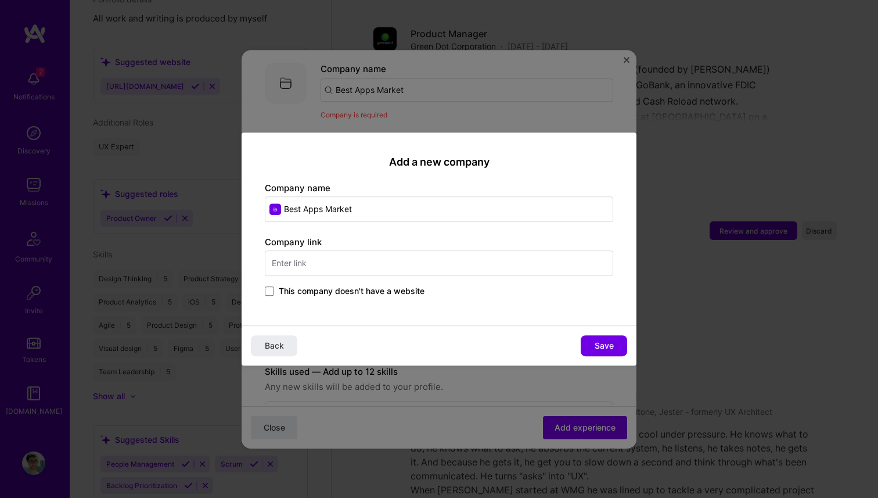
click at [296, 292] on span "This company doesn't have a website" at bounding box center [352, 291] width 146 height 12
click at [0, 0] on input "This company doesn't have a website" at bounding box center [0, 0] width 0 height 0
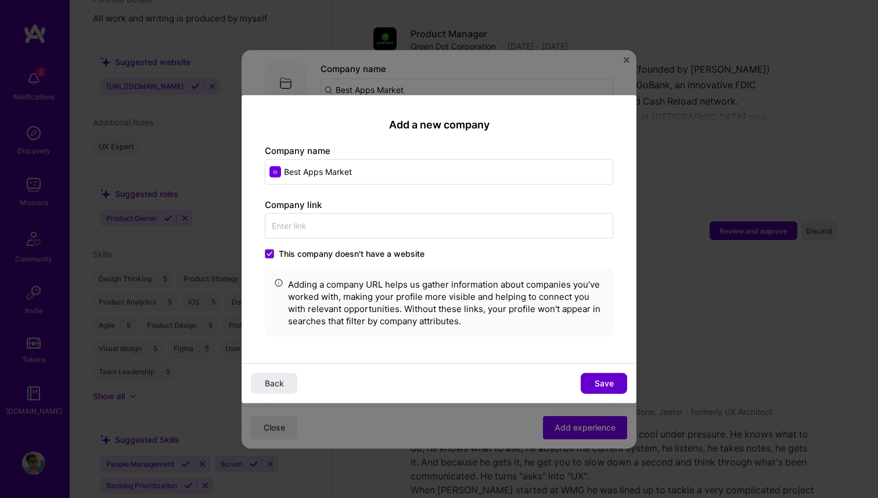
click at [596, 383] on span "Save" at bounding box center [604, 384] width 19 height 12
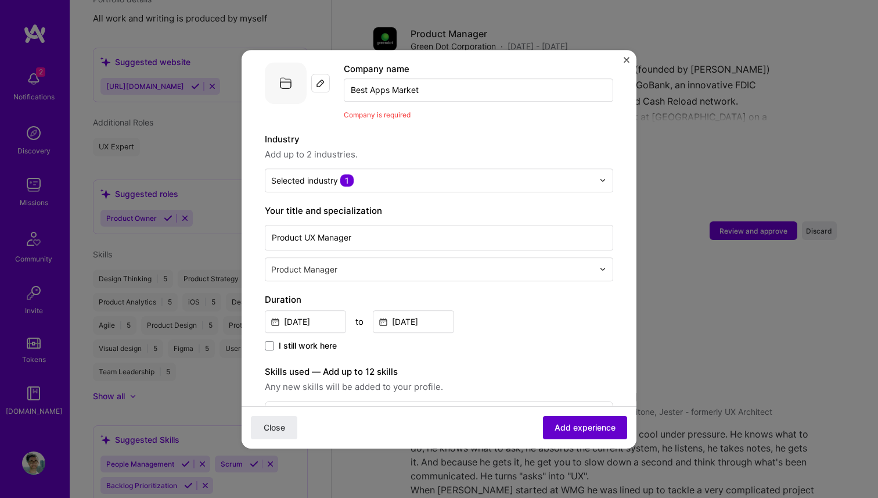
click at [582, 426] on span "Add experience" at bounding box center [585, 427] width 61 height 12
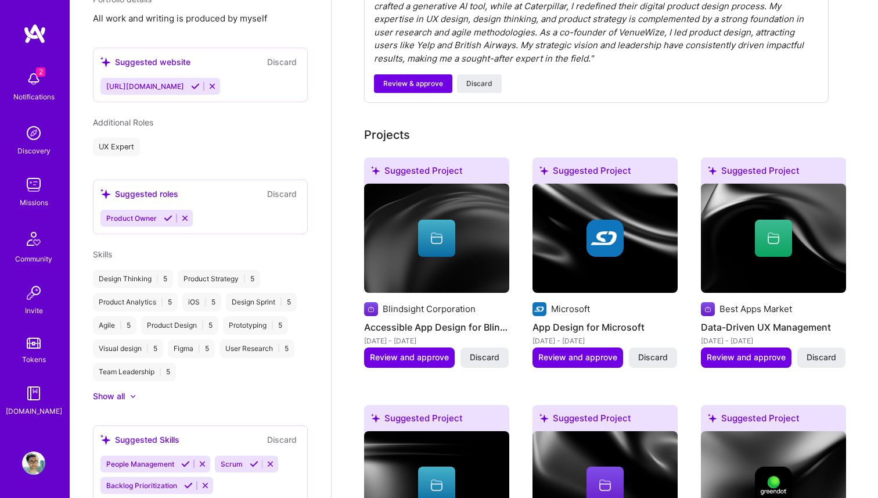
scroll to position [0, 0]
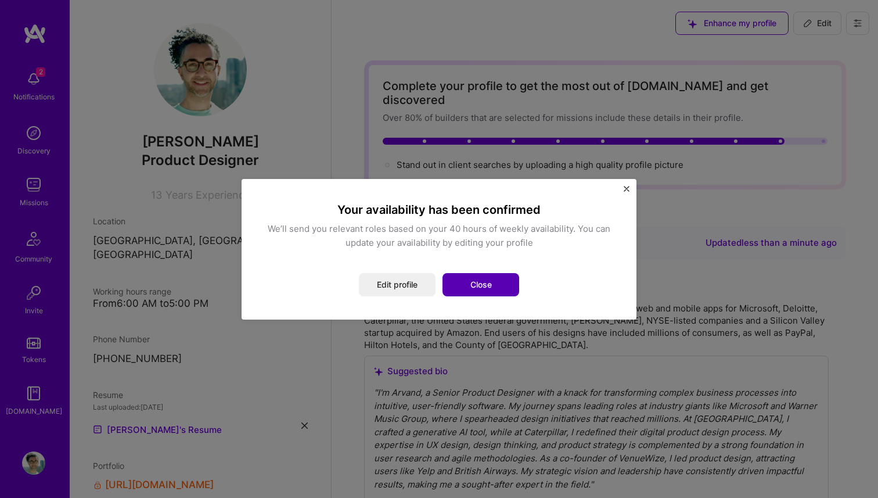
click at [471, 281] on button "Close" at bounding box center [481, 284] width 77 height 23
